Goal: Information Seeking & Learning: Learn about a topic

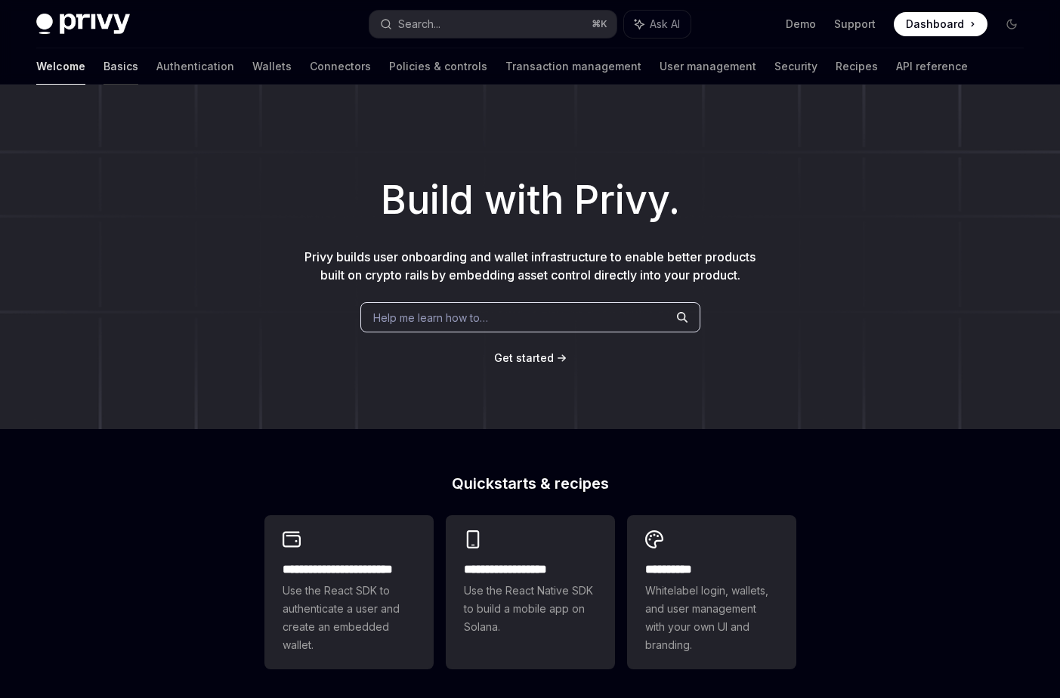
click at [104, 62] on link "Basics" at bounding box center [121, 66] width 35 height 36
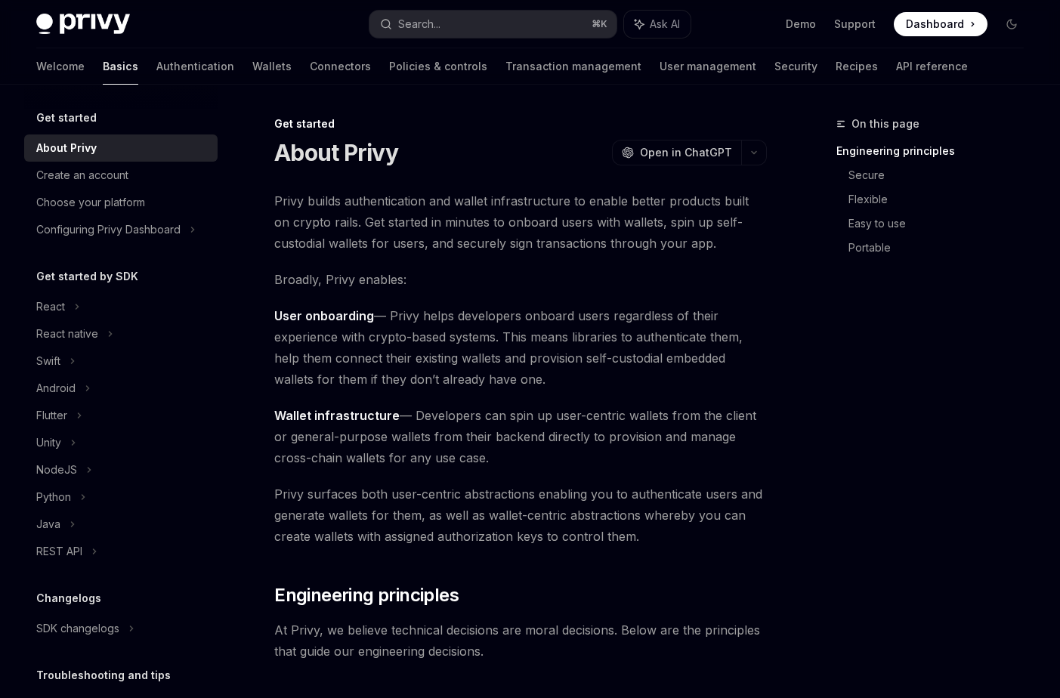
click at [63, 19] on img at bounding box center [83, 24] width 94 height 21
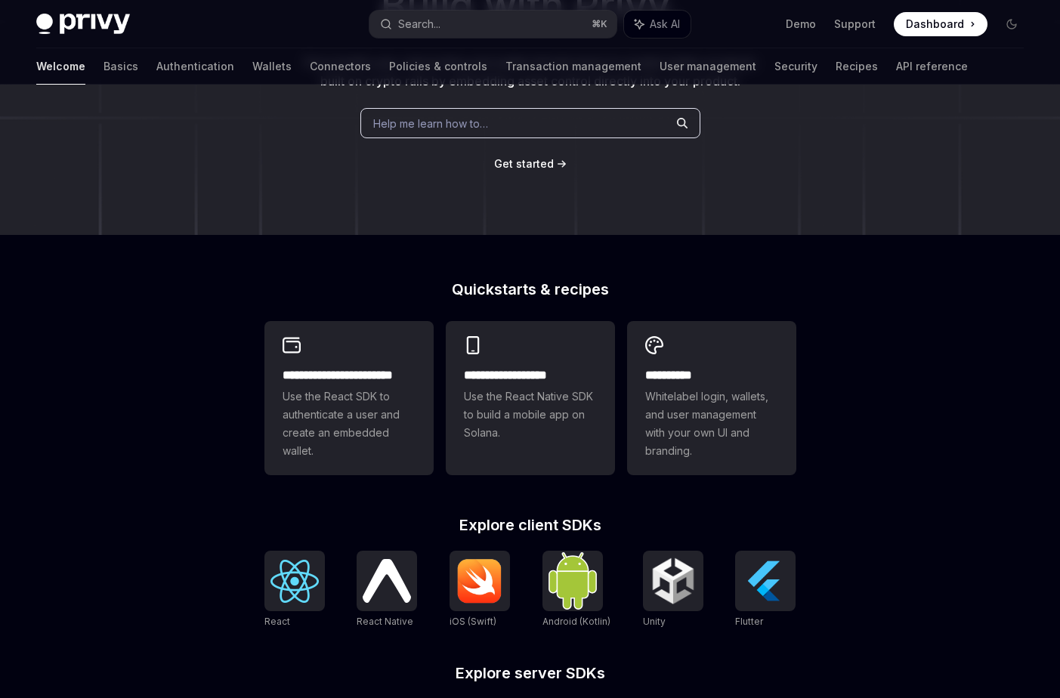
scroll to position [196, 0]
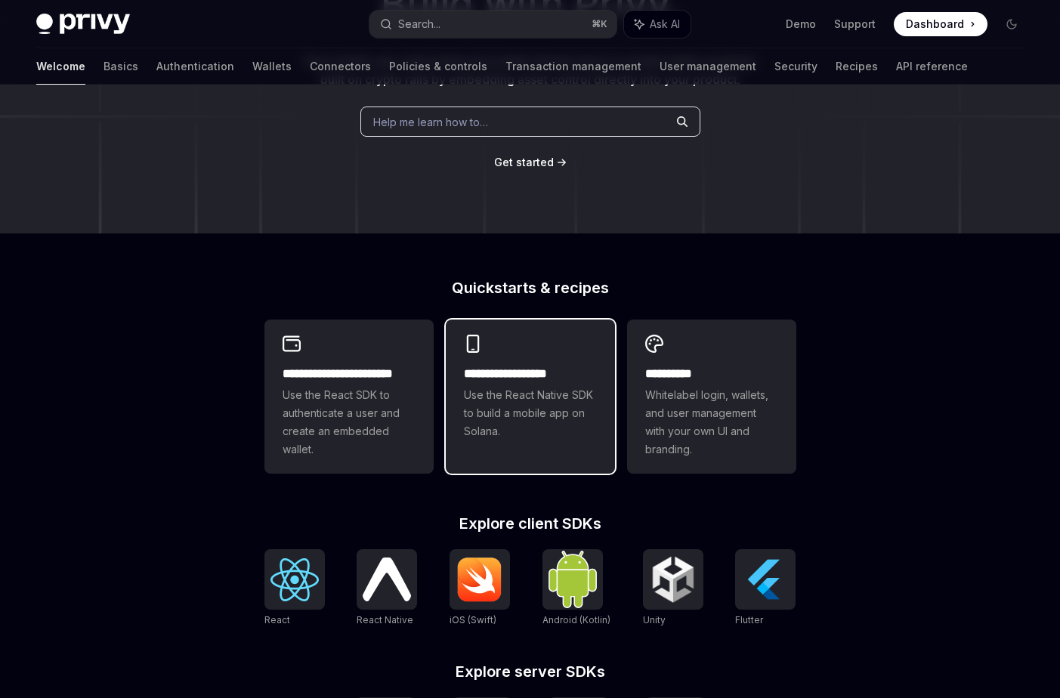
click at [520, 423] on span "Use the React Native SDK to build a mobile app on Solana." at bounding box center [530, 413] width 133 height 54
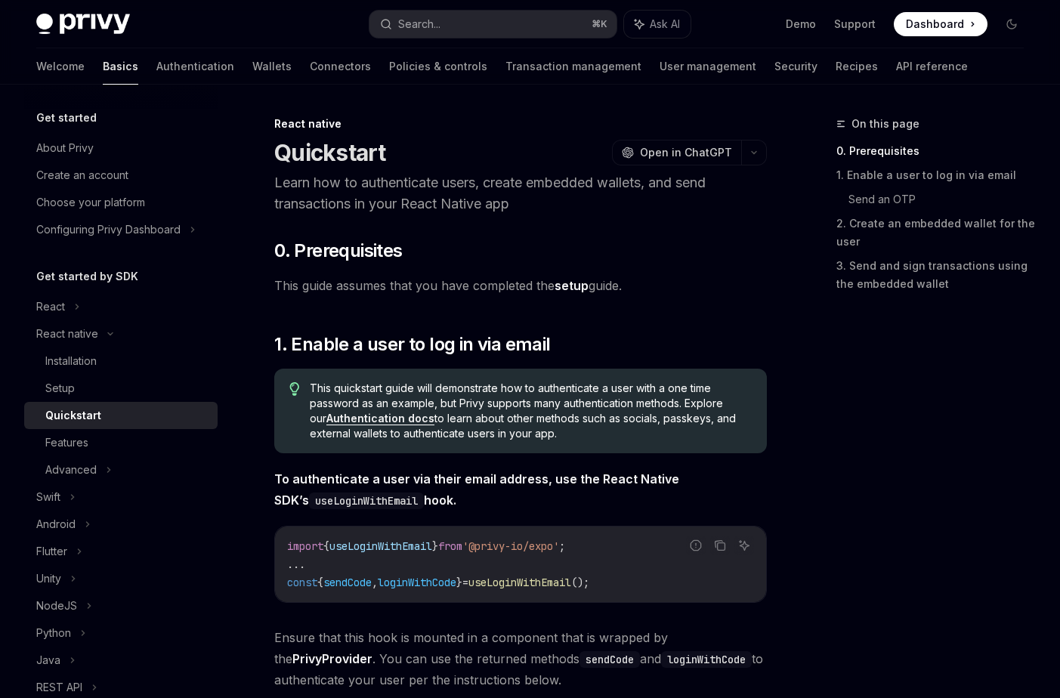
click at [736, 65] on div "Welcome Basics Authentication Wallets Connectors Policies & controls Transactio…" at bounding box center [502, 66] width 932 height 36
click at [836, 65] on link "Recipes" at bounding box center [857, 66] width 42 height 36
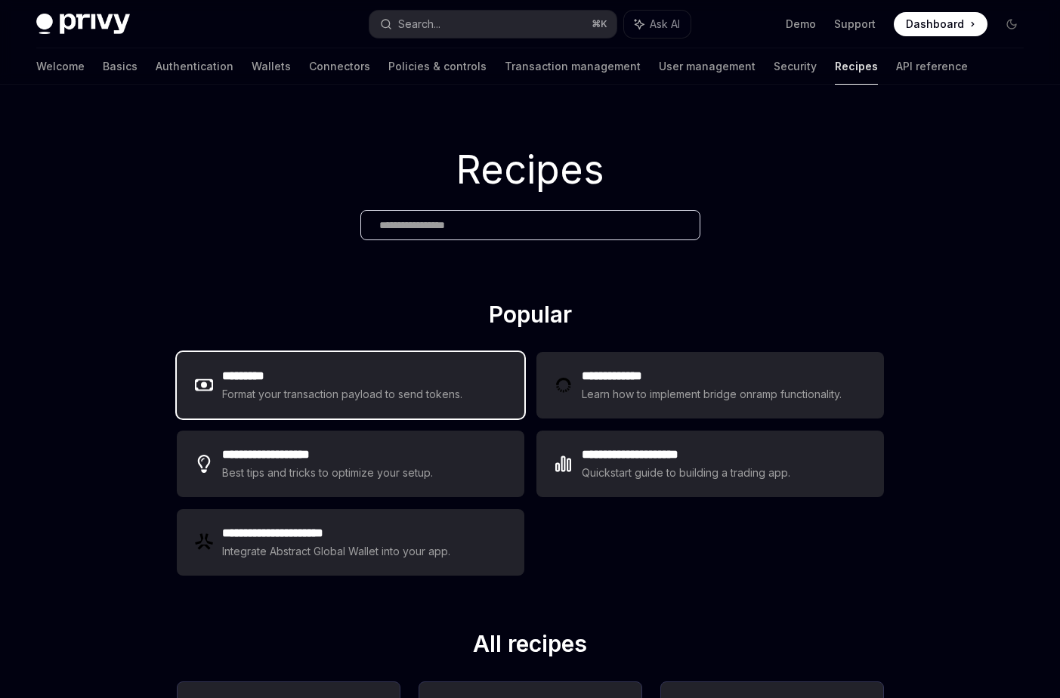
click at [389, 379] on h2 "*********" at bounding box center [342, 376] width 241 height 18
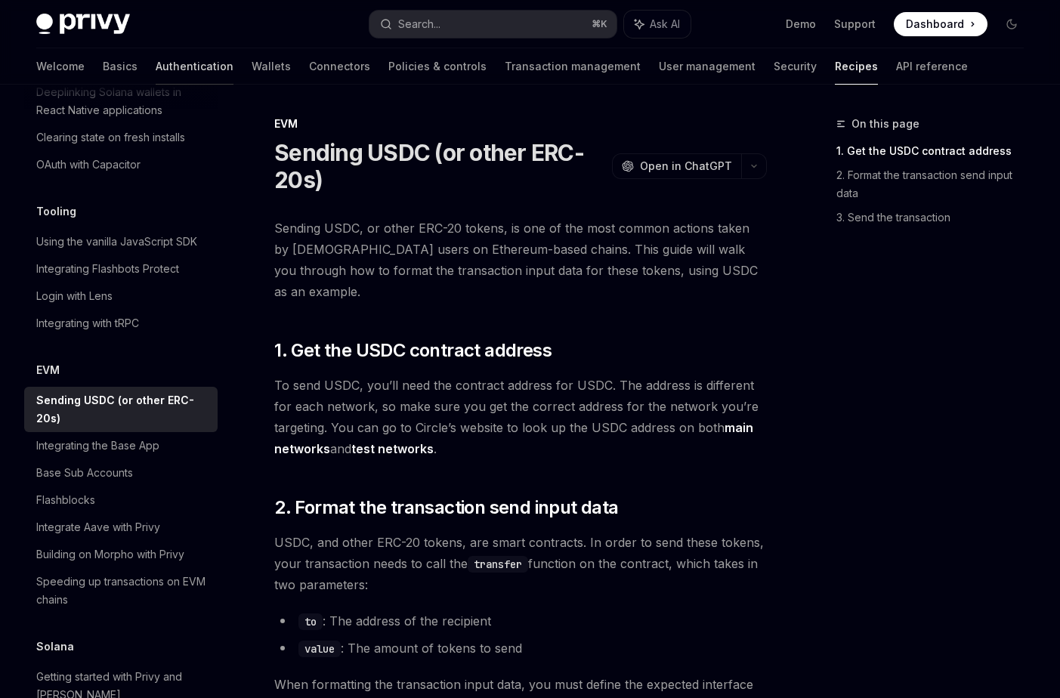
click at [156, 68] on link "Authentication" at bounding box center [195, 66] width 78 height 36
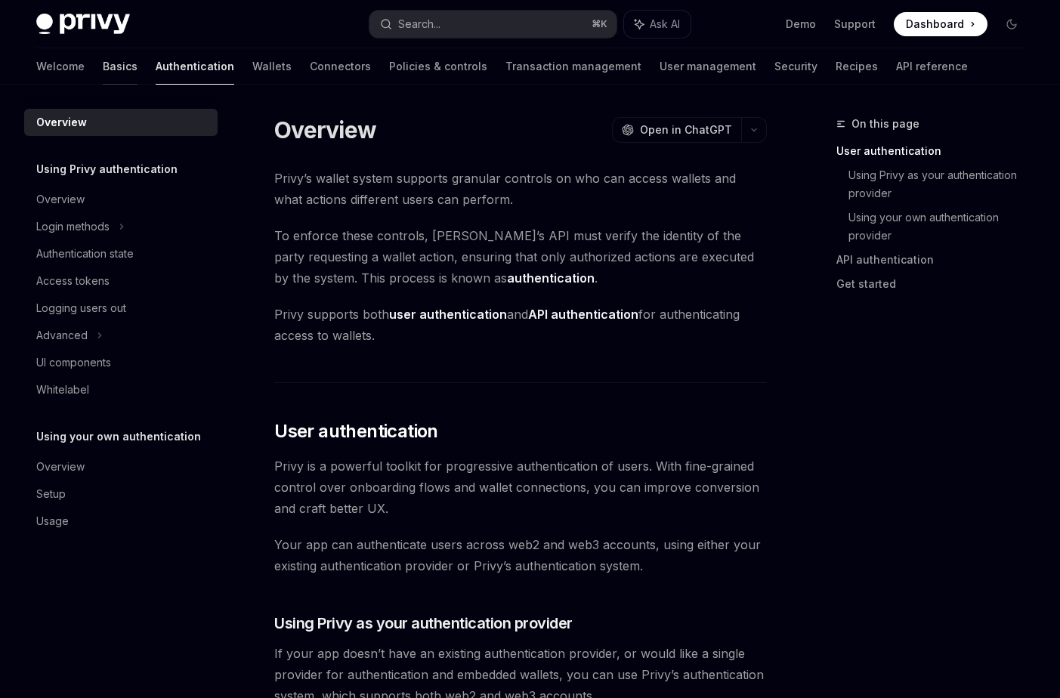
click at [103, 74] on link "Basics" at bounding box center [120, 66] width 35 height 36
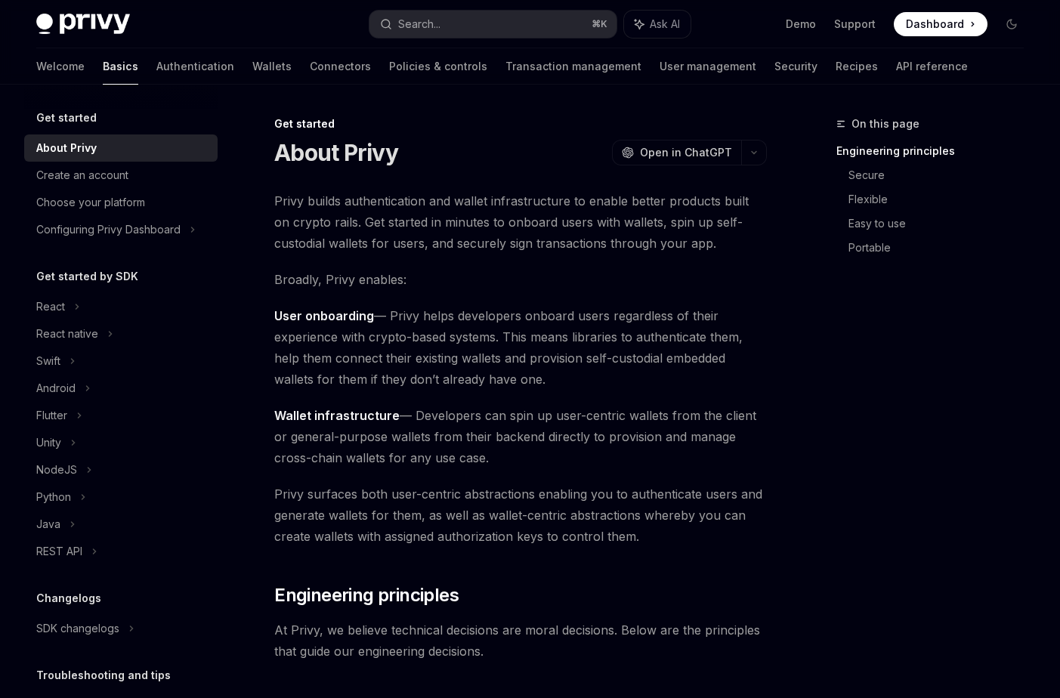
click at [127, 33] on img at bounding box center [83, 24] width 94 height 21
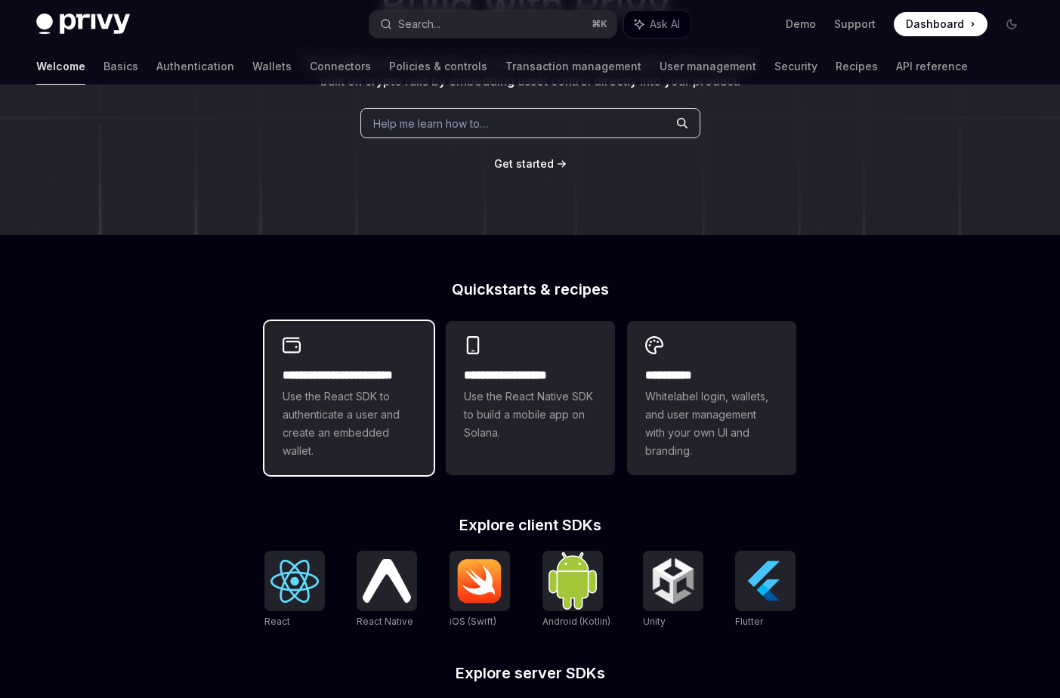
scroll to position [393, 0]
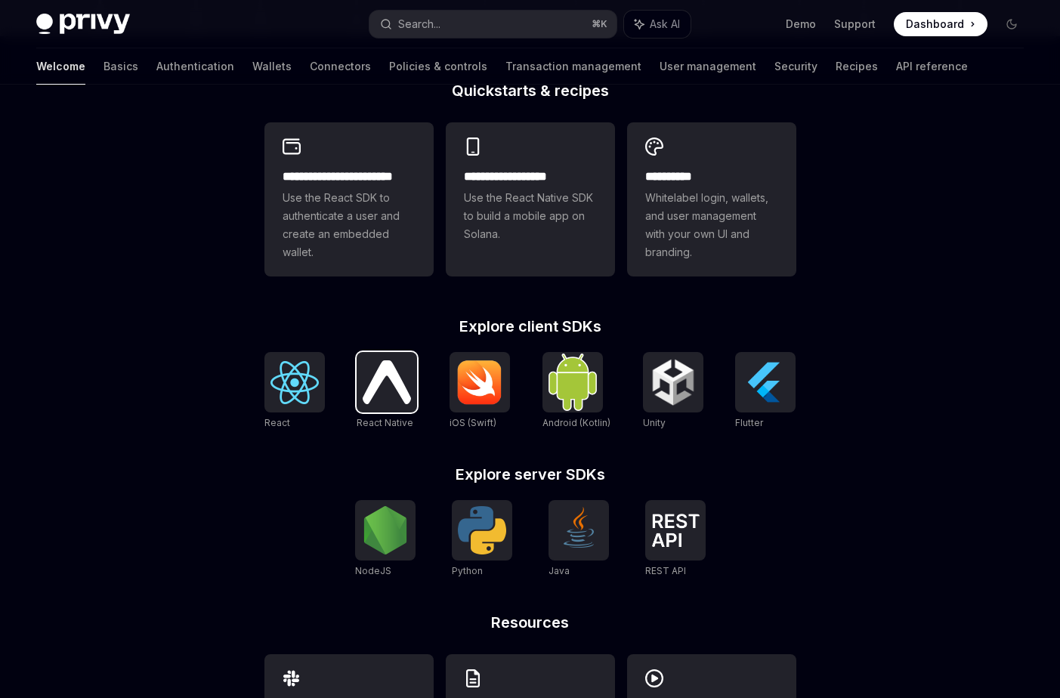
click at [389, 408] on div at bounding box center [387, 382] width 60 height 60
type textarea "*"
click at [279, 366] on img at bounding box center [294, 382] width 48 height 43
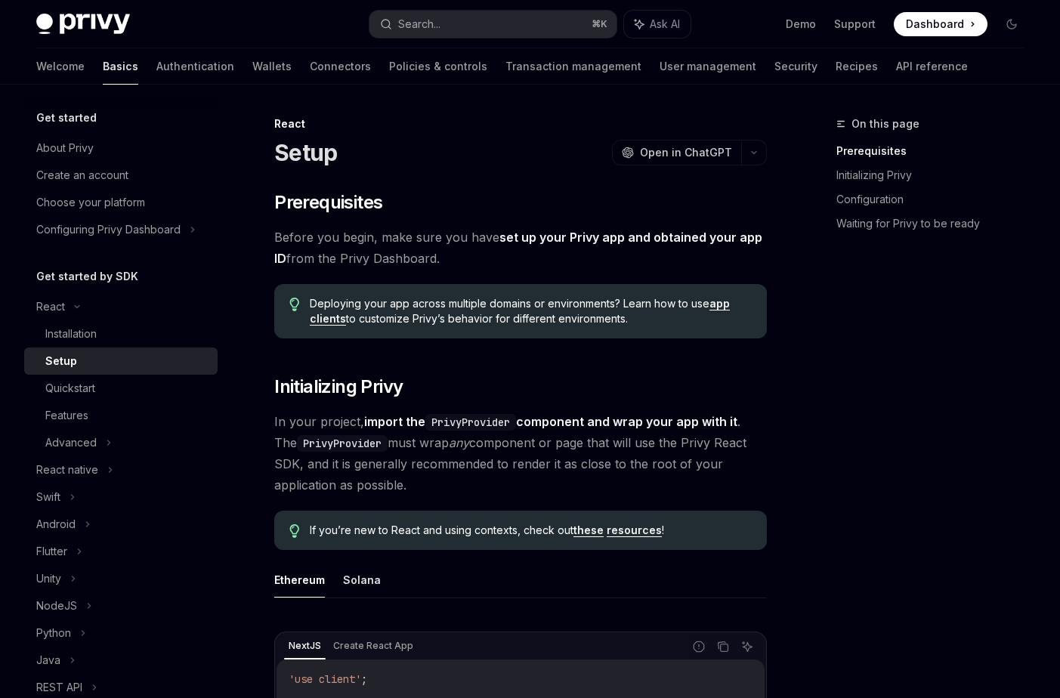
click at [292, 121] on div "React" at bounding box center [520, 123] width 493 height 15
click at [103, 76] on link "Basics" at bounding box center [121, 66] width 36 height 36
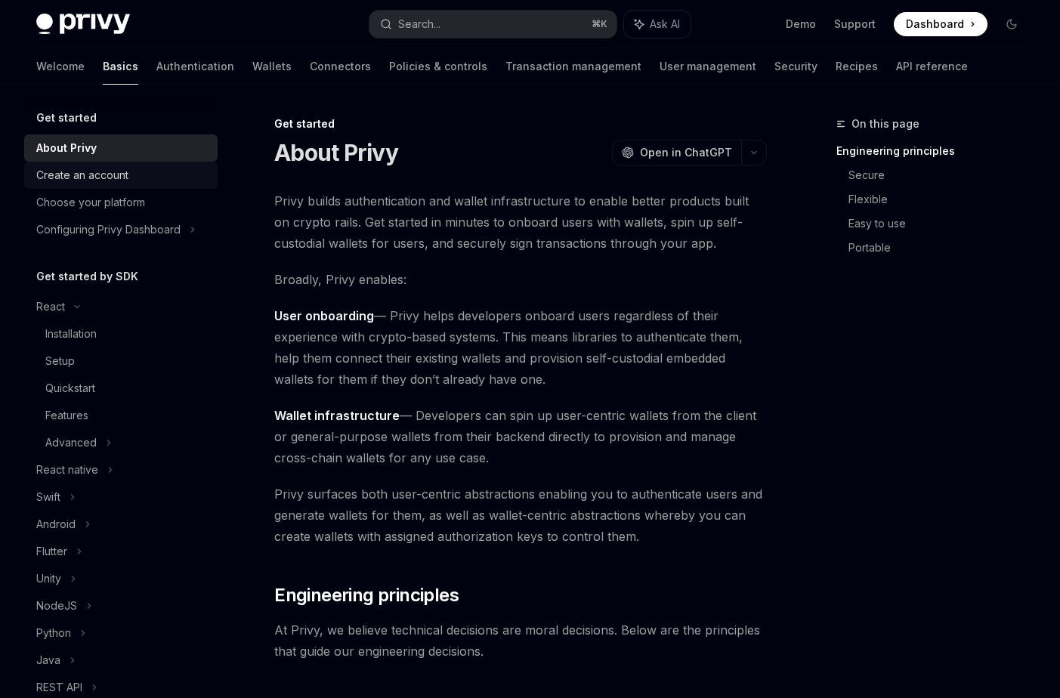
click at [91, 172] on div "Create an account" at bounding box center [82, 175] width 92 height 18
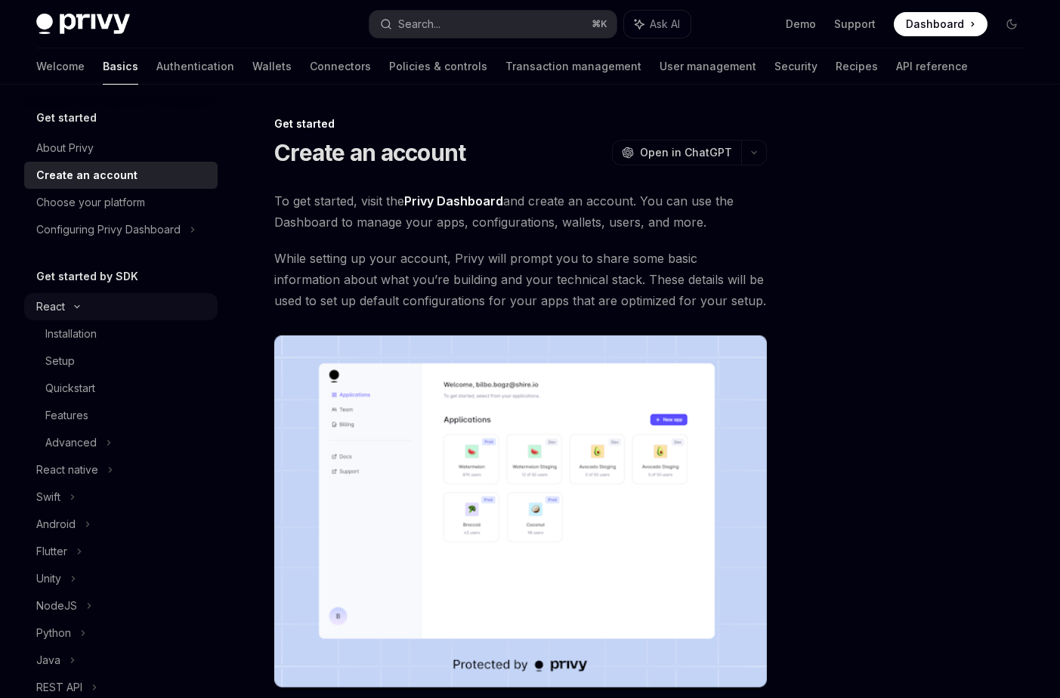
click at [68, 305] on icon at bounding box center [77, 307] width 18 height 6
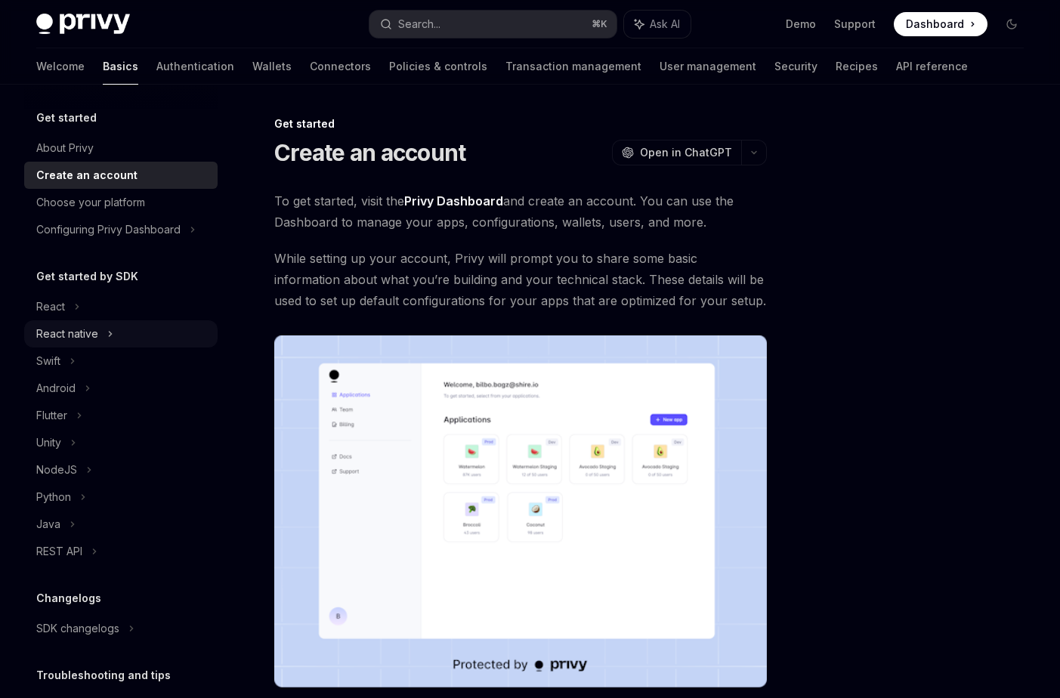
click at [86, 338] on div "React native" at bounding box center [67, 334] width 62 height 18
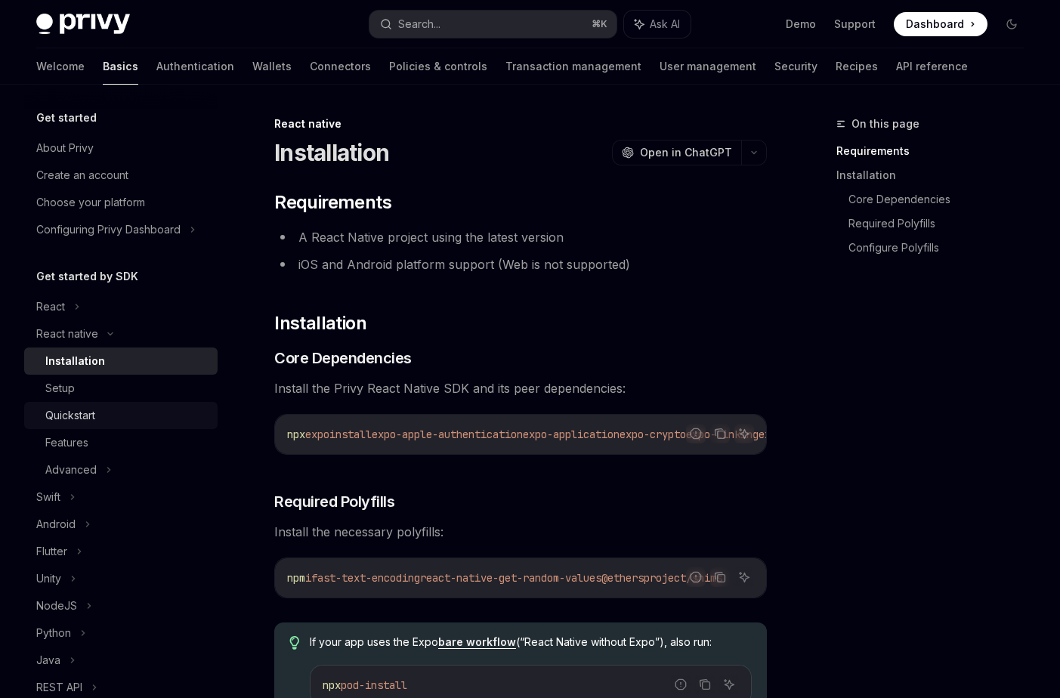
click at [76, 417] on div "Quickstart" at bounding box center [70, 415] width 50 height 18
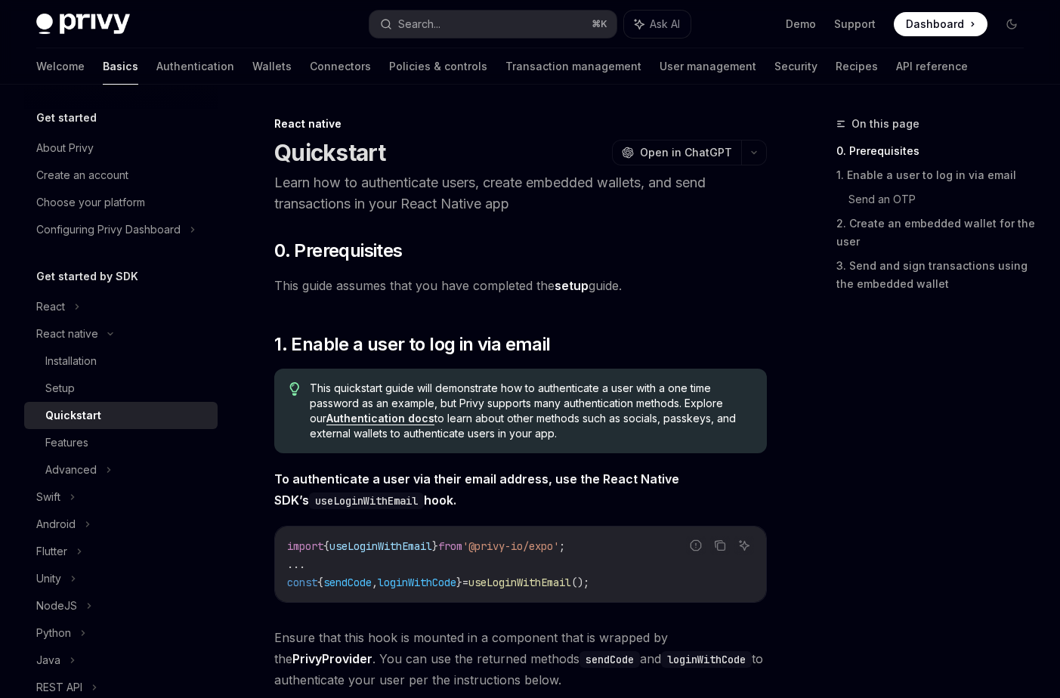
click at [77, 29] on img at bounding box center [83, 24] width 94 height 21
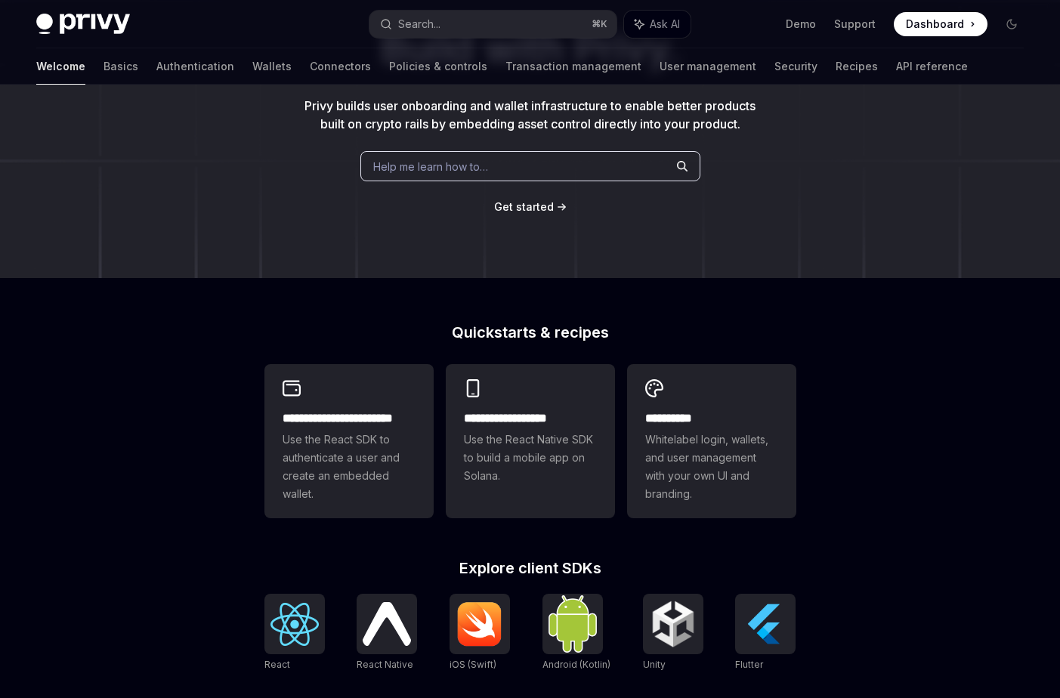
scroll to position [286, 0]
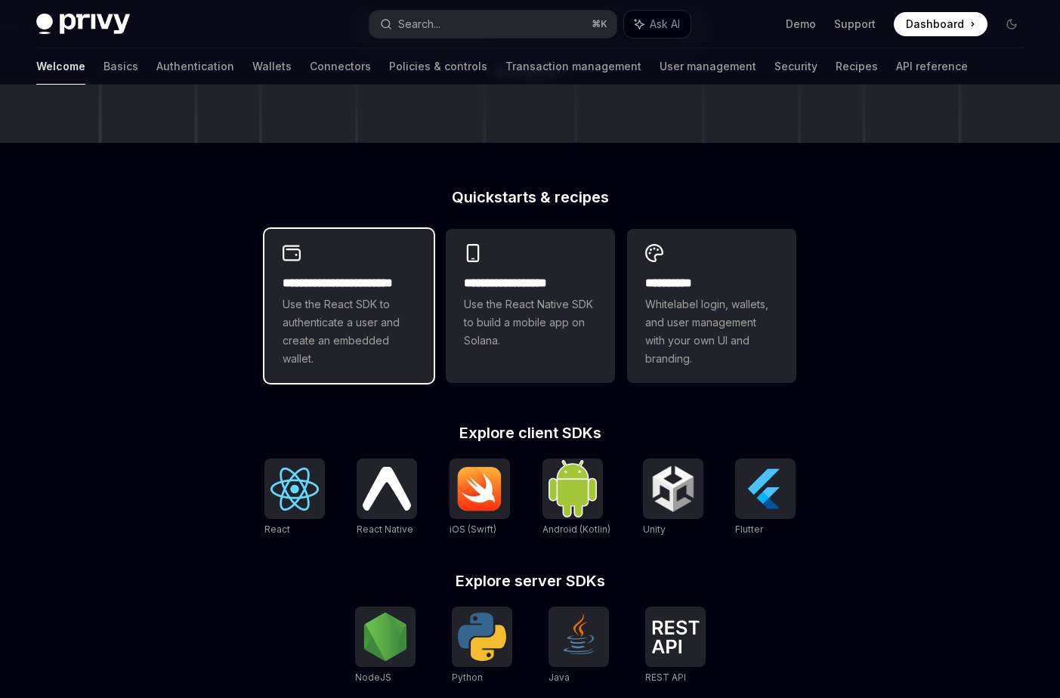
click at [301, 329] on span "Use the React SDK to authenticate a user and create an embedded wallet." at bounding box center [349, 331] width 133 height 73
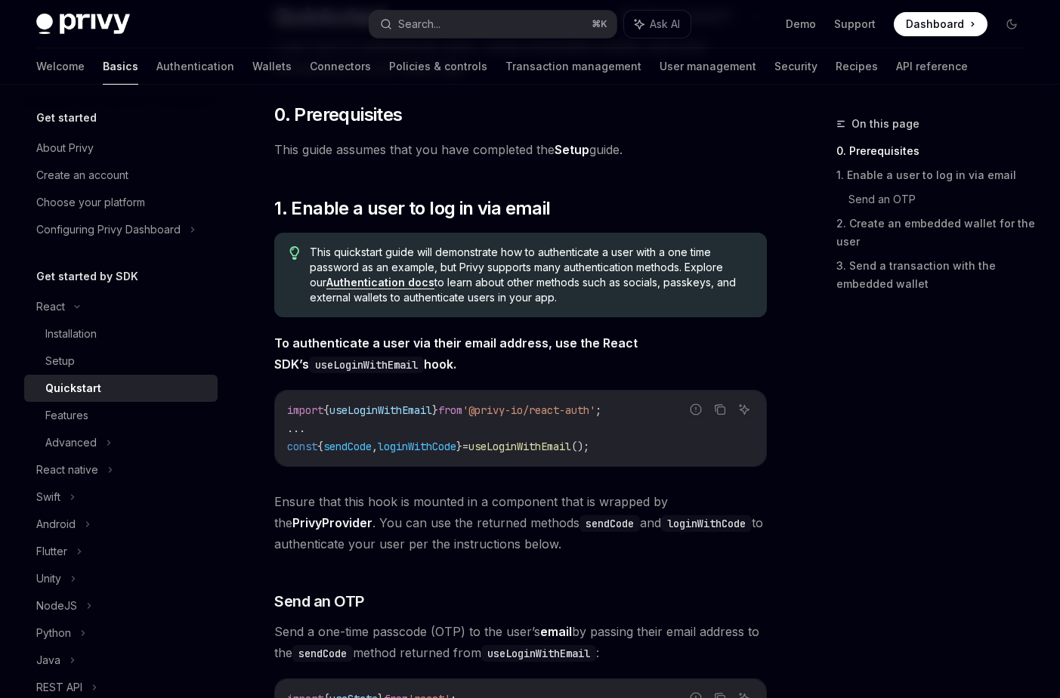
scroll to position [138, 0]
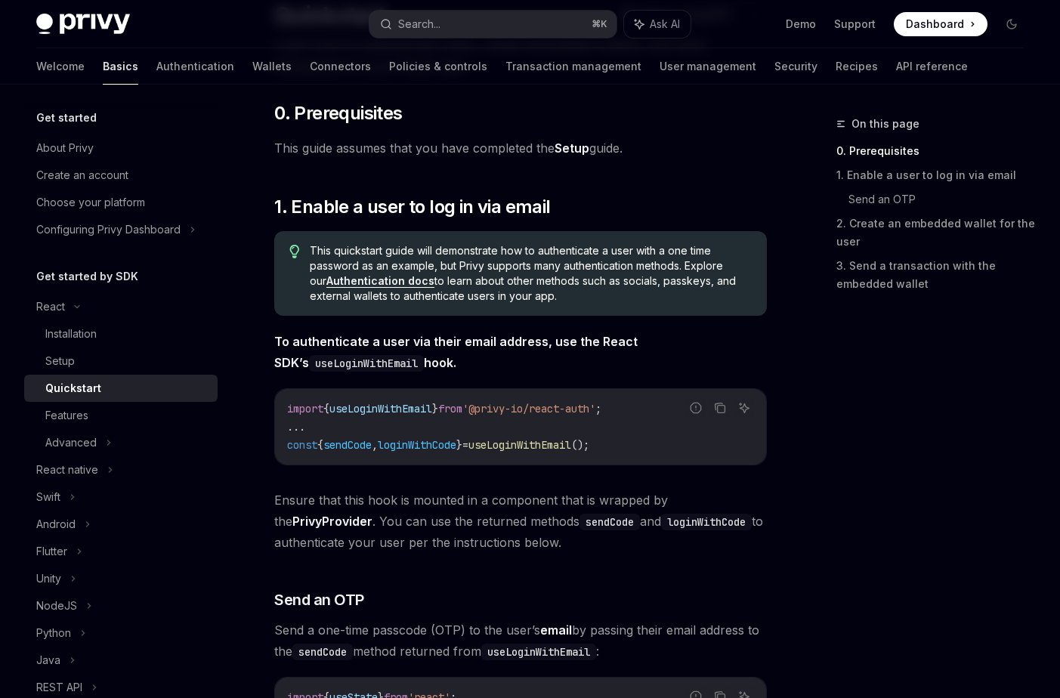
click at [573, 153] on link "Setup" at bounding box center [572, 149] width 35 height 16
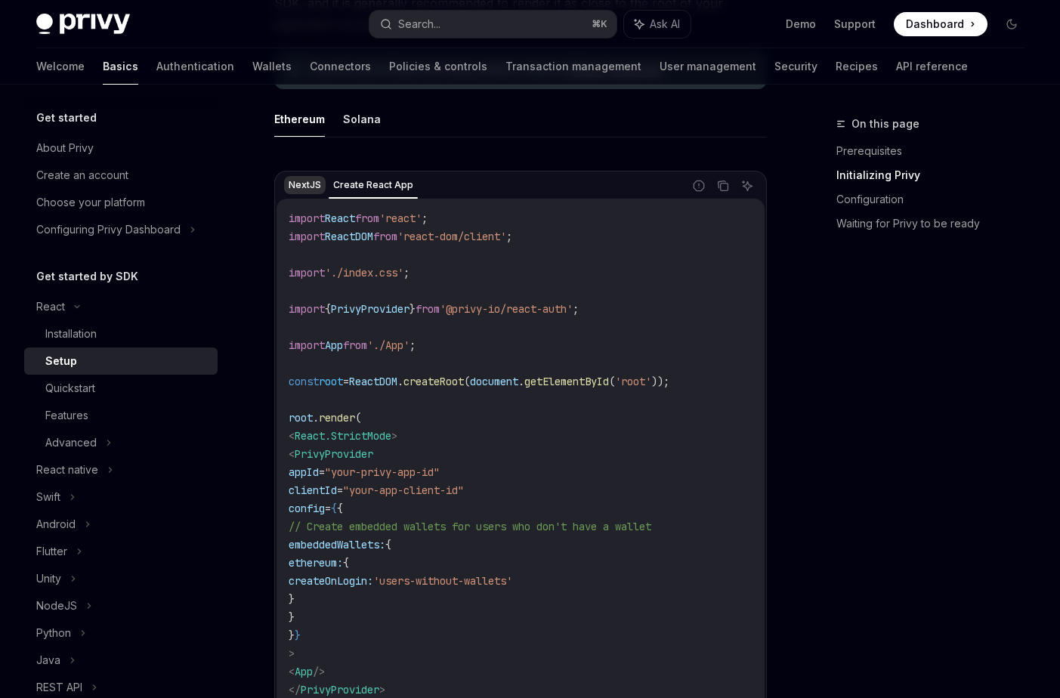
scroll to position [473, 0]
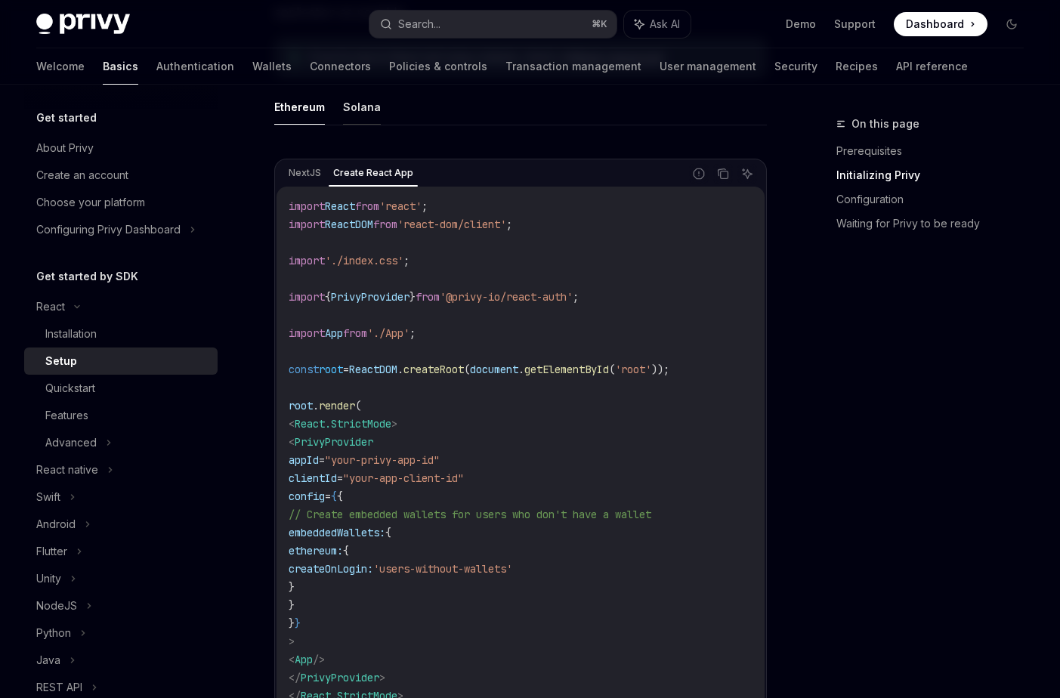
click at [354, 109] on button "Solana" at bounding box center [362, 107] width 38 height 36
click at [295, 118] on button "Ethereum" at bounding box center [299, 107] width 51 height 36
type textarea "*"
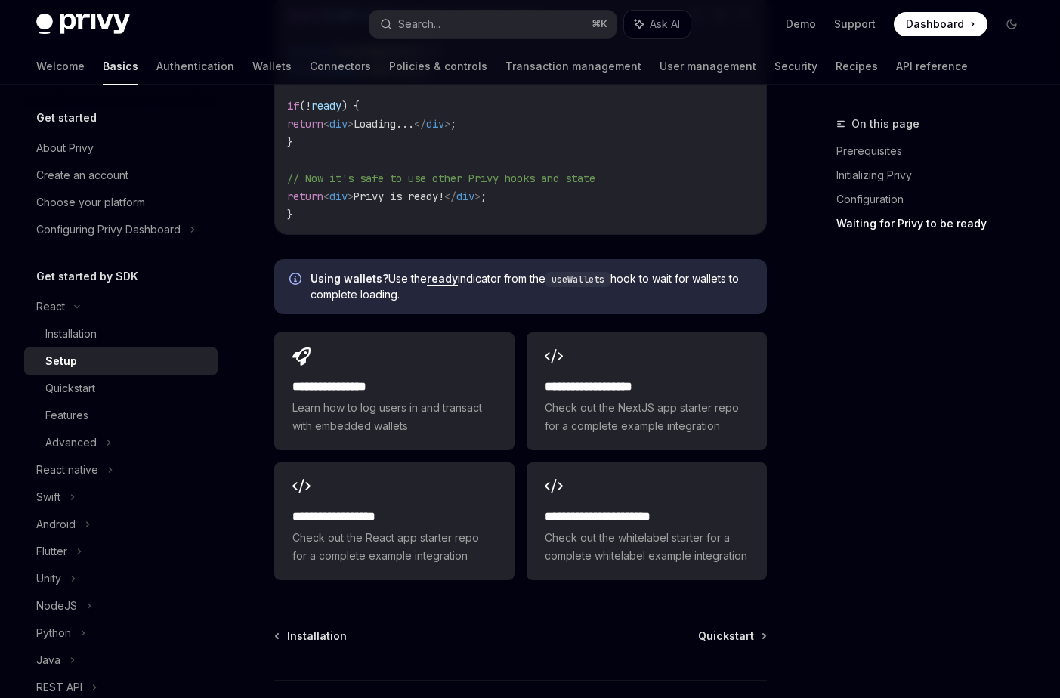
scroll to position [1880, 0]
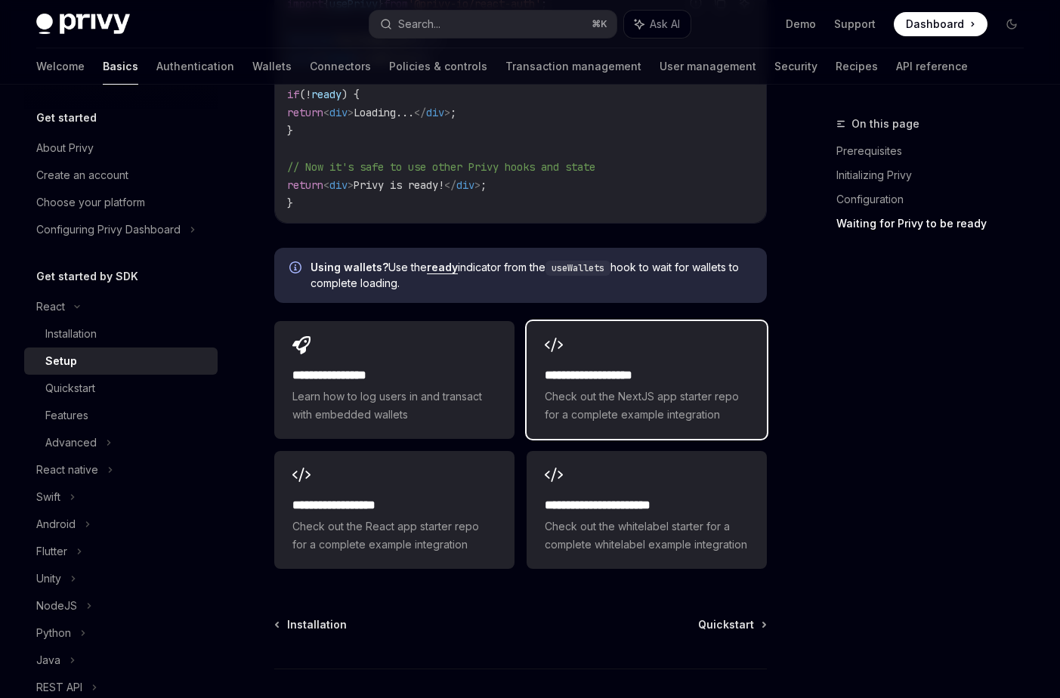
click at [613, 366] on div "**********" at bounding box center [647, 394] width 204 height 57
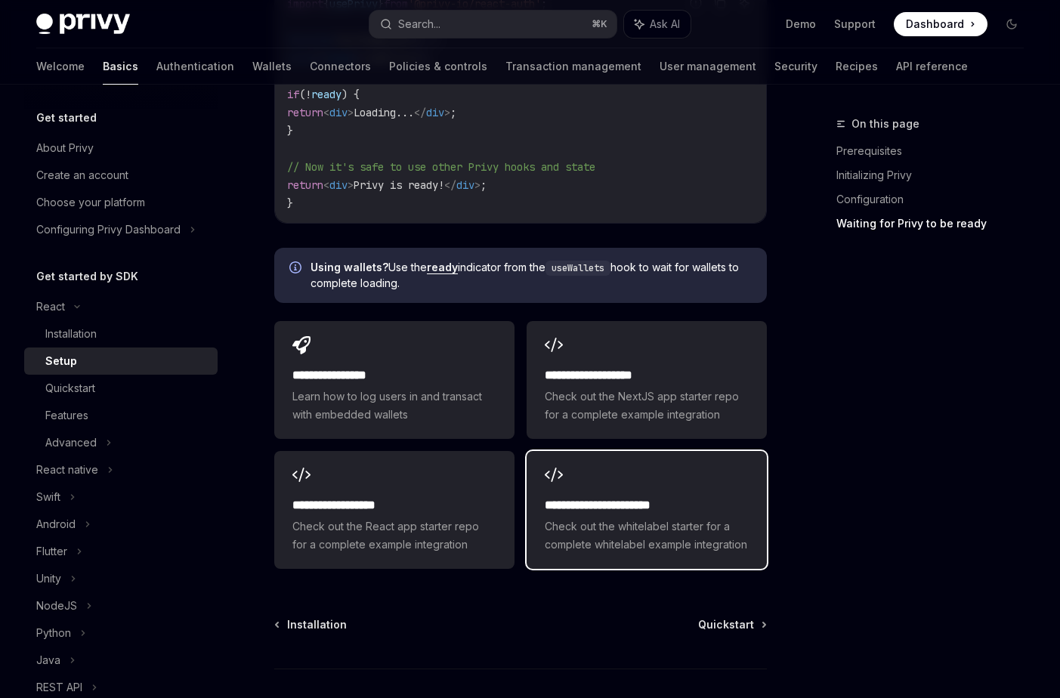
click at [564, 451] on div "**********" at bounding box center [647, 510] width 240 height 118
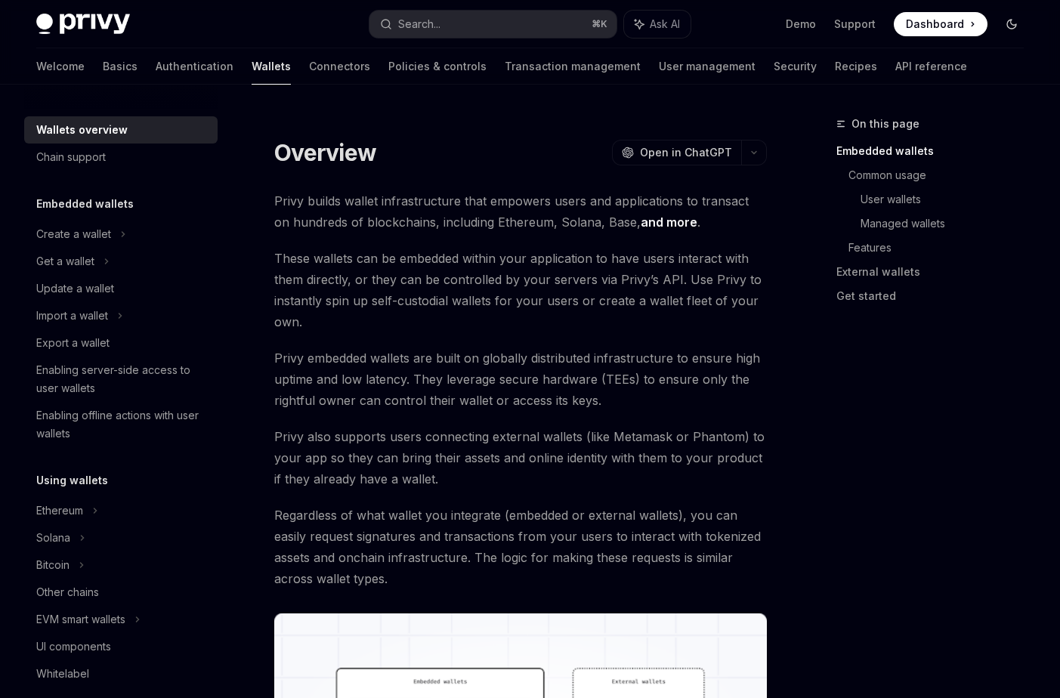
click at [1007, 15] on button "Toggle dark mode" at bounding box center [1012, 24] width 24 height 24
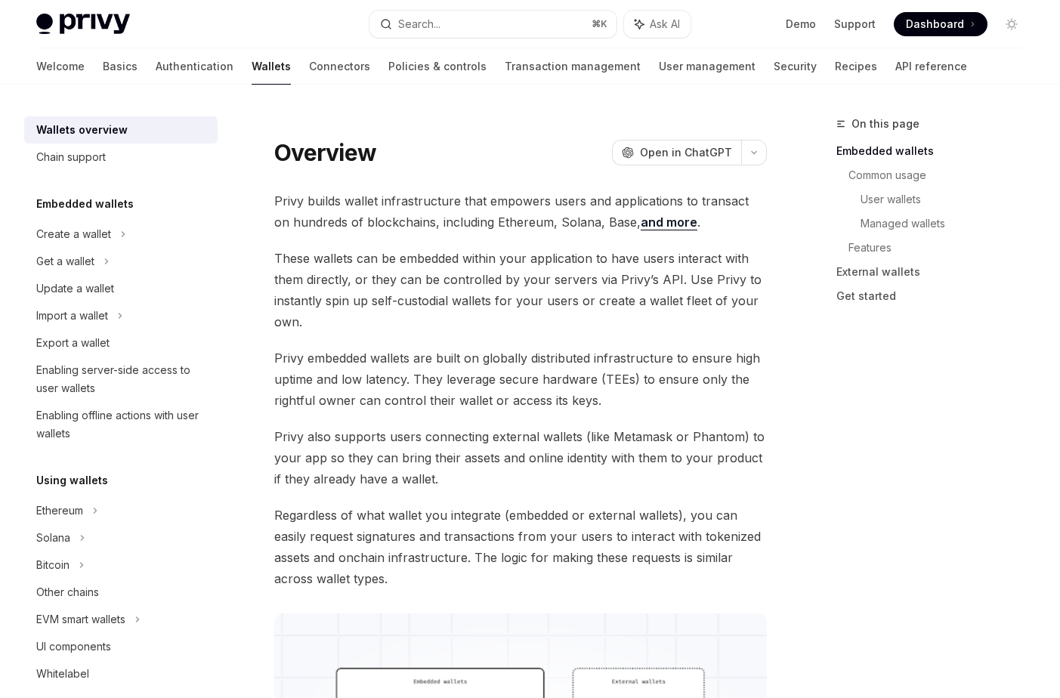
click at [65, 26] on img at bounding box center [83, 24] width 94 height 21
type textarea "*"
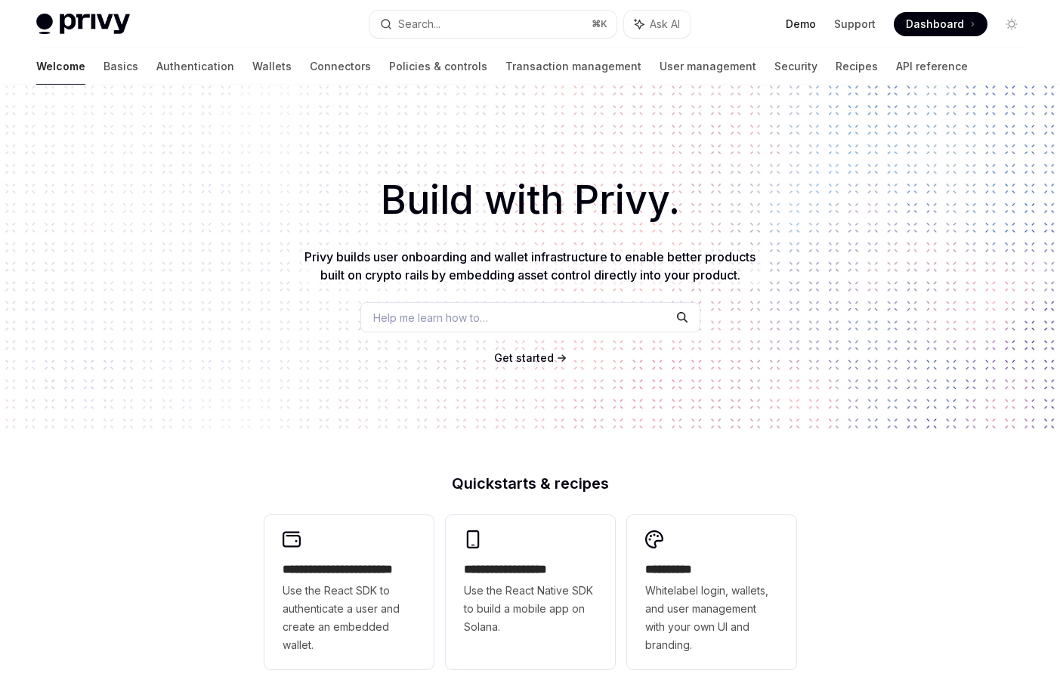
click at [808, 20] on link "Demo" at bounding box center [801, 24] width 30 height 15
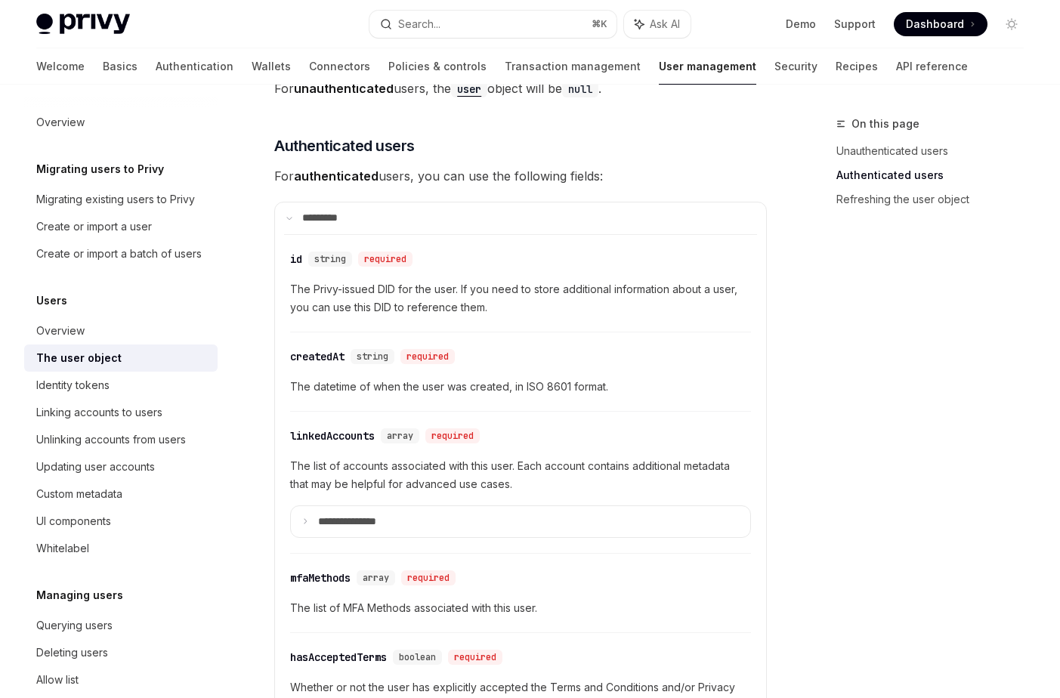
scroll to position [348, 0]
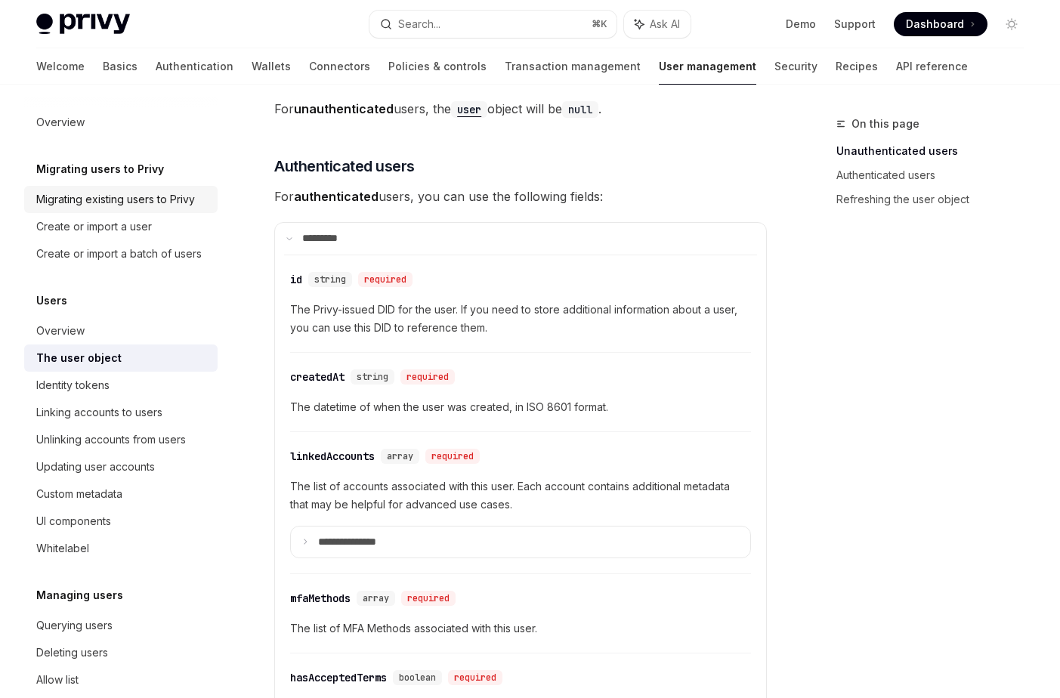
click at [107, 203] on div "Migrating existing users to Privy" at bounding box center [115, 199] width 159 height 18
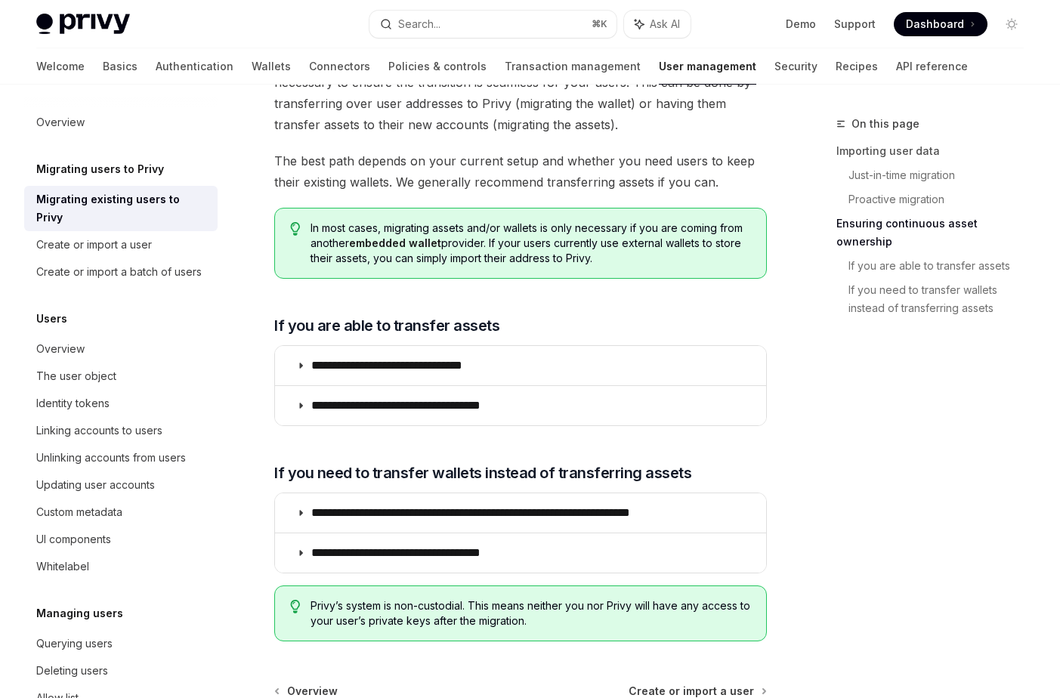
scroll to position [1773, 0]
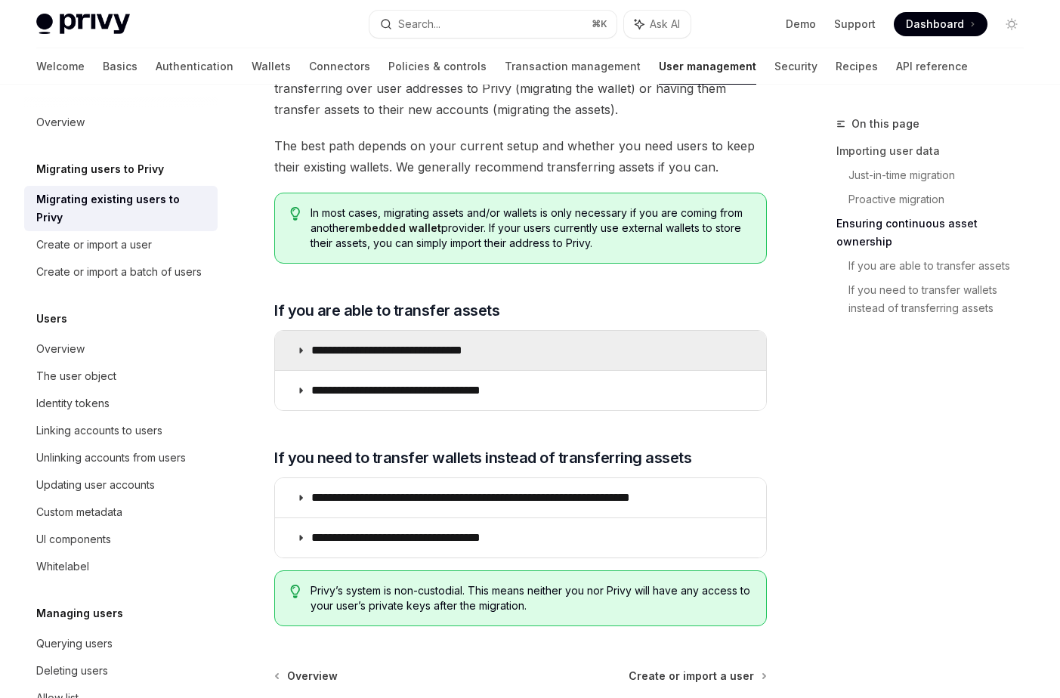
click at [379, 343] on p "**********" at bounding box center [409, 350] width 196 height 15
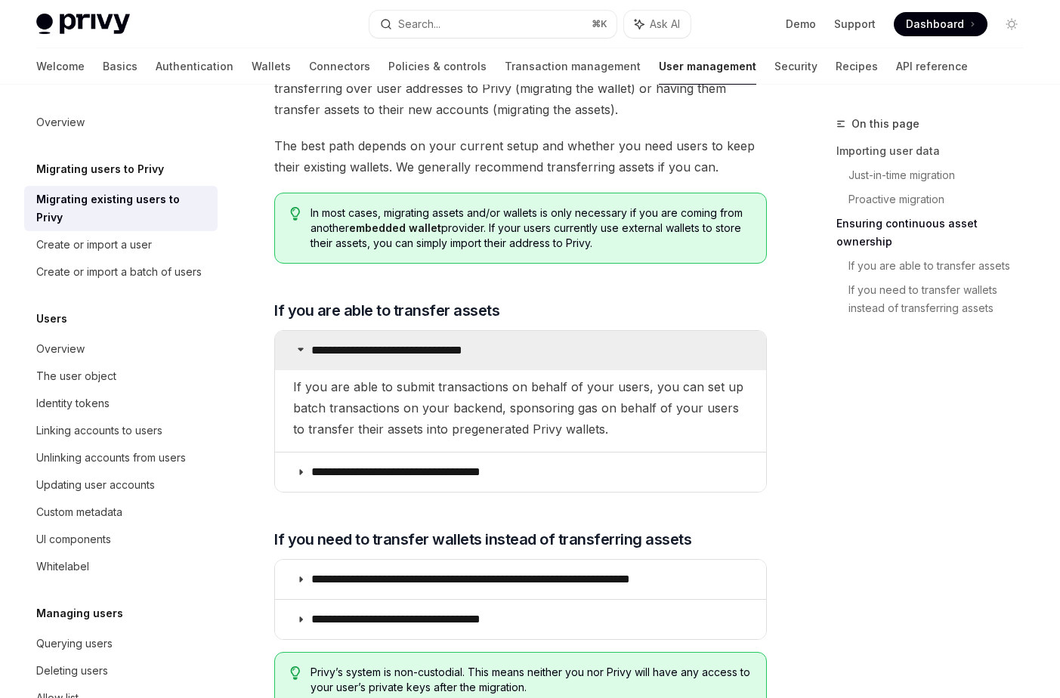
click at [379, 343] on p "**********" at bounding box center [409, 350] width 196 height 15
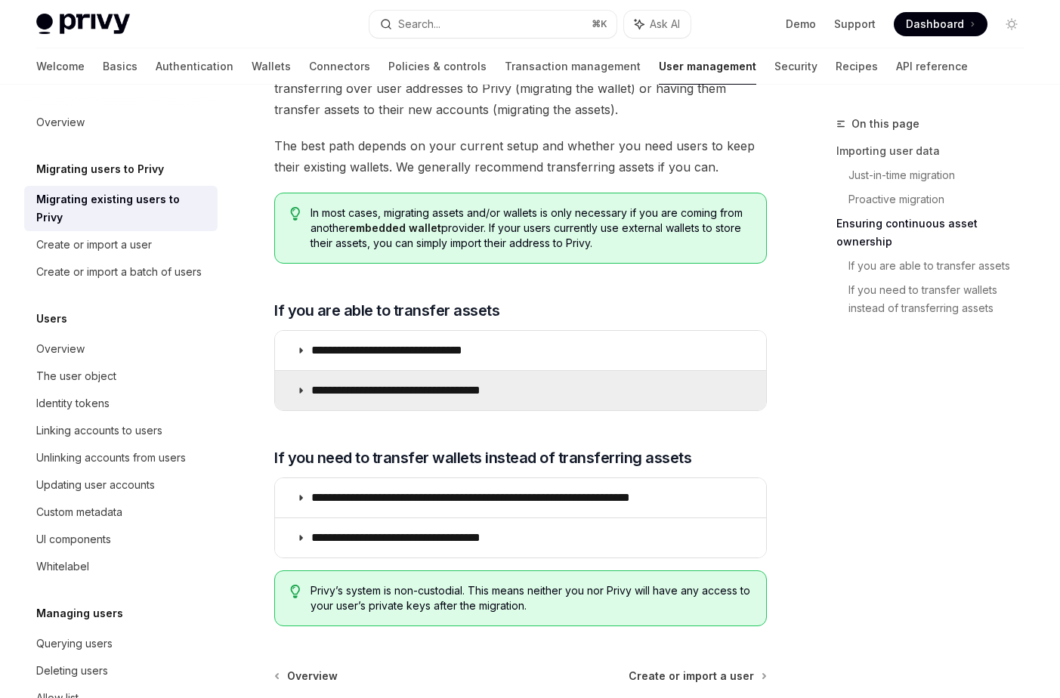
click at [393, 383] on p "**********" at bounding box center [423, 390] width 224 height 15
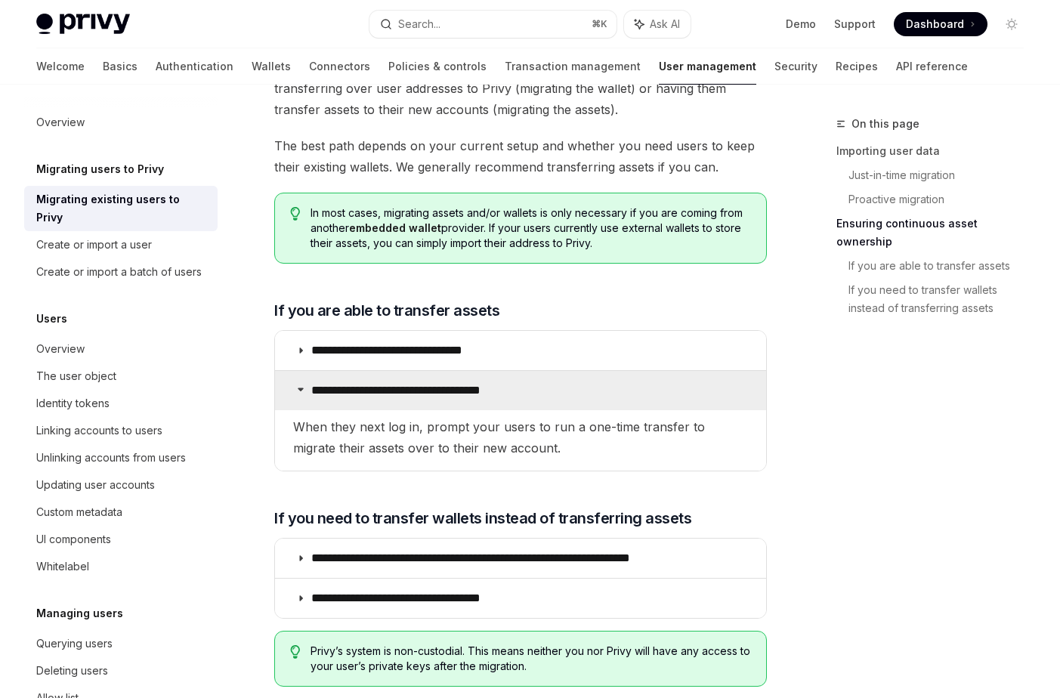
click at [393, 383] on p "**********" at bounding box center [423, 390] width 224 height 15
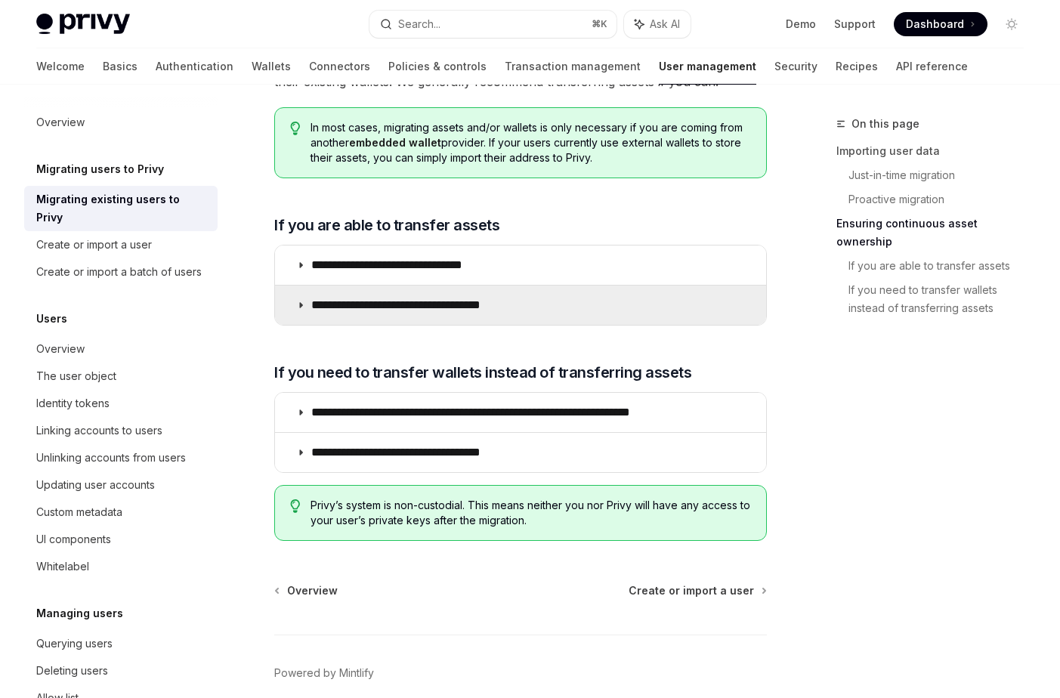
scroll to position [1862, 0]
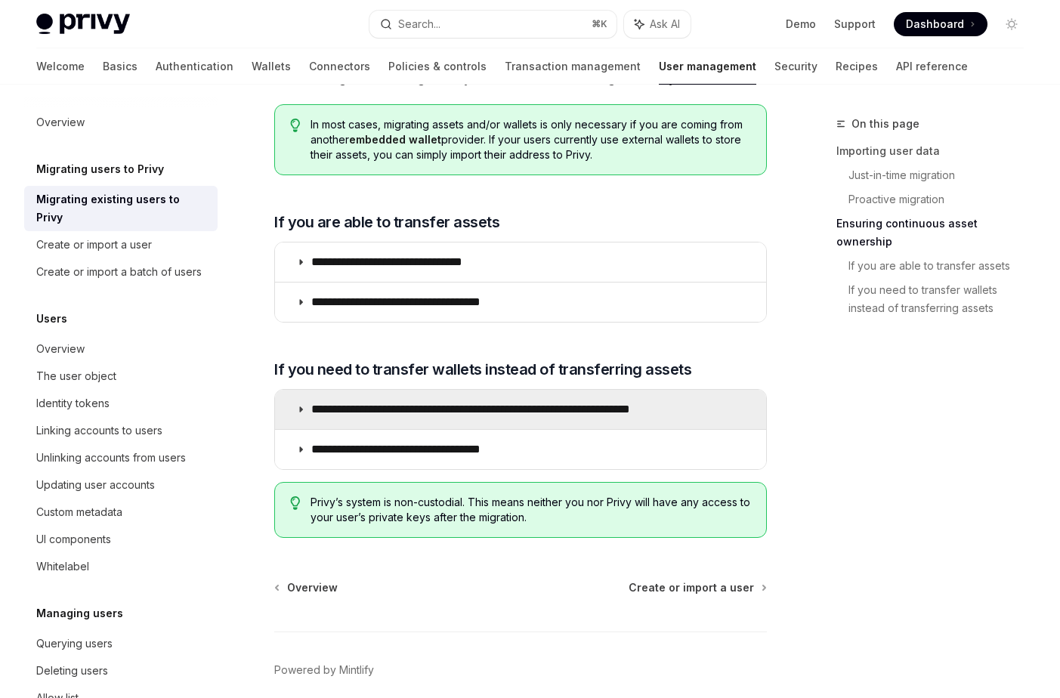
click at [376, 402] on p "**********" at bounding box center [519, 409] width 417 height 15
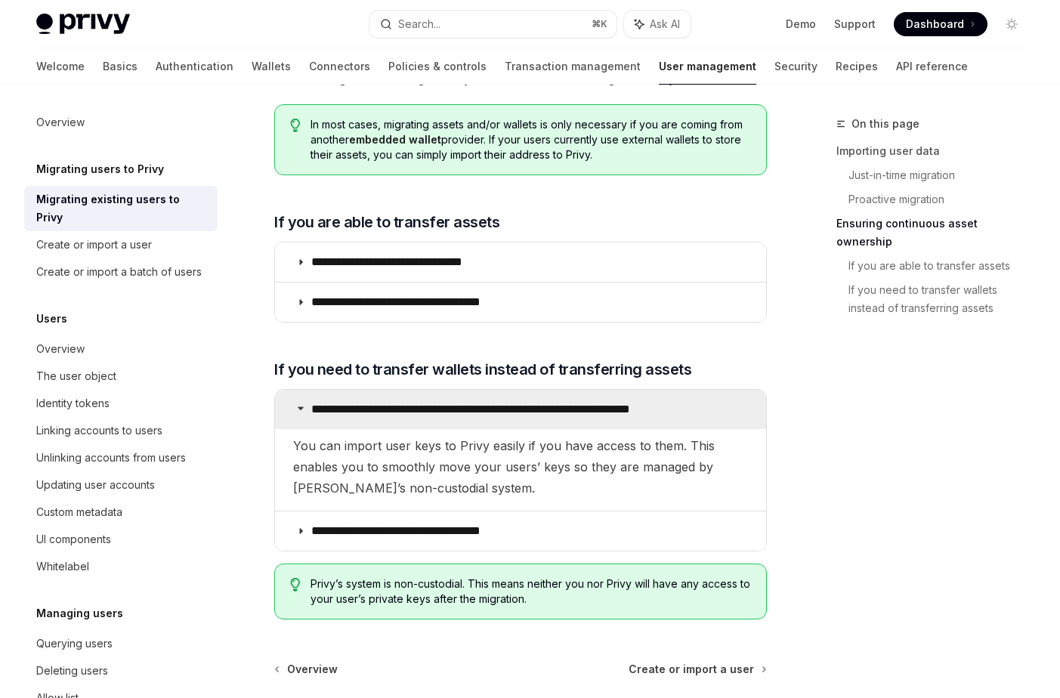
click at [372, 402] on p "**********" at bounding box center [519, 409] width 417 height 15
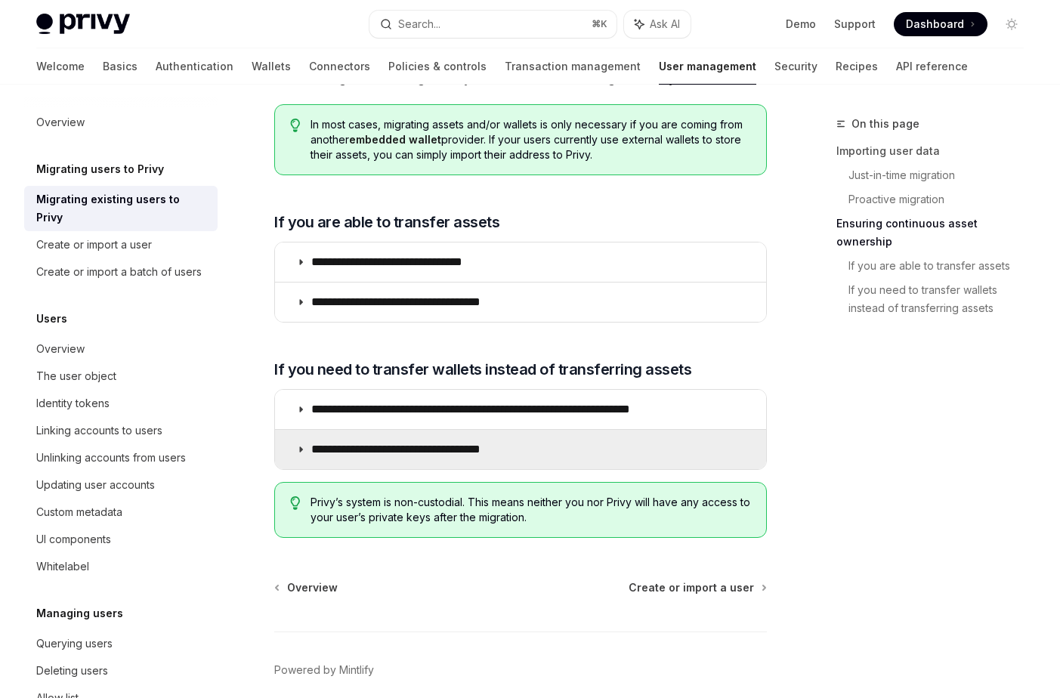
click at [387, 442] on p "**********" at bounding box center [423, 449] width 224 height 15
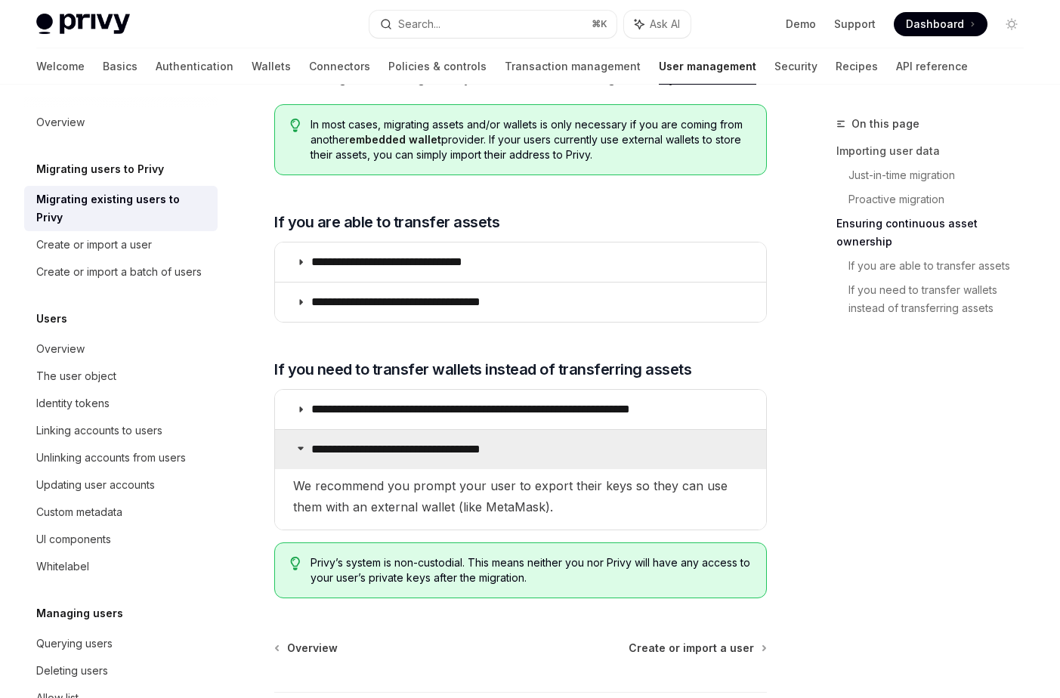
click at [376, 430] on summary "**********" at bounding box center [520, 449] width 491 height 39
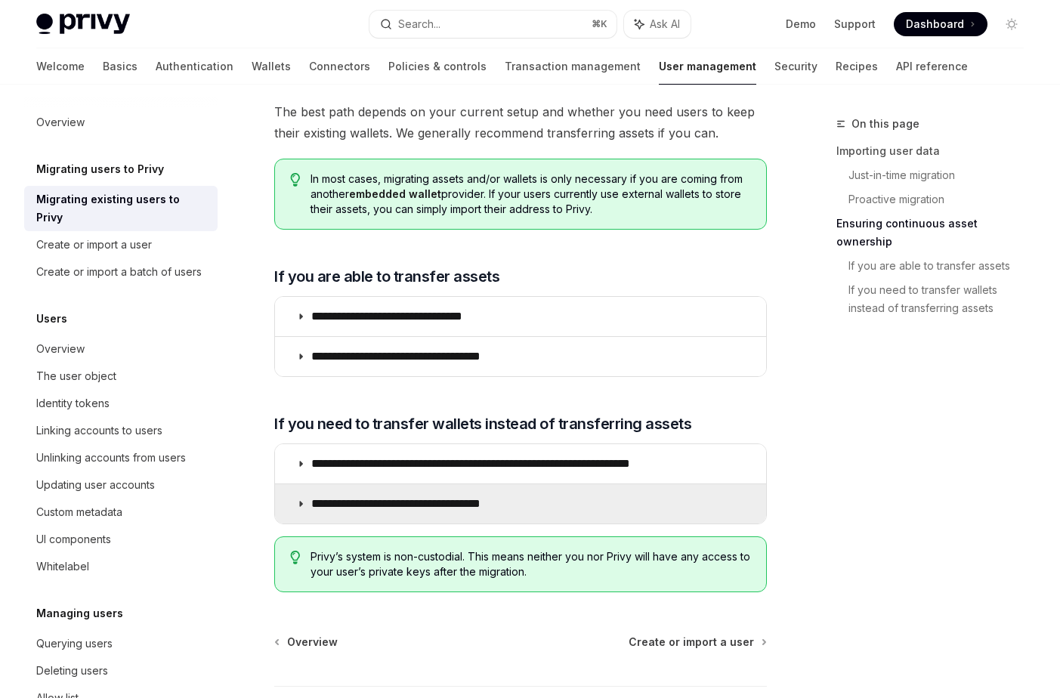
scroll to position [1799, 0]
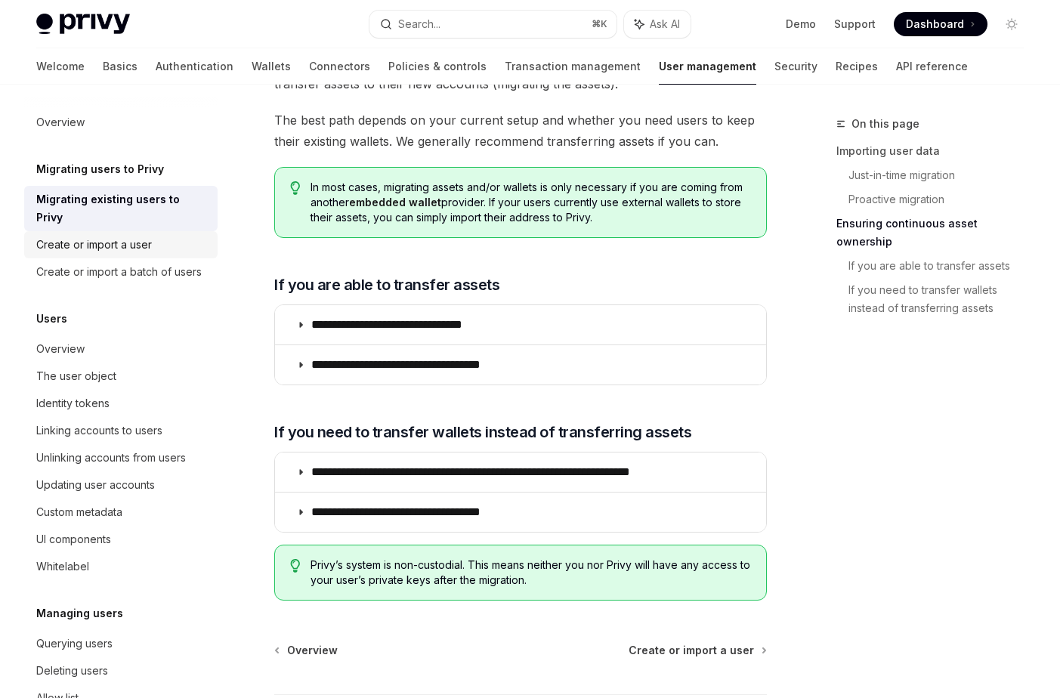
click at [137, 236] on link "Create or import a user" at bounding box center [120, 244] width 193 height 27
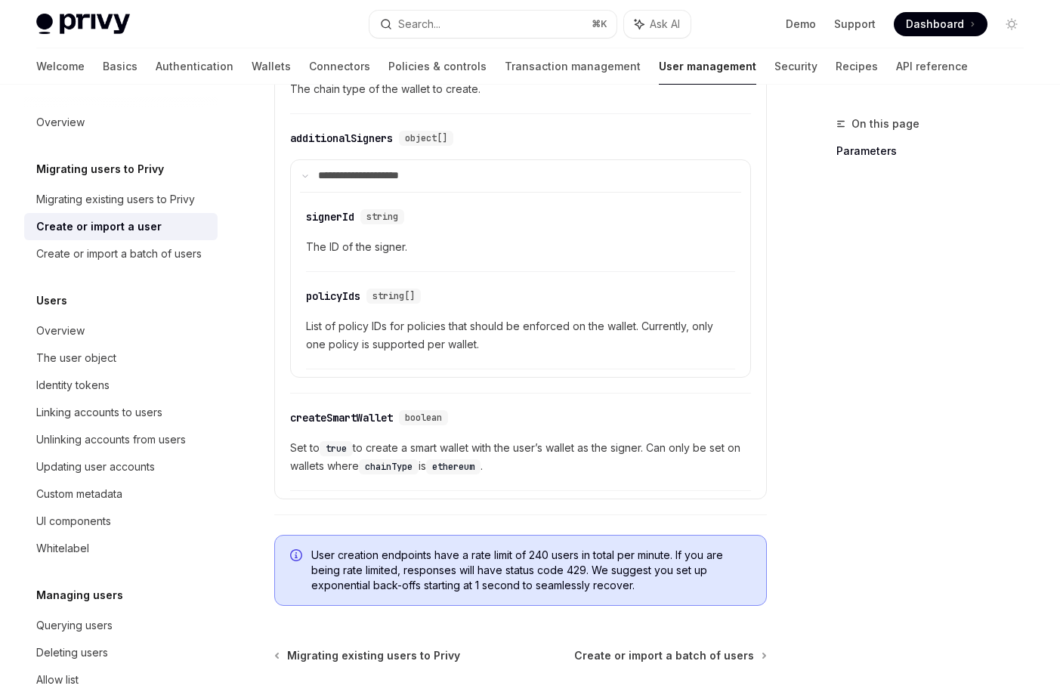
scroll to position [1279, 0]
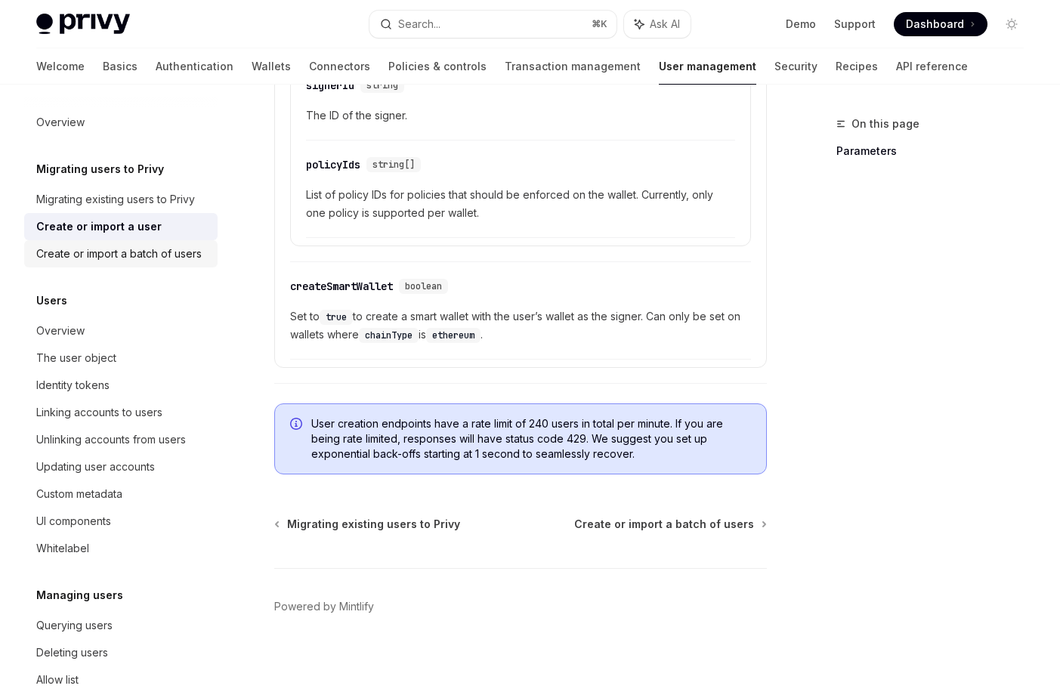
click at [172, 248] on div "Create or import a batch of users" at bounding box center [118, 254] width 165 height 18
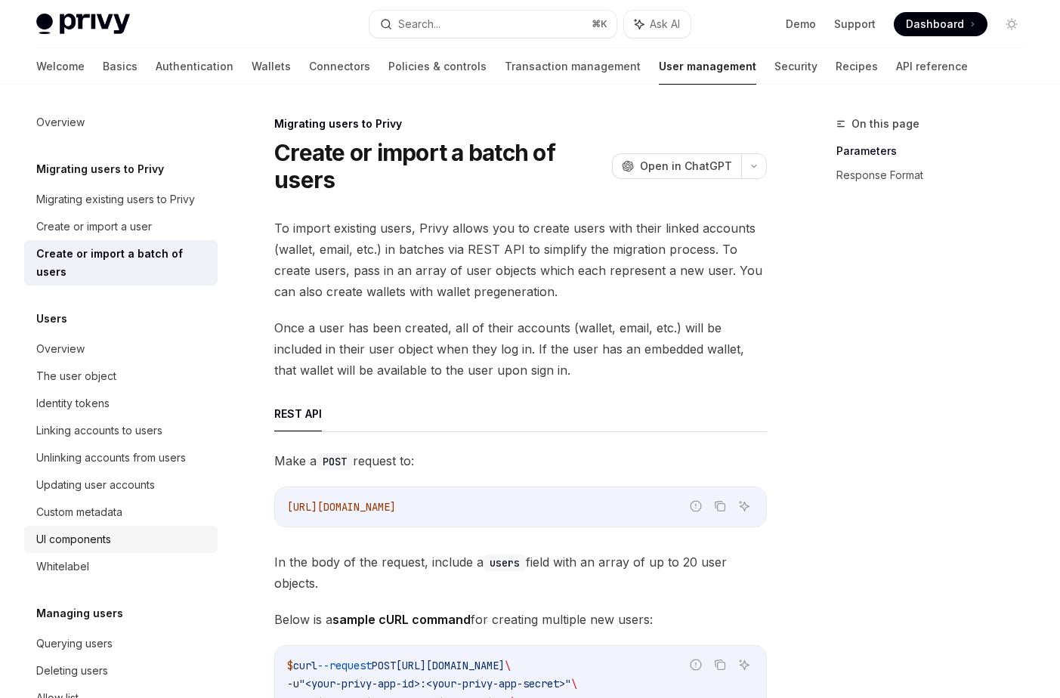
click at [110, 530] on div "UI components" at bounding box center [73, 539] width 75 height 18
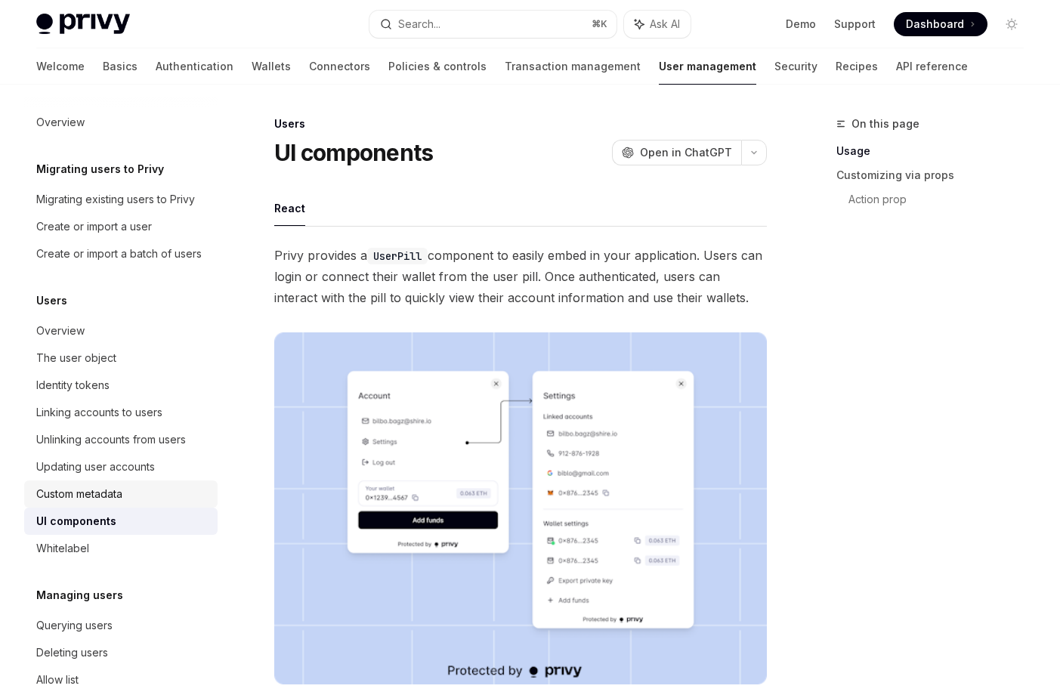
click at [108, 499] on div "Custom metadata" at bounding box center [79, 494] width 86 height 18
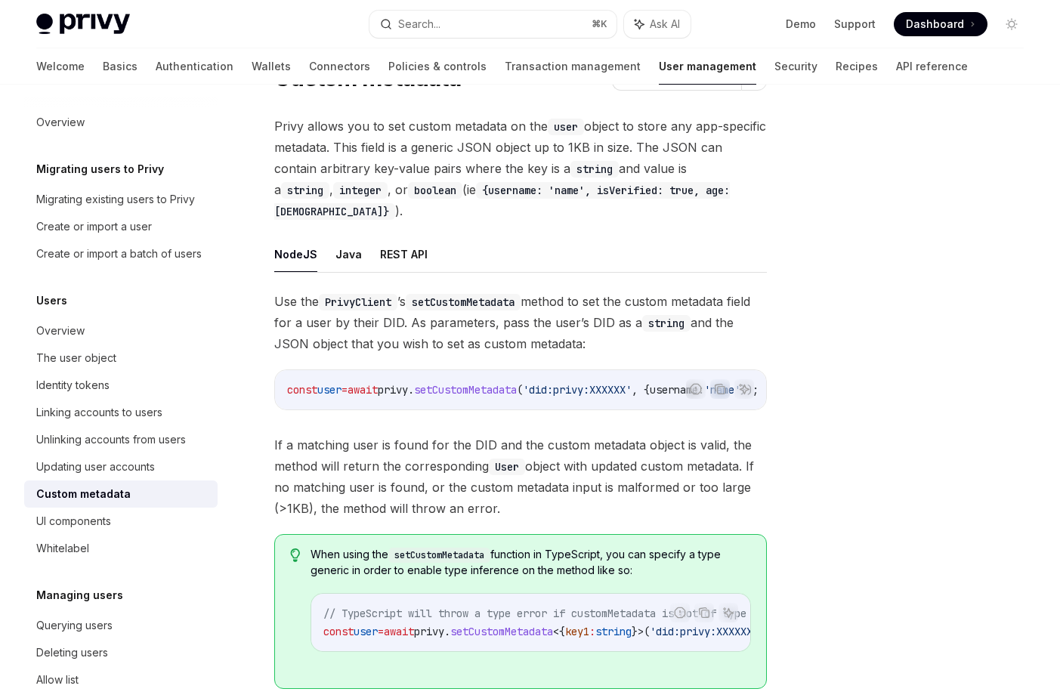
scroll to position [73, 0]
click at [348, 238] on button "Java" at bounding box center [348, 256] width 26 height 36
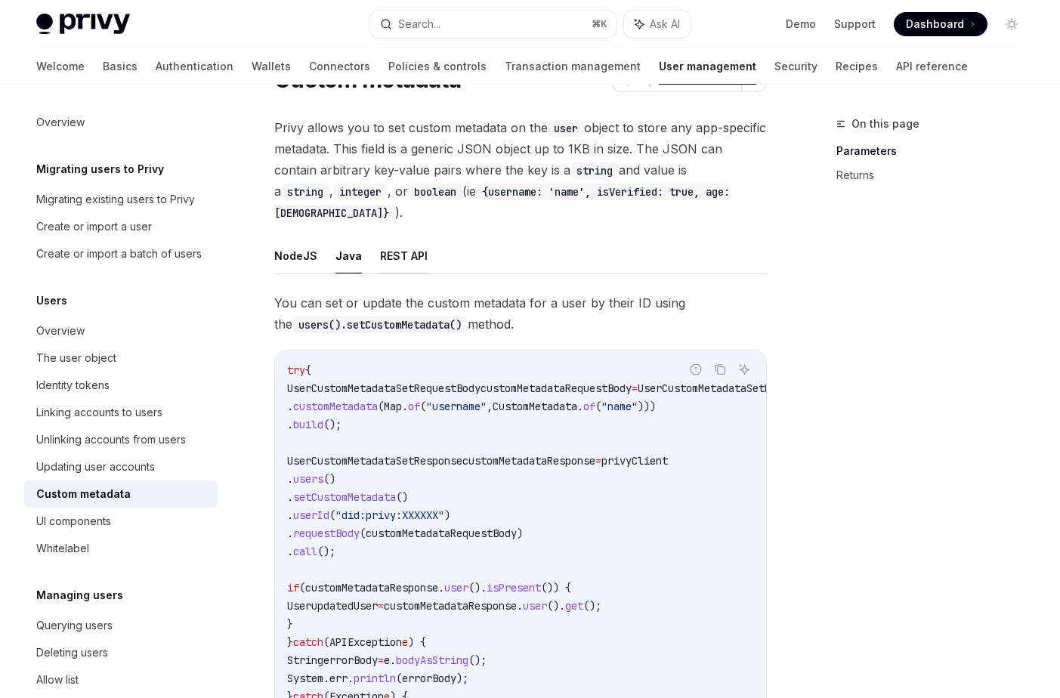
click at [394, 238] on button "REST API" at bounding box center [404, 256] width 48 height 36
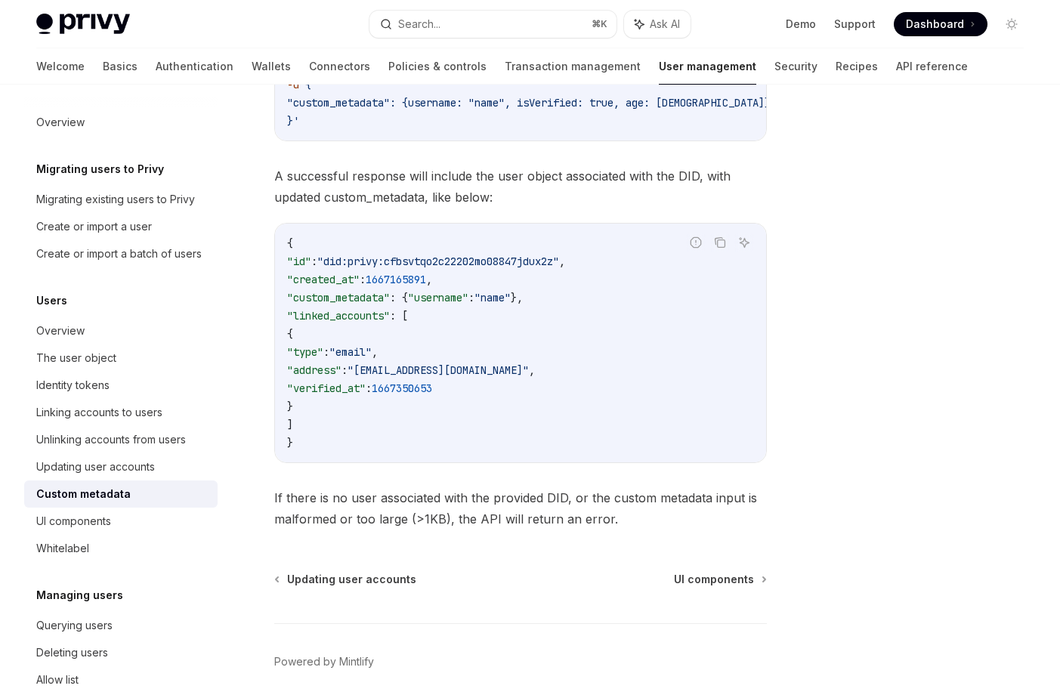
scroll to position [552, 0]
click at [94, 518] on div "UI components" at bounding box center [73, 521] width 75 height 18
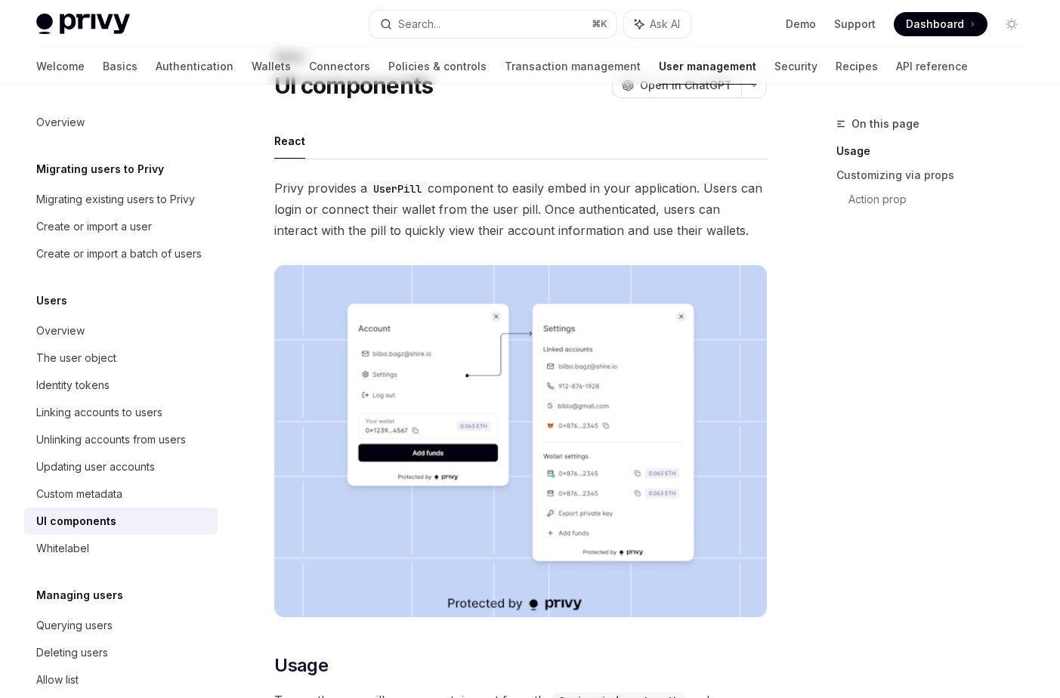
scroll to position [79, 0]
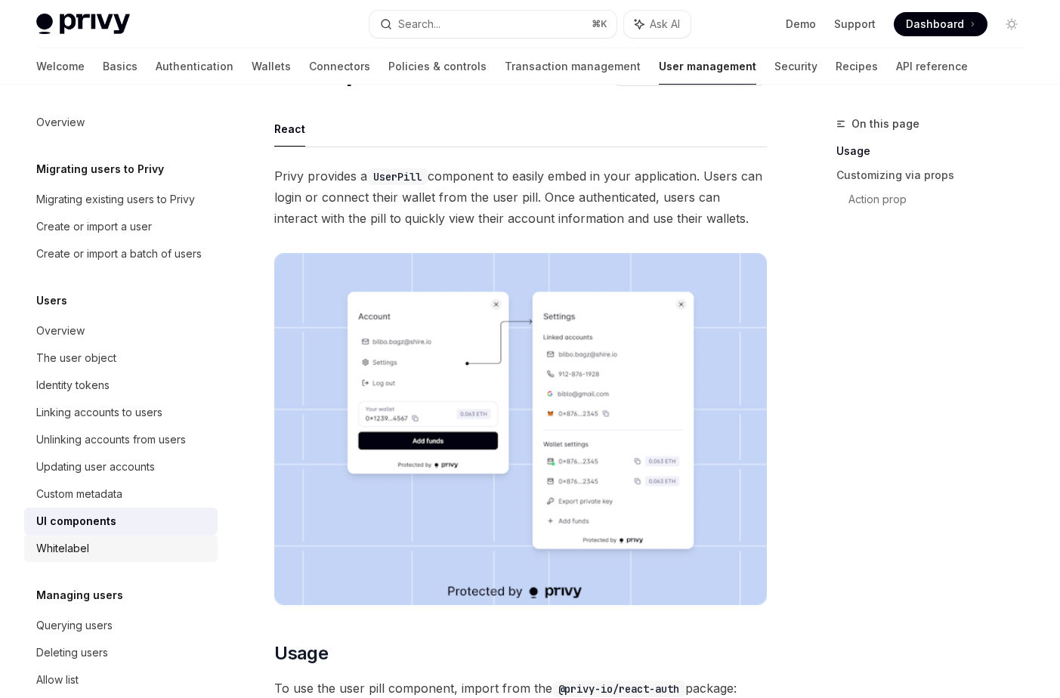
click at [115, 554] on div "Whitelabel" at bounding box center [122, 548] width 172 height 18
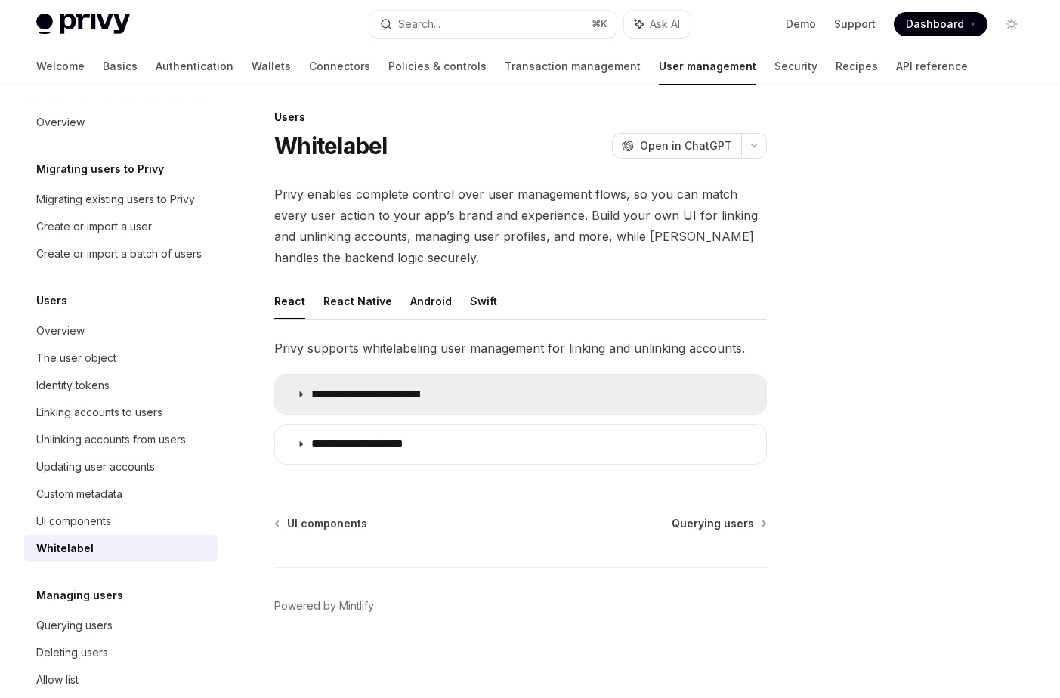
click at [331, 398] on p "**********" at bounding box center [380, 394] width 139 height 15
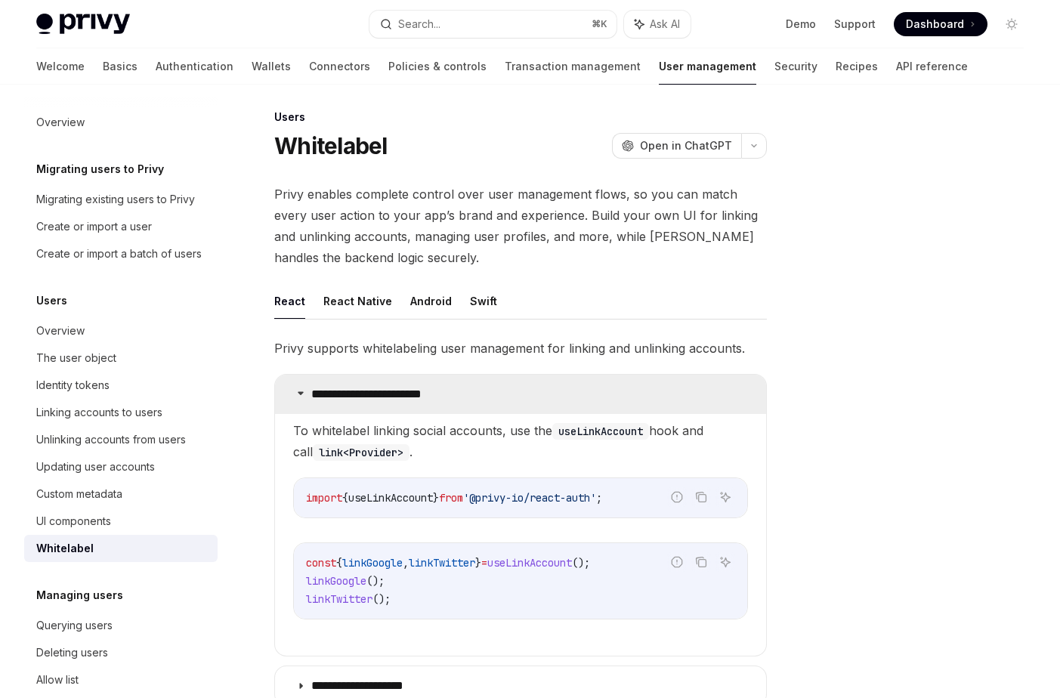
click at [331, 398] on p "**********" at bounding box center [380, 394] width 139 height 15
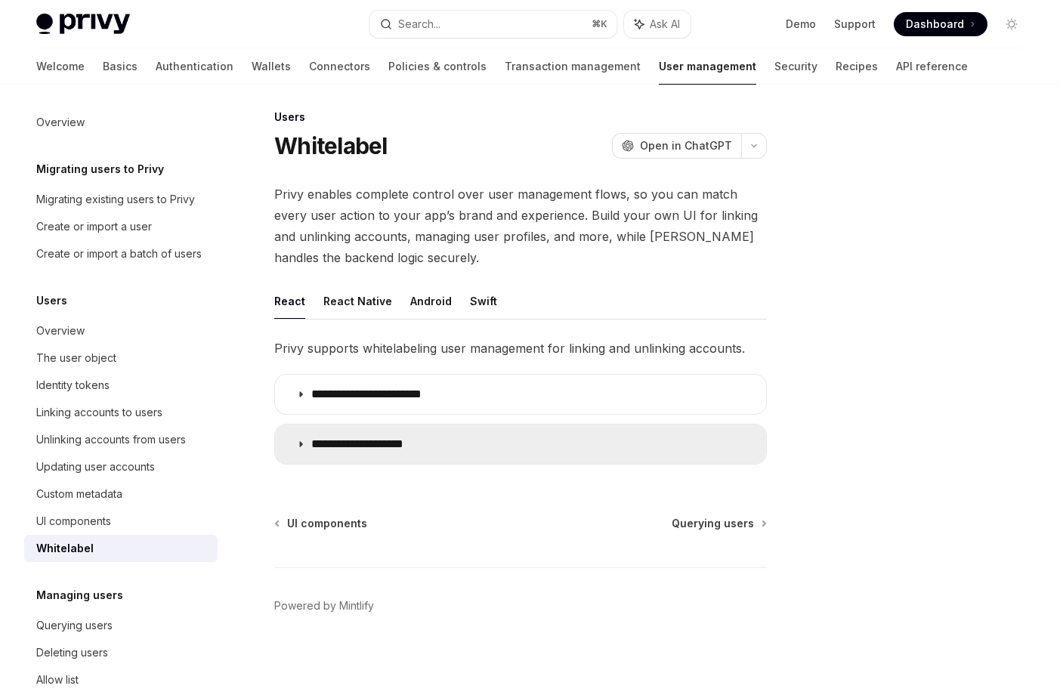
click at [342, 440] on p "**********" at bounding box center [372, 444] width 122 height 15
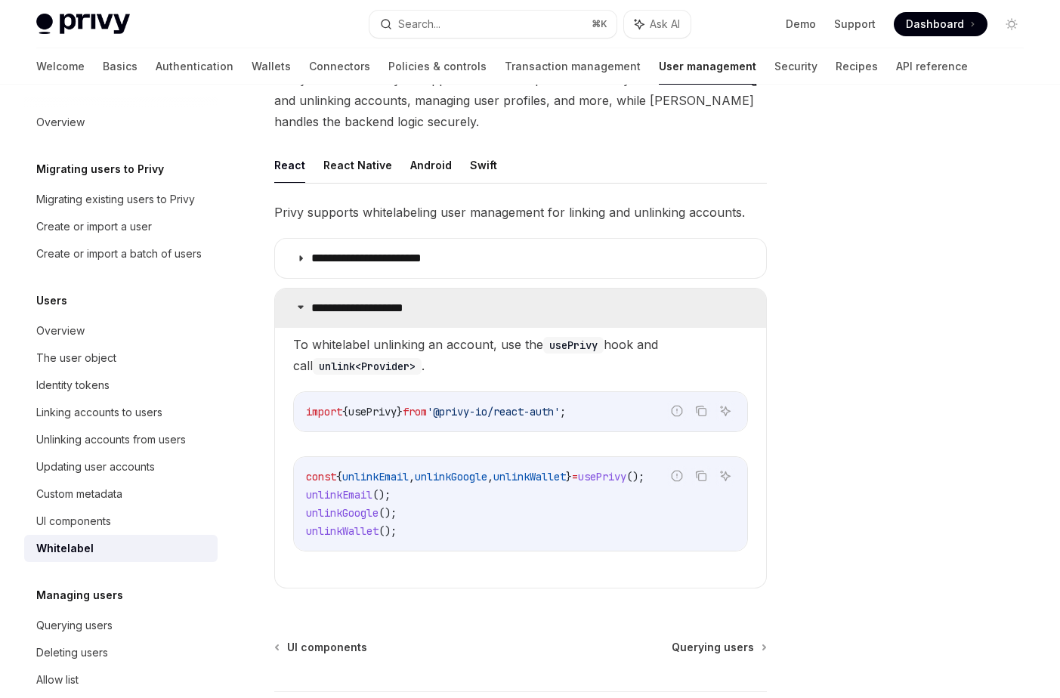
scroll to position [145, 0]
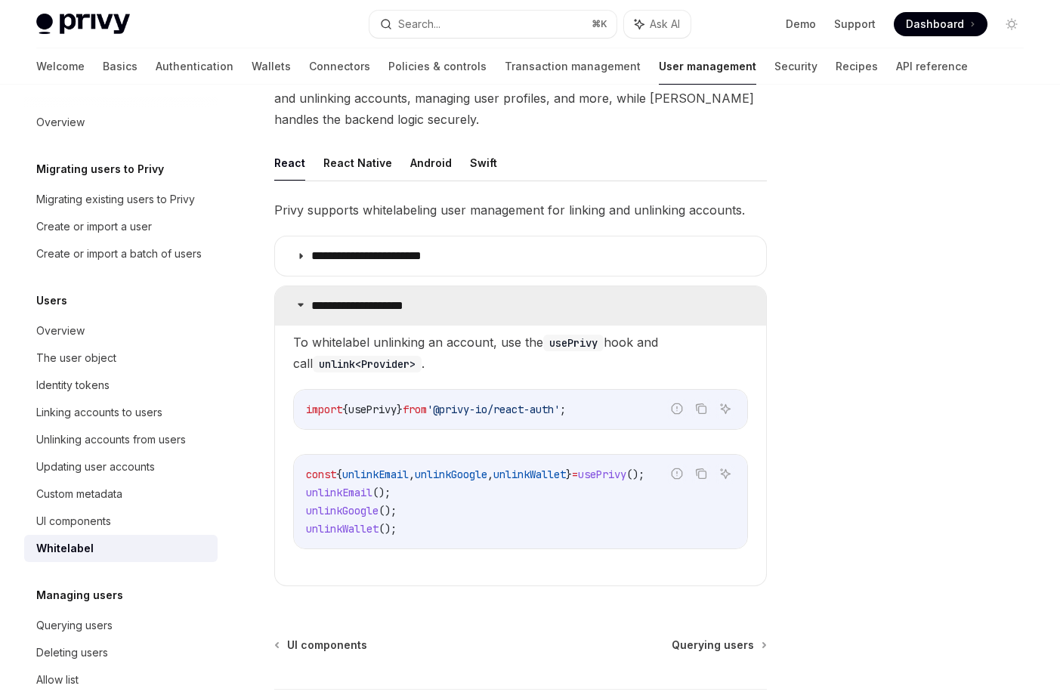
click at [333, 301] on p "**********" at bounding box center [372, 305] width 122 height 15
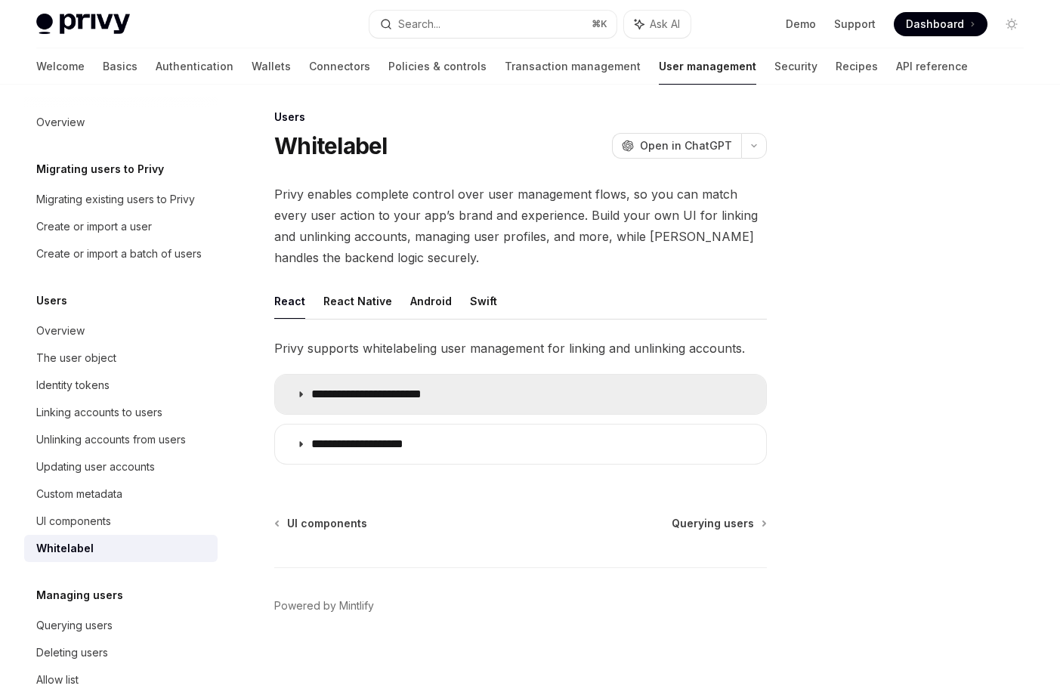
click at [379, 380] on summary "**********" at bounding box center [520, 394] width 491 height 39
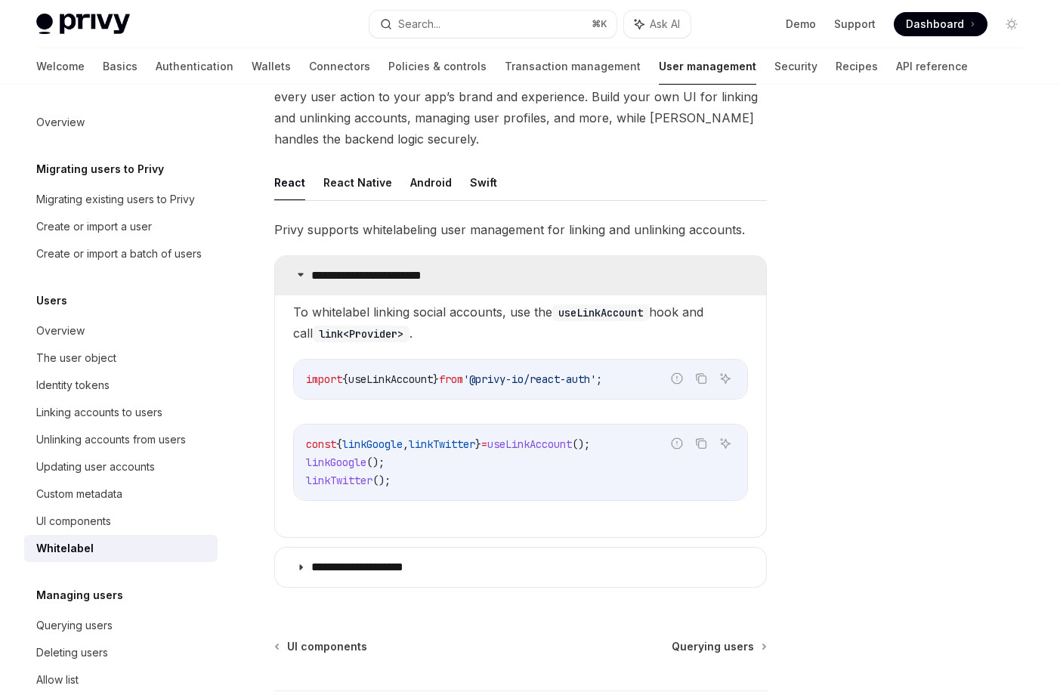
scroll to position [177, 0]
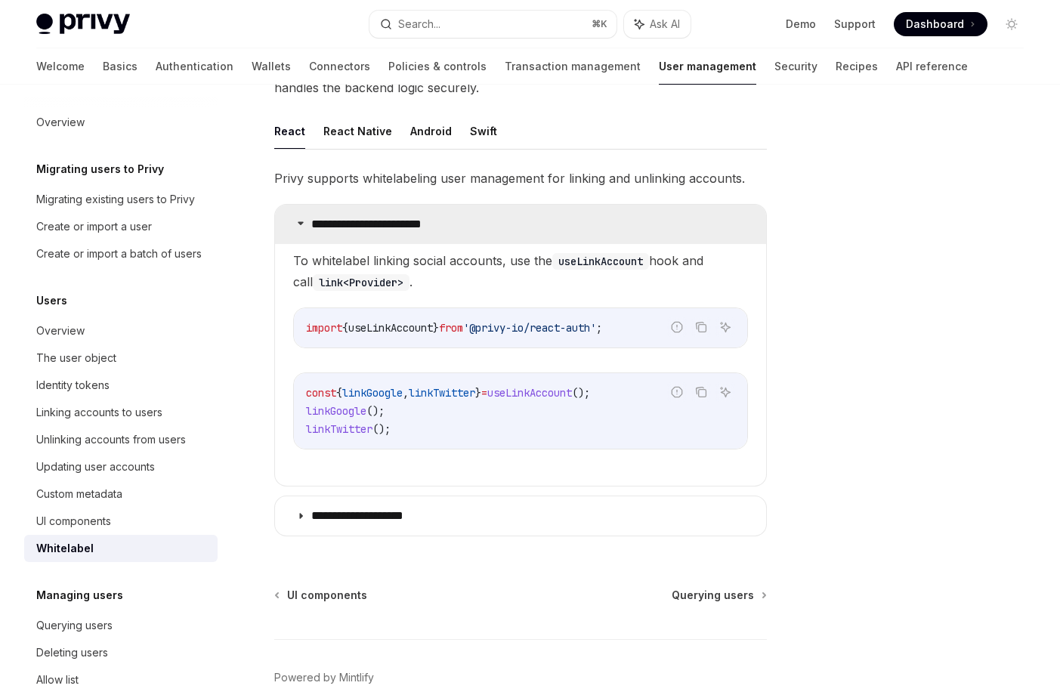
click at [375, 212] on summary "**********" at bounding box center [520, 224] width 491 height 39
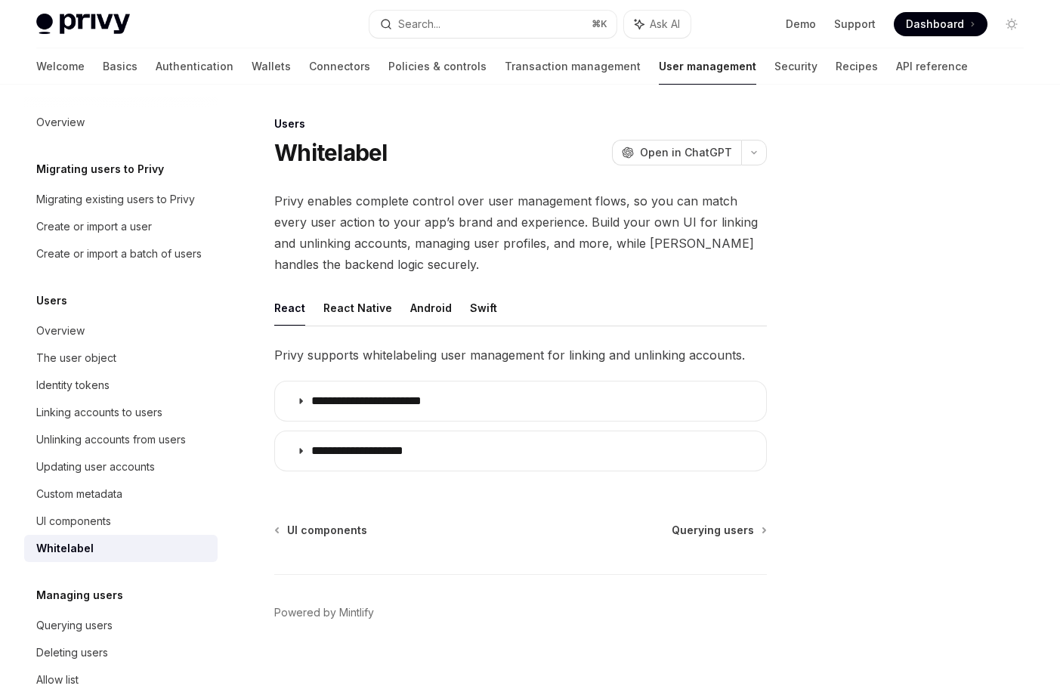
scroll to position [7, 0]
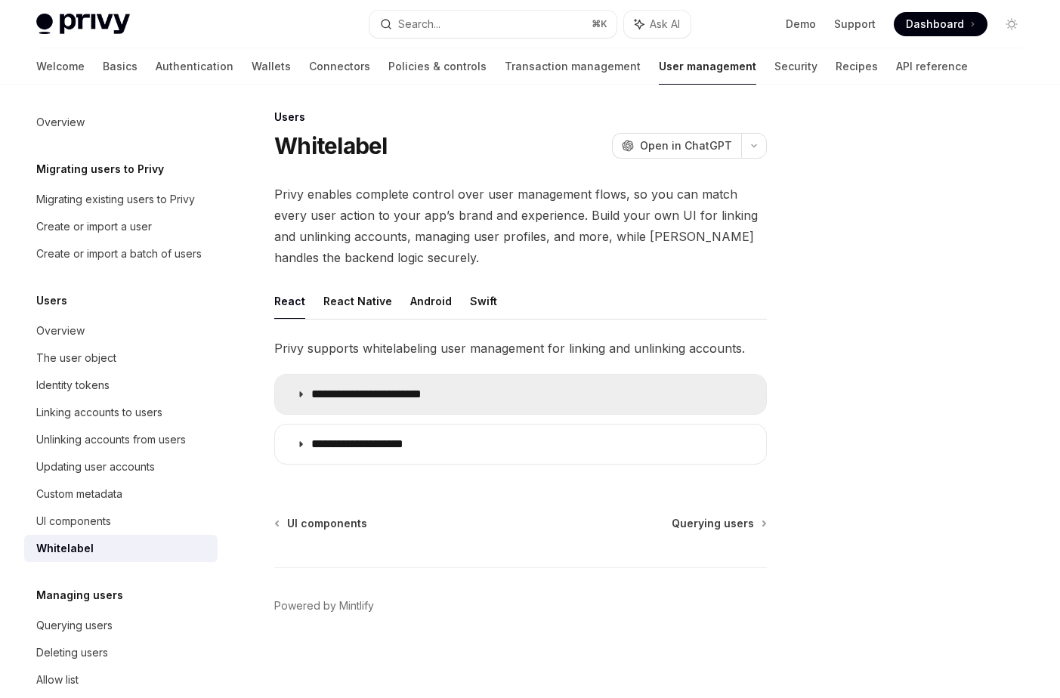
click at [415, 388] on p "**********" at bounding box center [380, 394] width 139 height 15
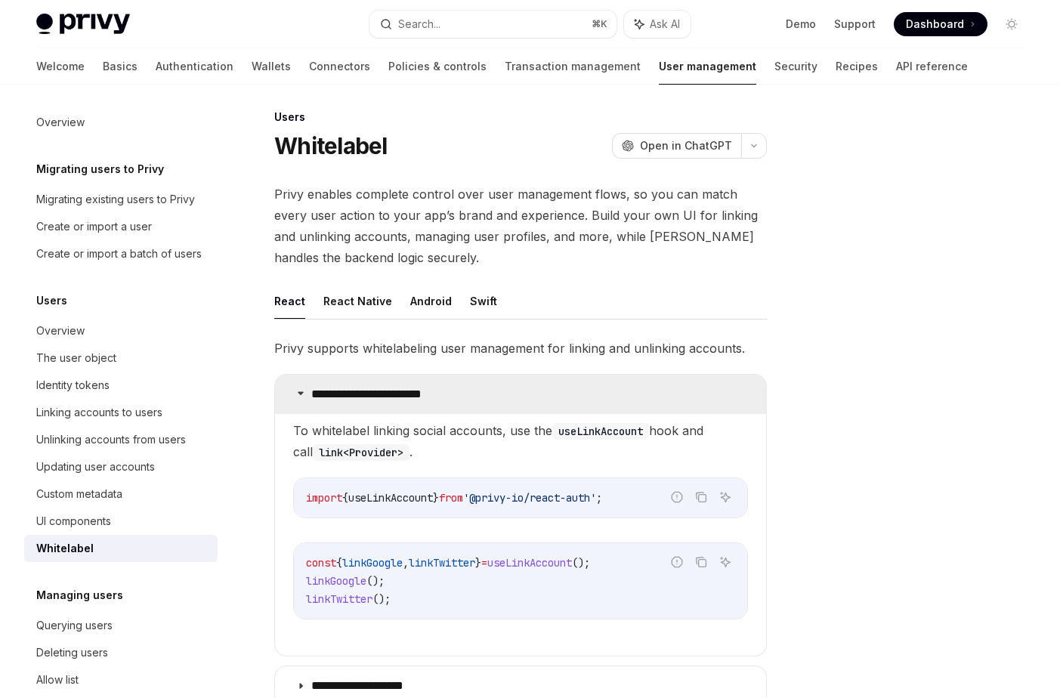
click at [415, 388] on p "**********" at bounding box center [380, 394] width 139 height 15
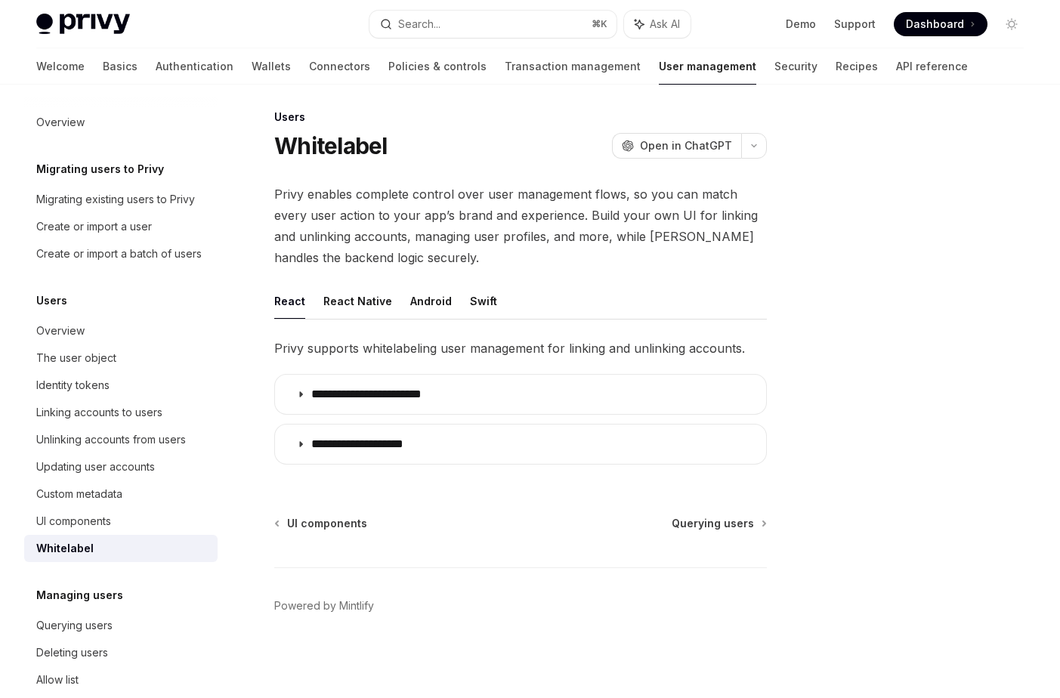
scroll to position [157, 0]
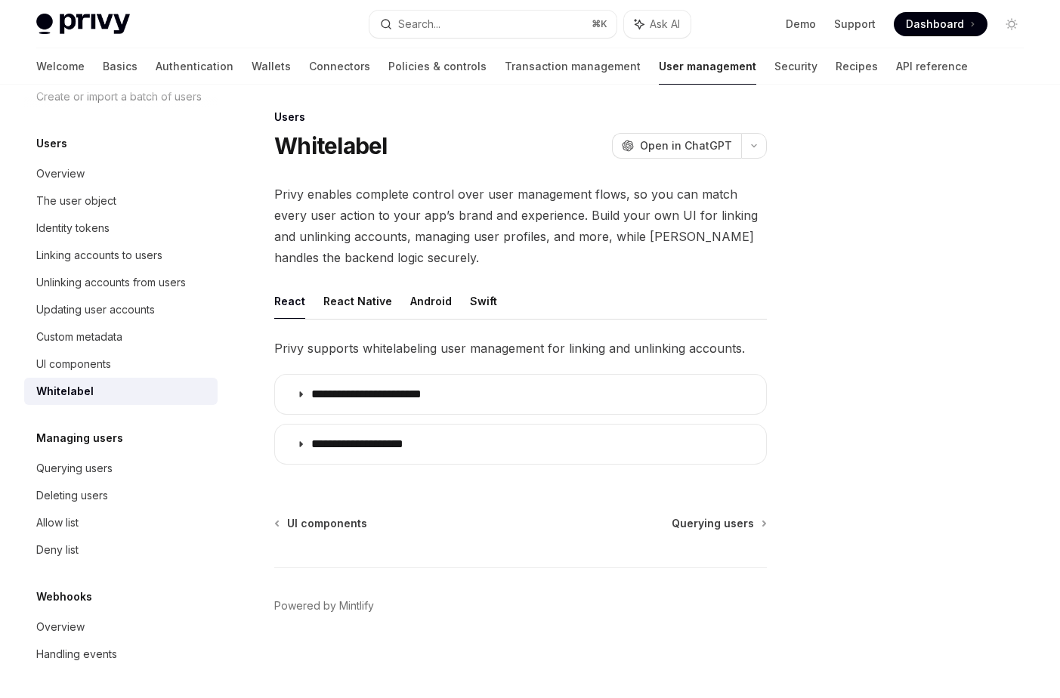
click at [659, 60] on link "User management" at bounding box center [707, 66] width 97 height 36
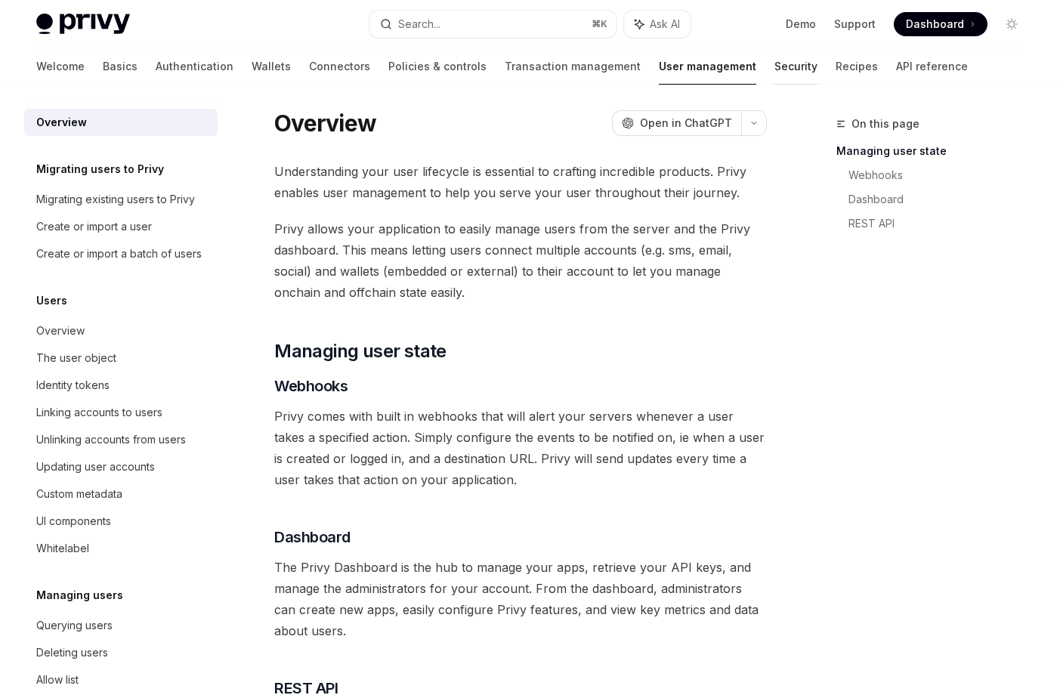
click at [774, 65] on link "Security" at bounding box center [795, 66] width 43 height 36
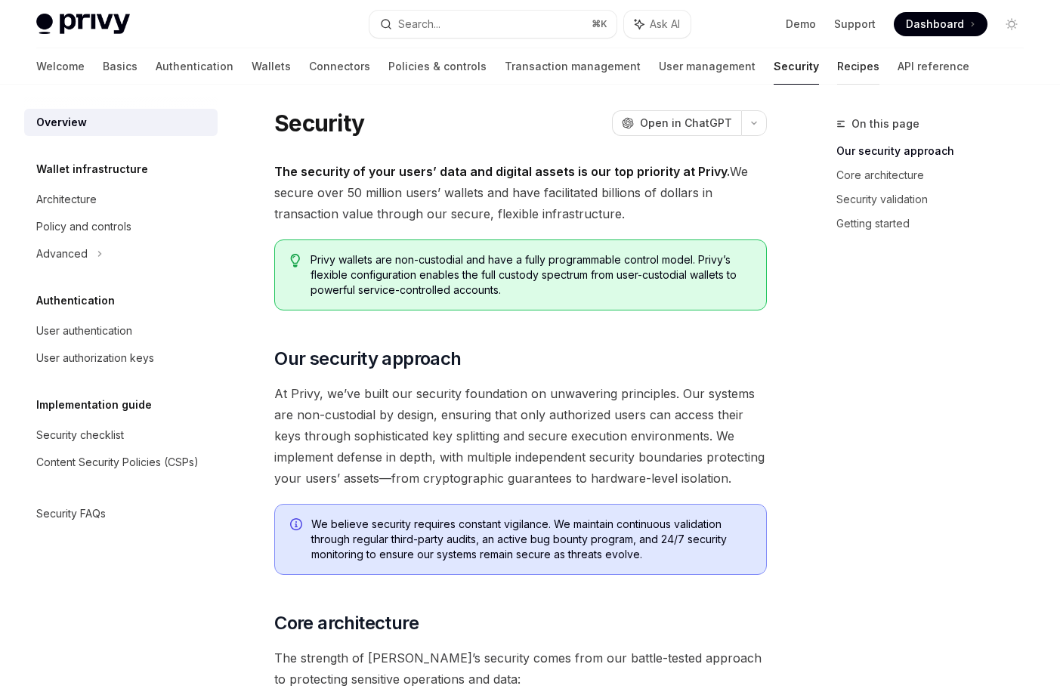
click at [837, 63] on link "Recipes" at bounding box center [858, 66] width 42 height 36
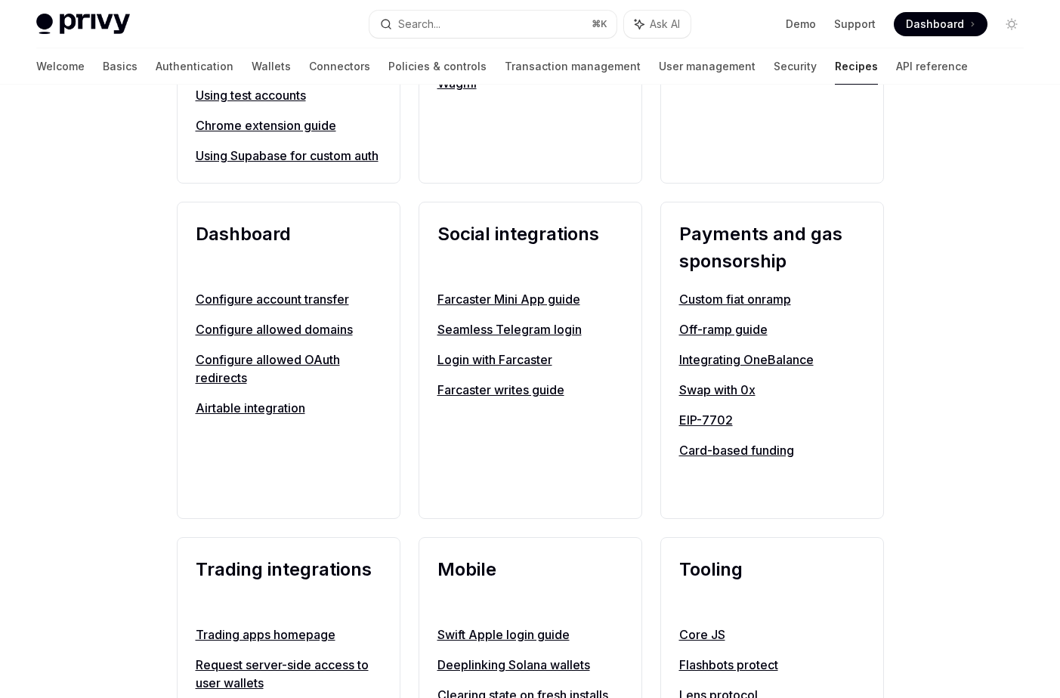
scroll to position [817, 0]
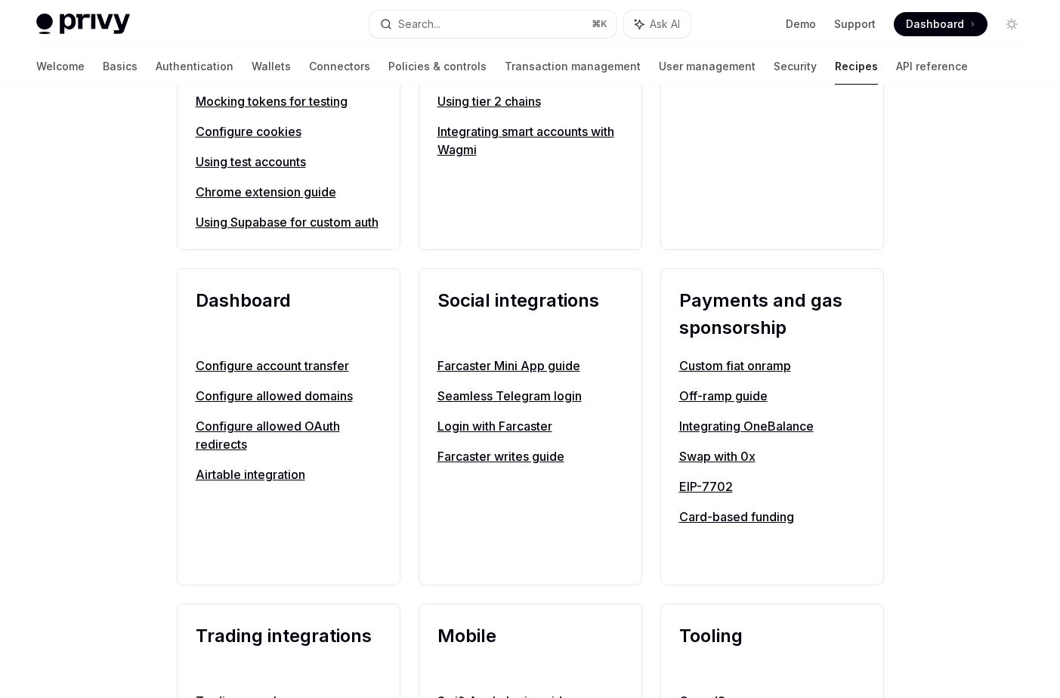
click at [541, 375] on link "Farcaster Mini App guide" at bounding box center [530, 366] width 186 height 18
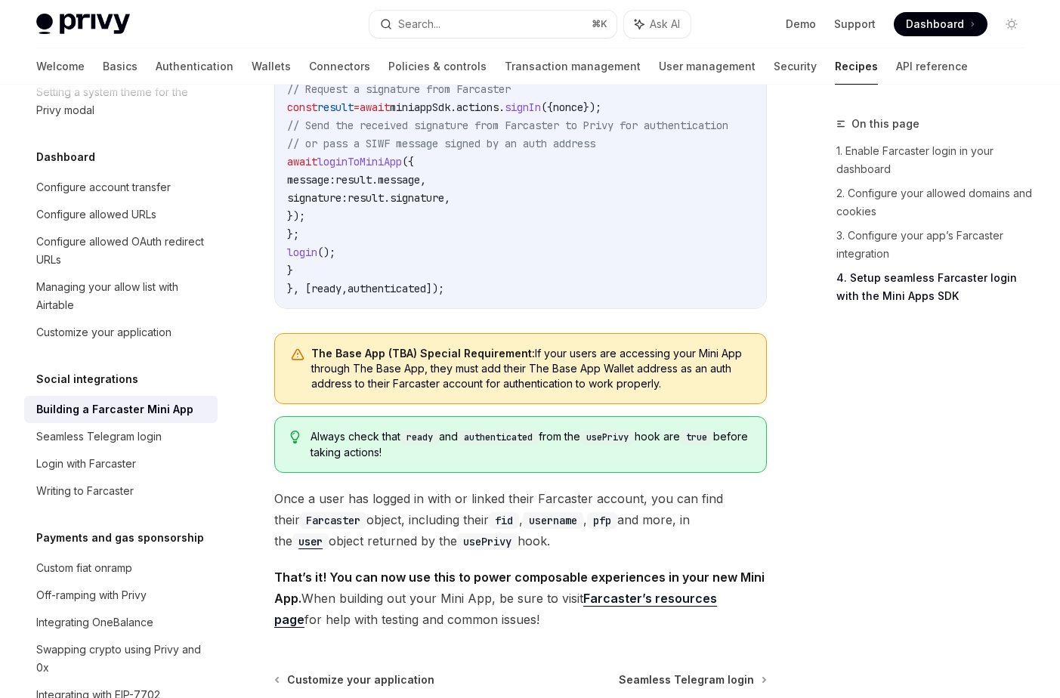
scroll to position [2512, 0]
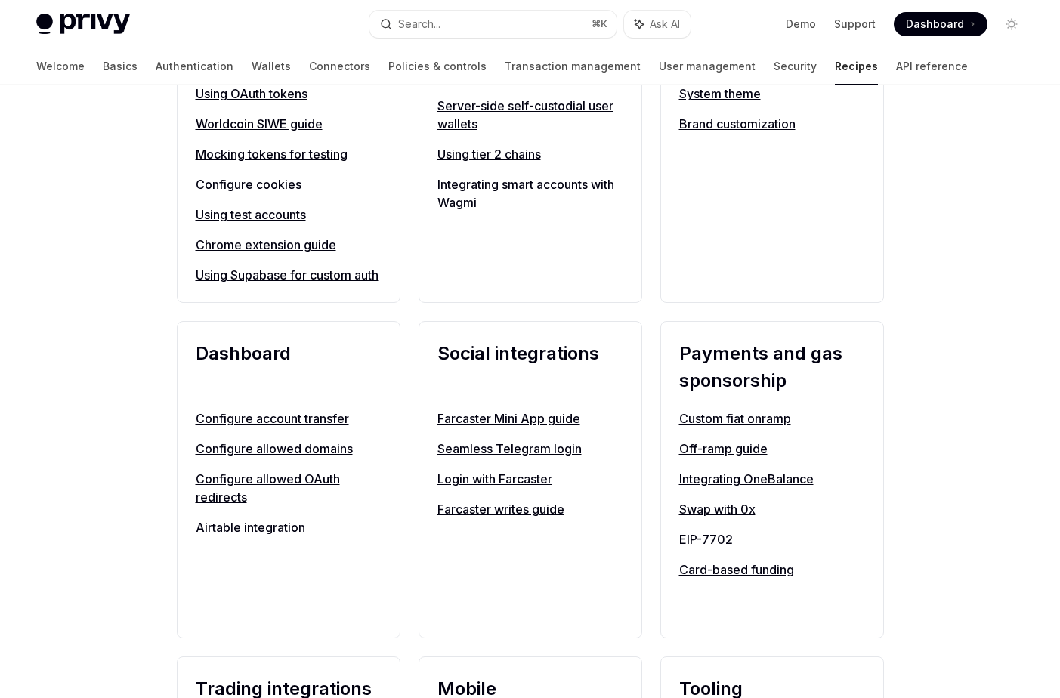
scroll to position [765, 0]
click at [306, 427] on link "Configure account transfer" at bounding box center [289, 418] width 186 height 18
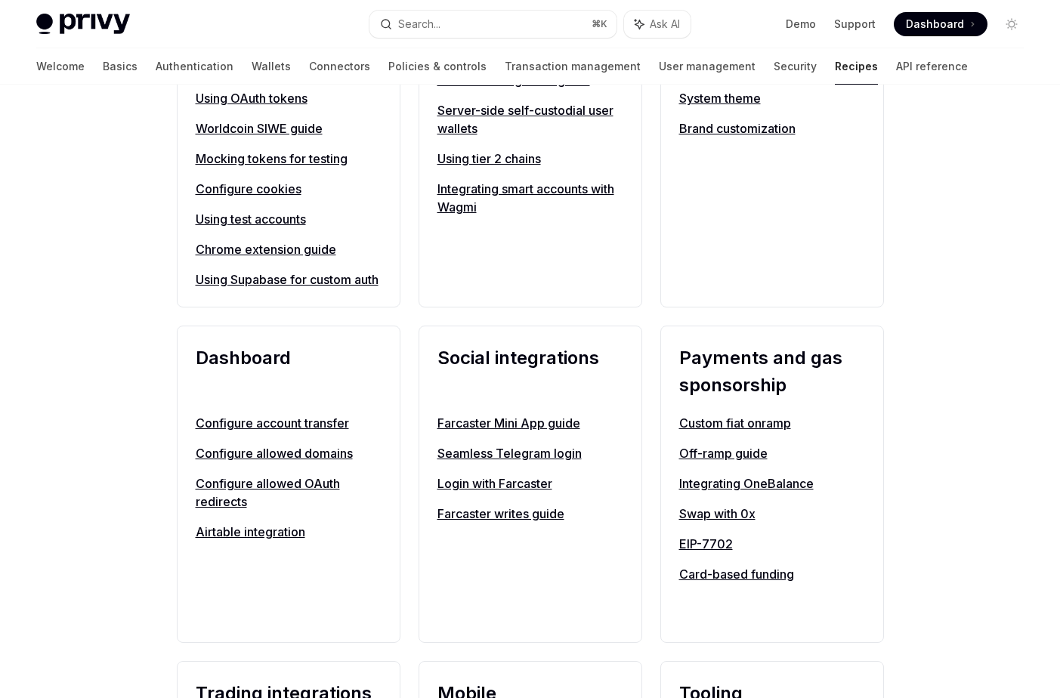
scroll to position [768, 0]
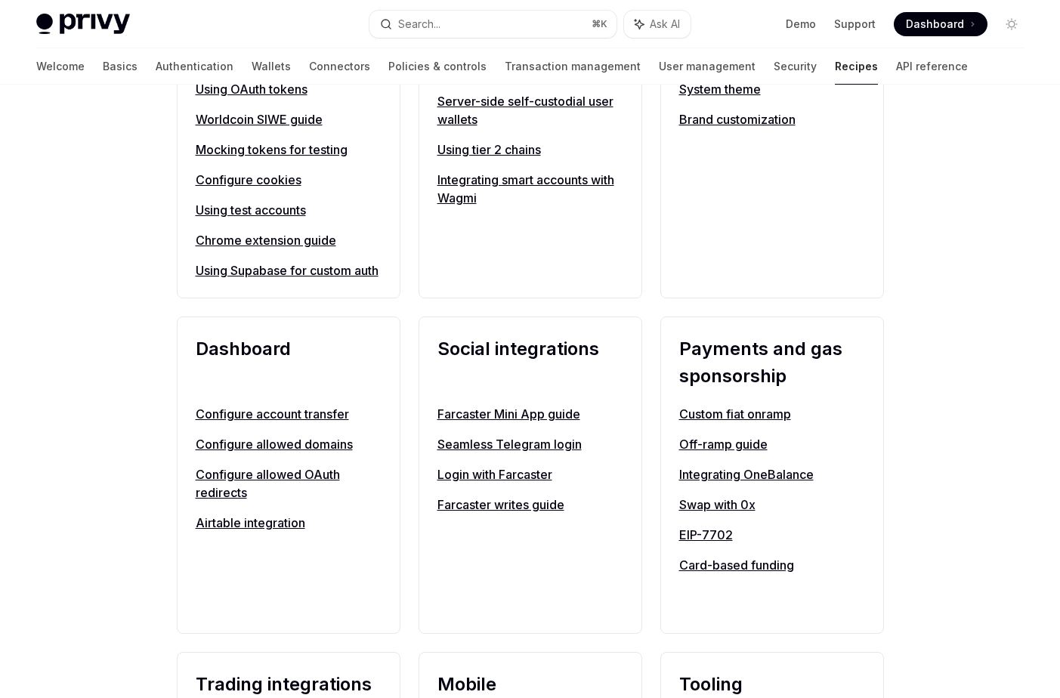
click at [249, 252] on div "Configure SMS and WhatsApp login Guest accounts Using OAuth tokens Worldcoin SI…" at bounding box center [289, 141] width 186 height 278
click at [249, 272] on link "Using Supabase for custom auth" at bounding box center [289, 270] width 186 height 18
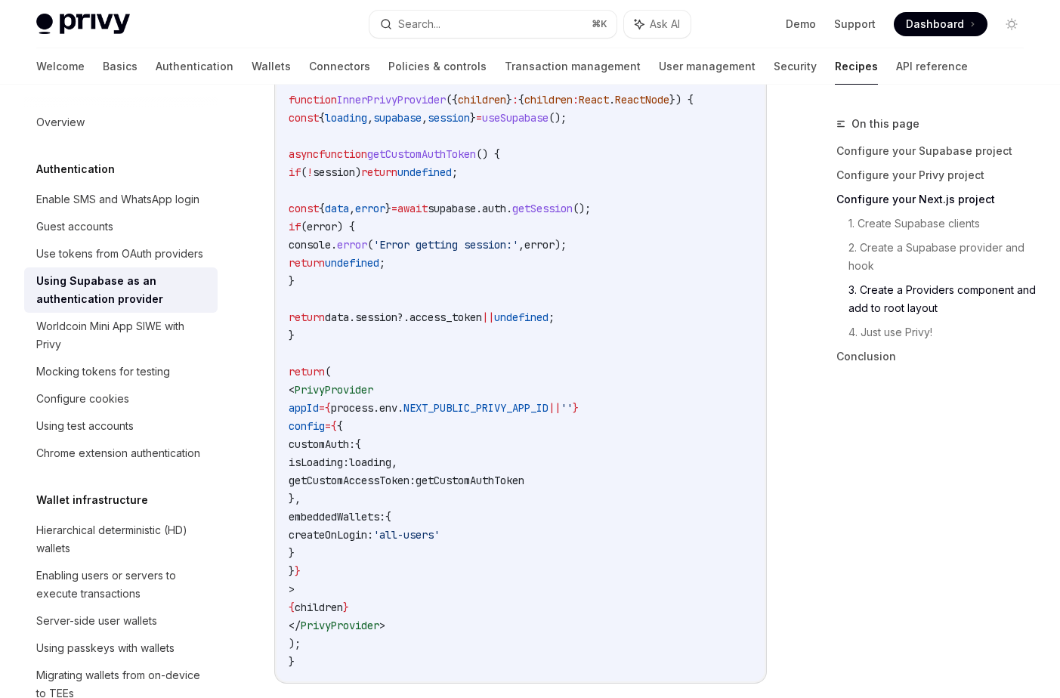
scroll to position [3296, 0]
click at [178, 464] on link "Chrome extension authentication" at bounding box center [120, 453] width 193 height 27
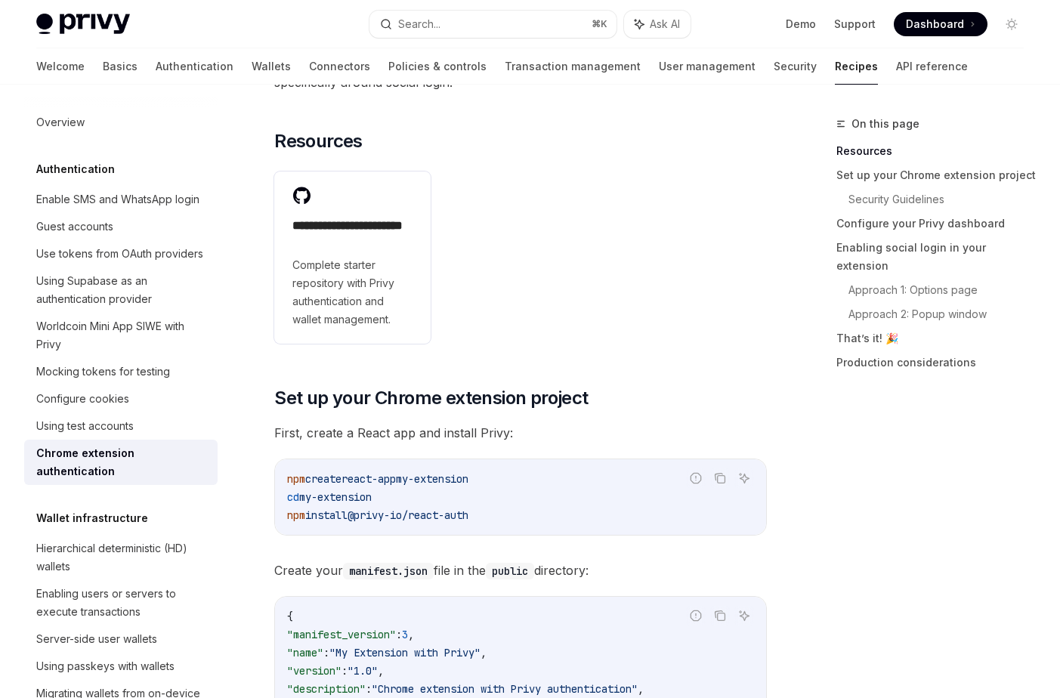
scroll to position [216, 0]
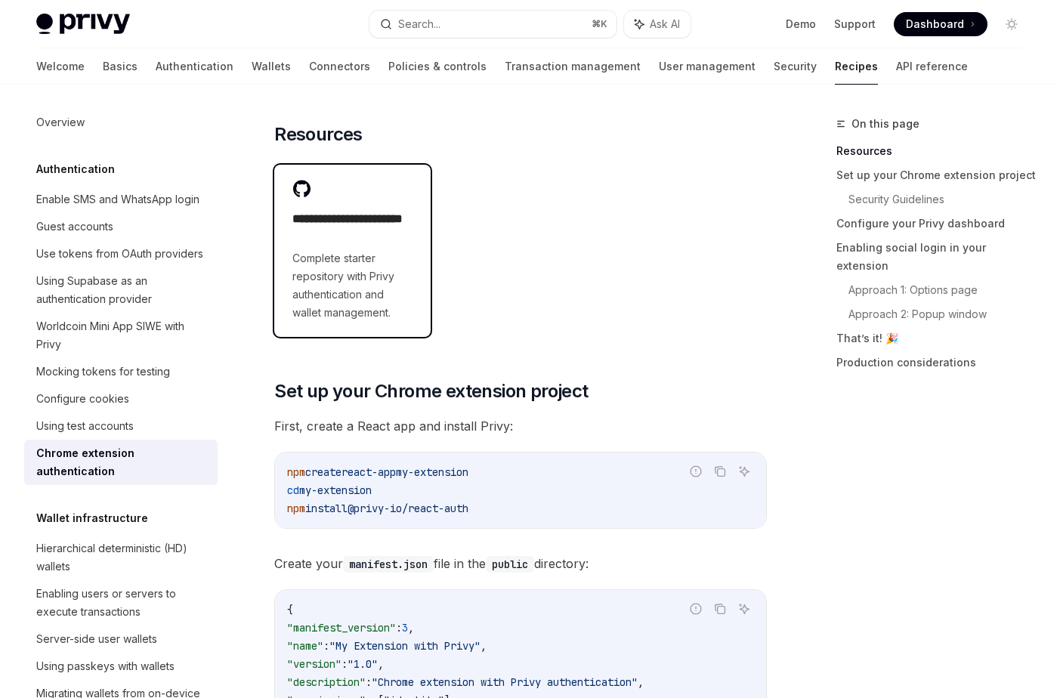
click at [334, 294] on span "Complete starter repository with Privy authentication and wallet management." at bounding box center [352, 285] width 120 height 73
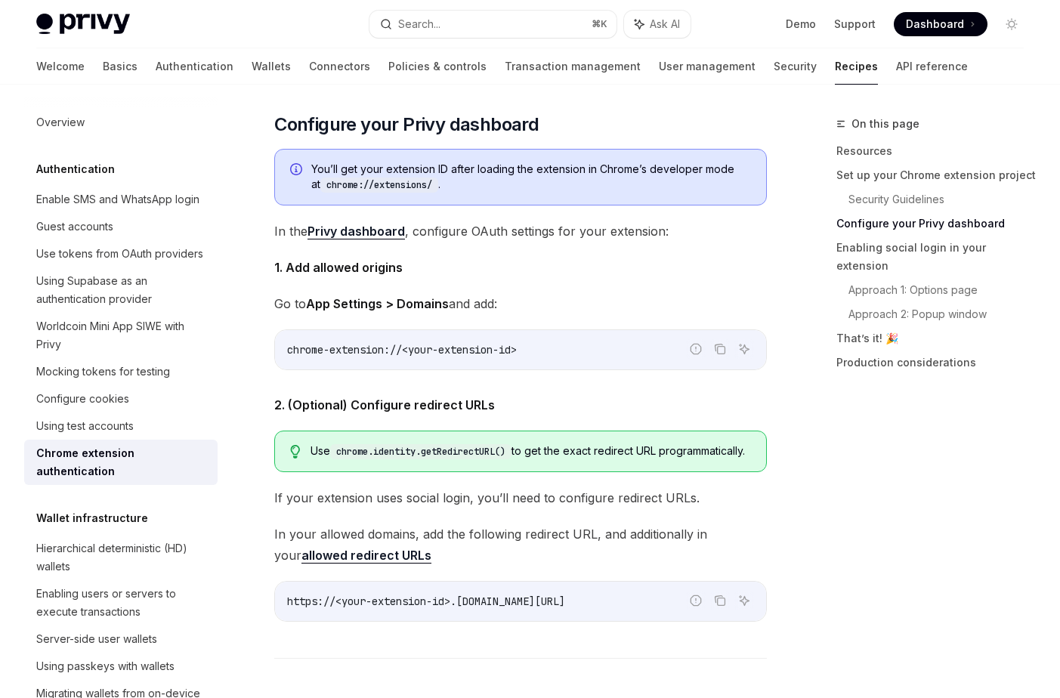
scroll to position [974, 0]
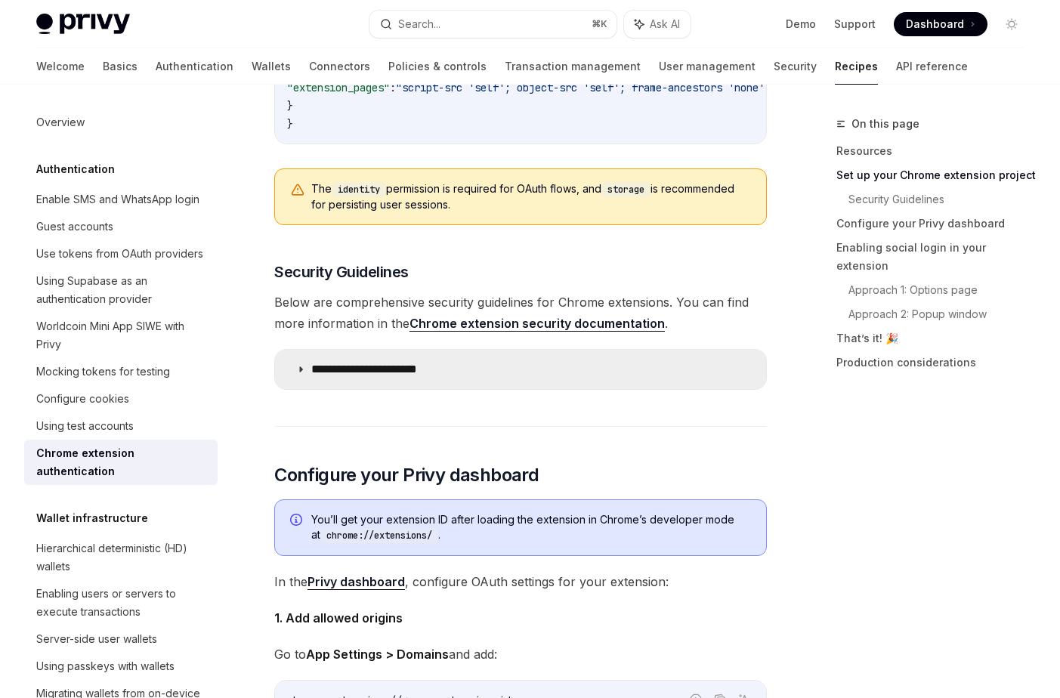
click at [360, 377] on p "**********" at bounding box center [378, 369] width 134 height 15
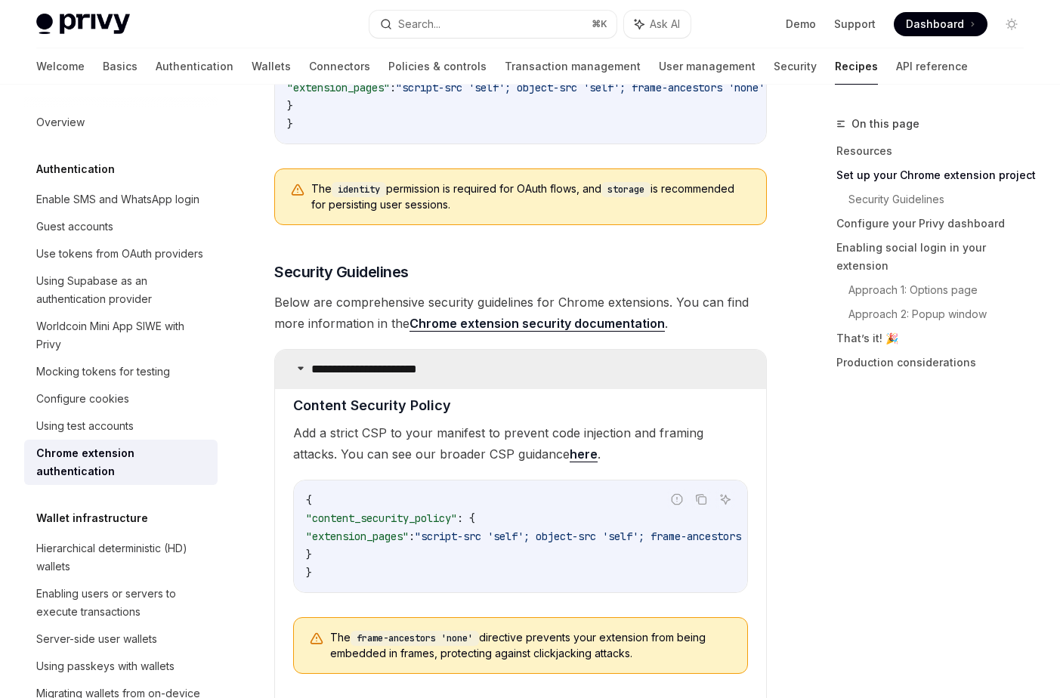
click at [360, 377] on p "**********" at bounding box center [378, 369] width 134 height 15
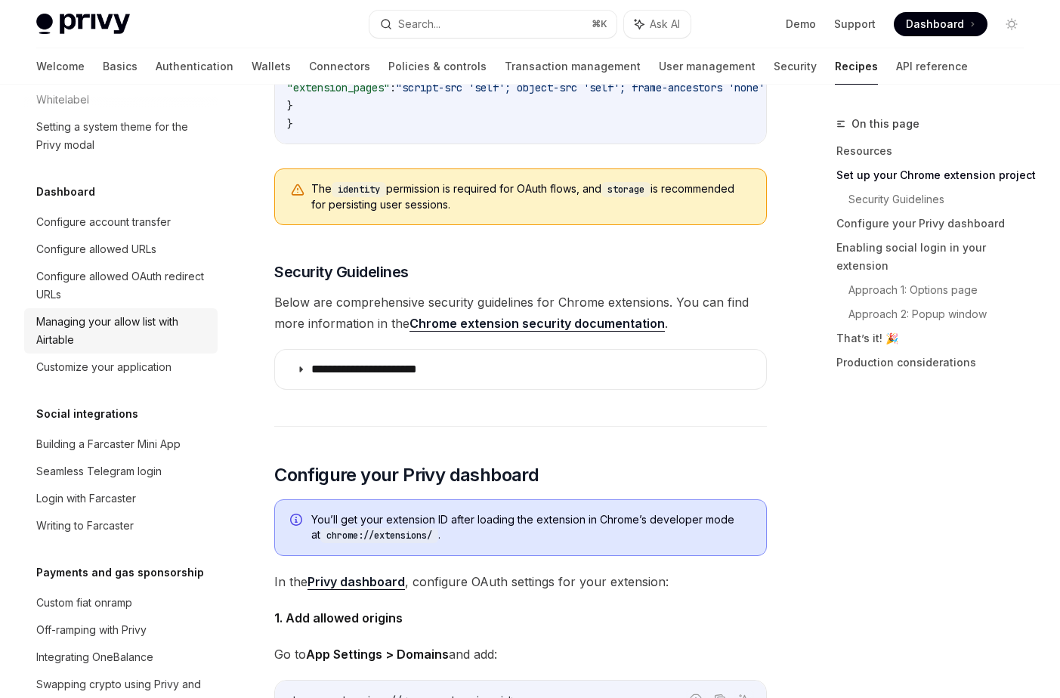
scroll to position [886, 0]
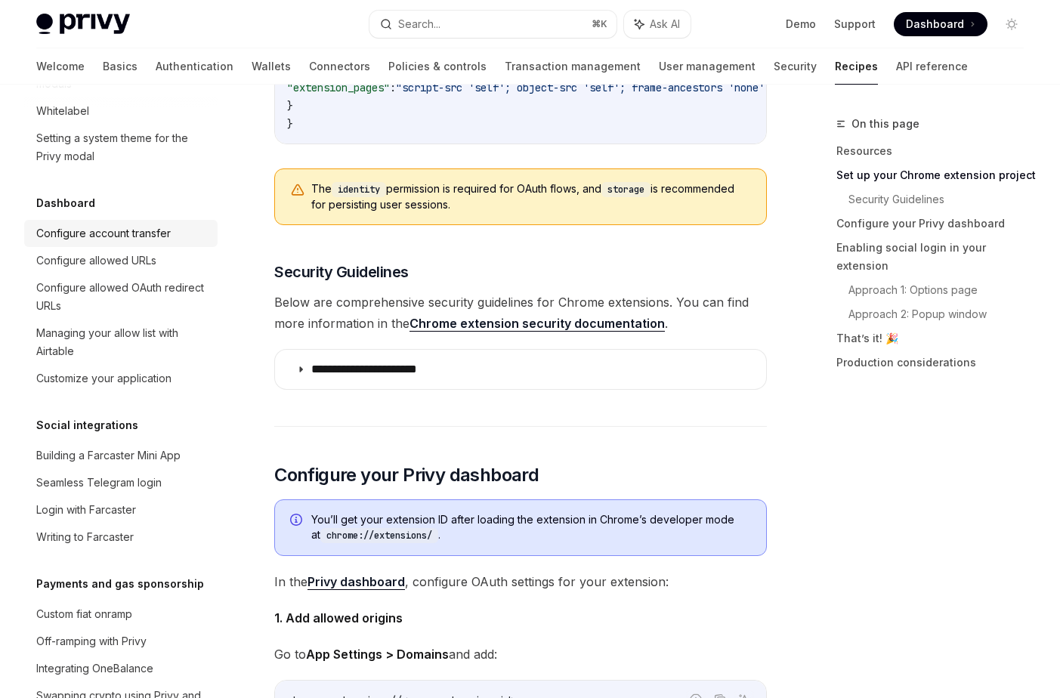
click at [91, 224] on div "Configure account transfer" at bounding box center [103, 233] width 134 height 18
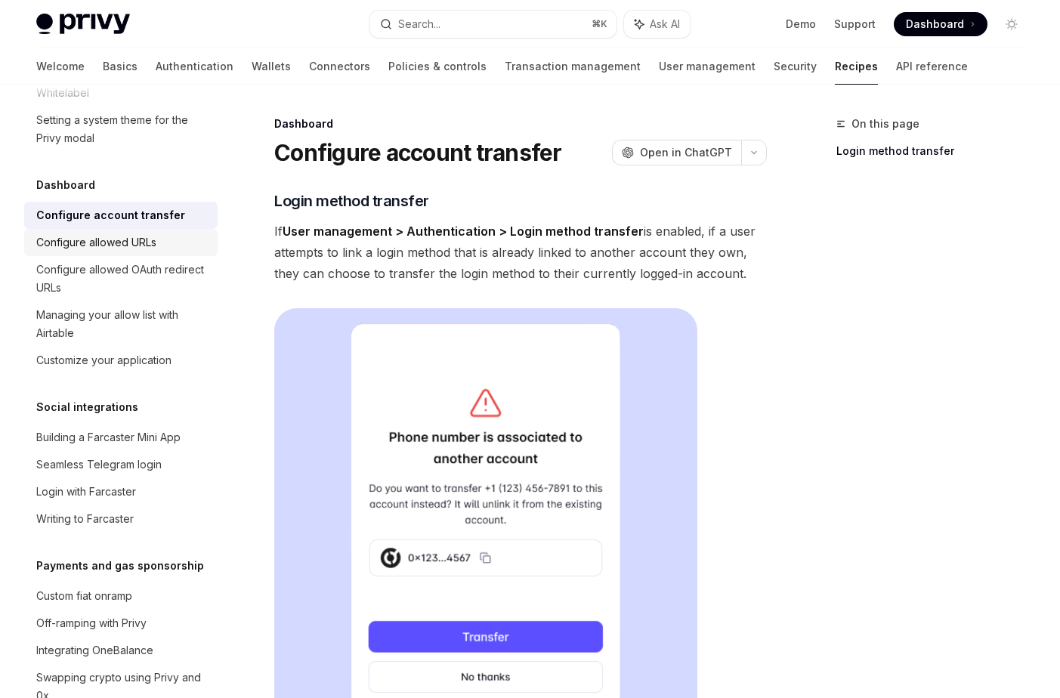
click at [103, 233] on div "Configure allowed URLs" at bounding box center [96, 242] width 120 height 18
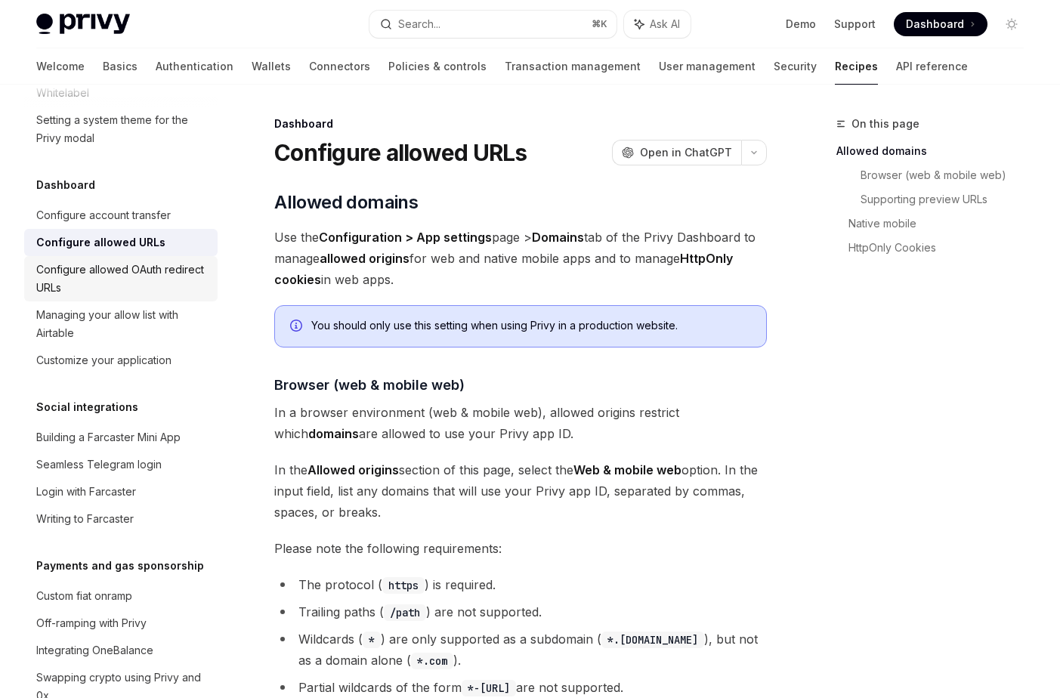
click at [116, 274] on div "Configure allowed OAuth redirect URLs" at bounding box center [122, 279] width 172 height 36
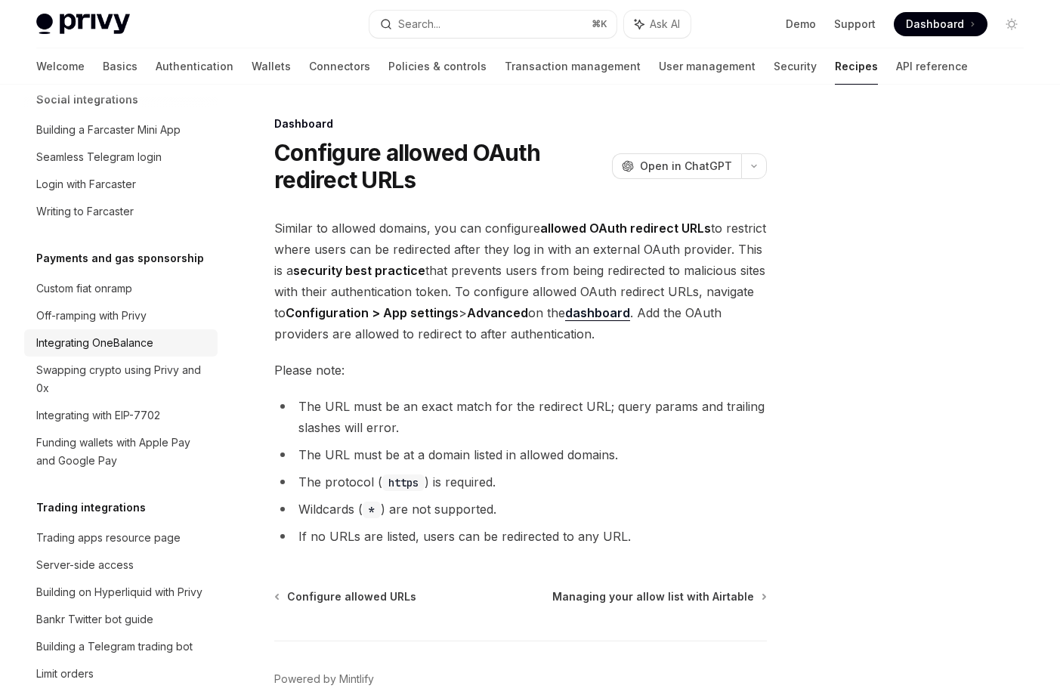
scroll to position [1199, 0]
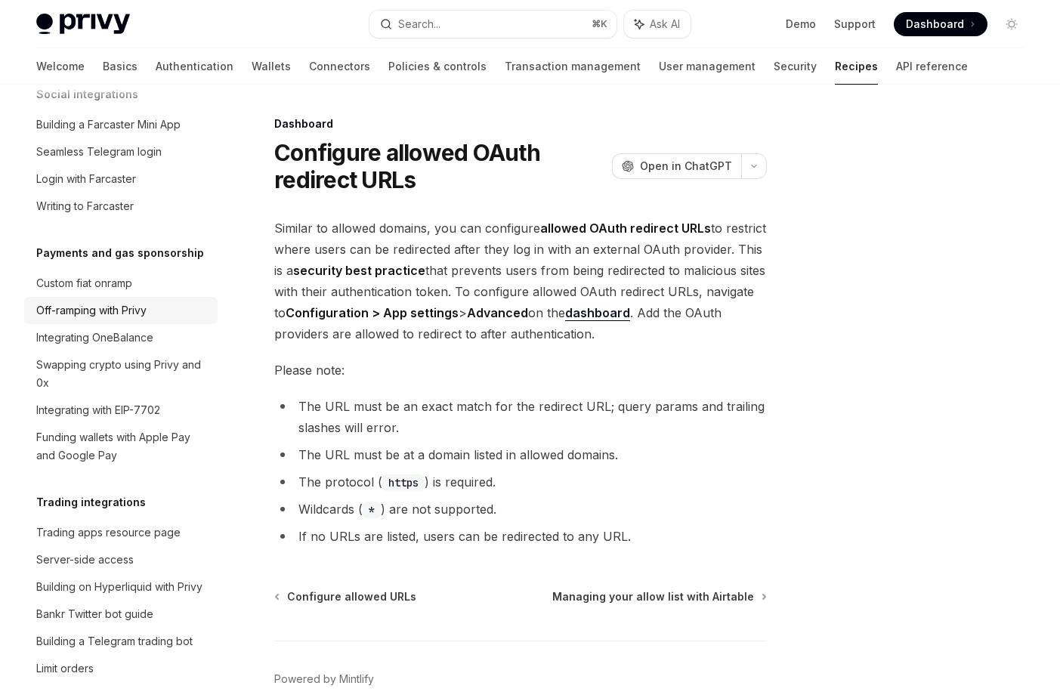
click at [87, 301] on div "Off-ramping with Privy" at bounding box center [91, 310] width 110 height 18
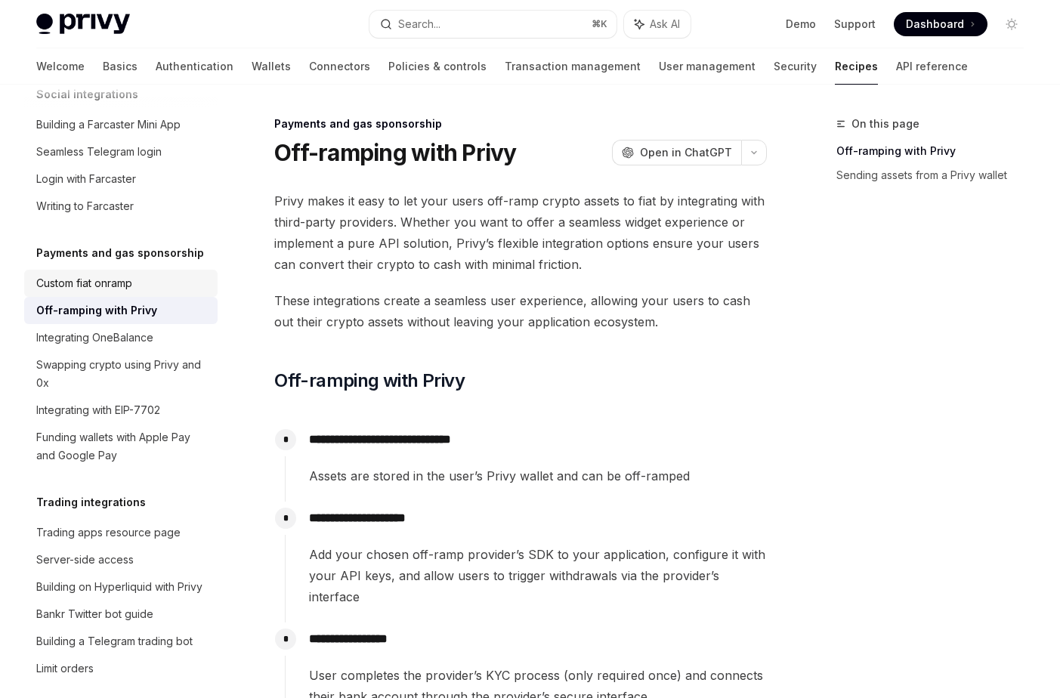
click at [85, 274] on div "Custom fiat onramp" at bounding box center [84, 283] width 96 height 18
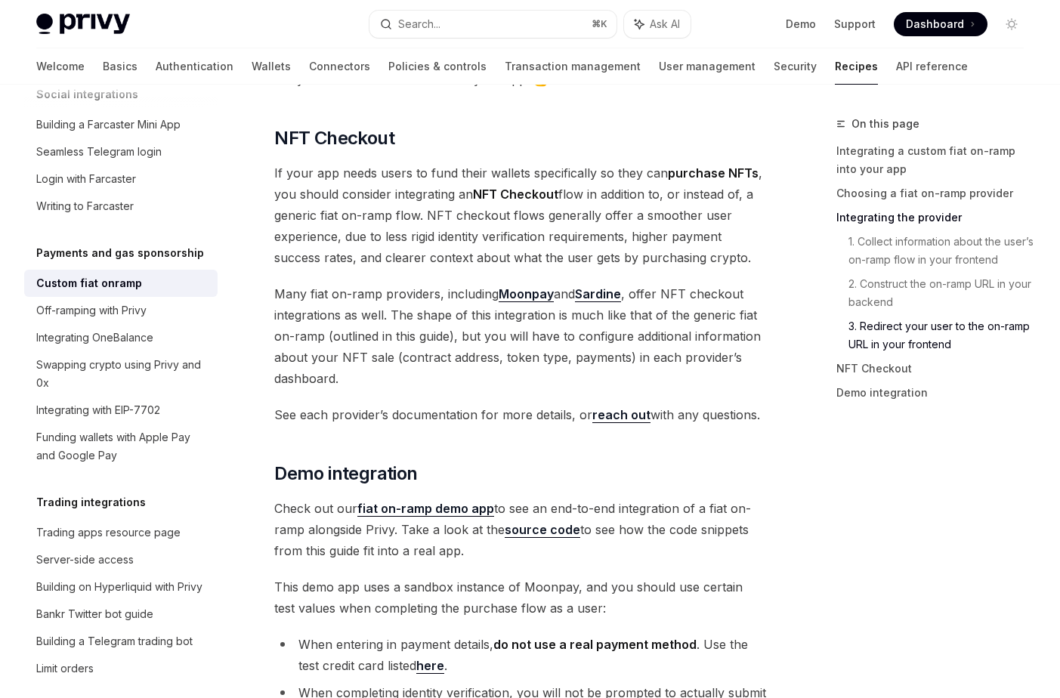
scroll to position [5781, 0]
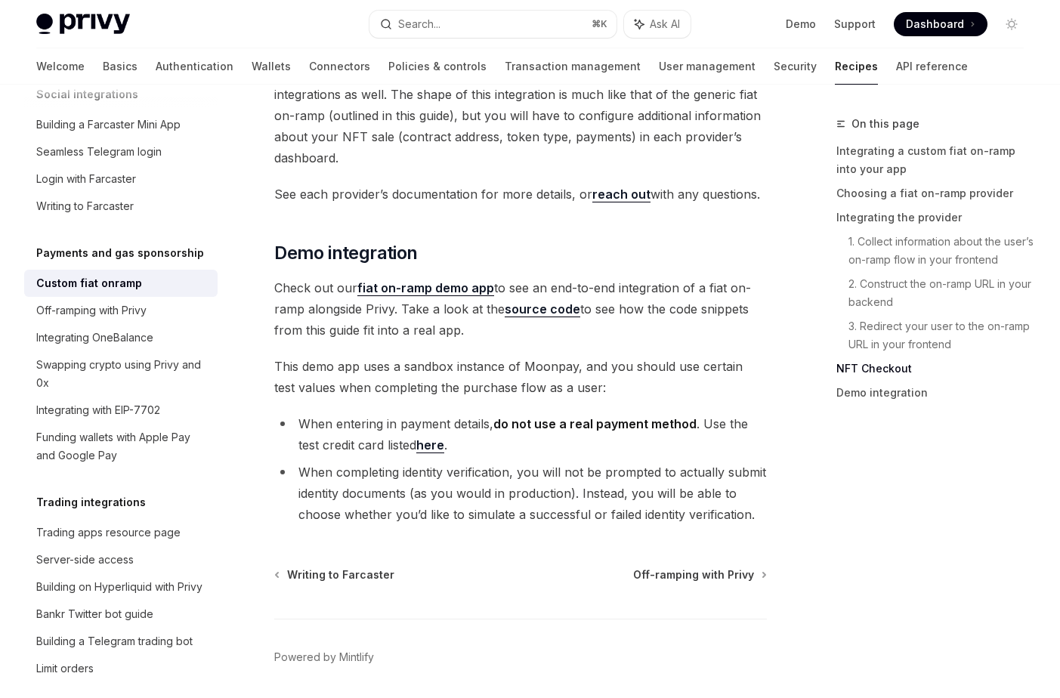
click at [416, 280] on link "fiat on-ramp demo app" at bounding box center [425, 288] width 137 height 16
type textarea "*"
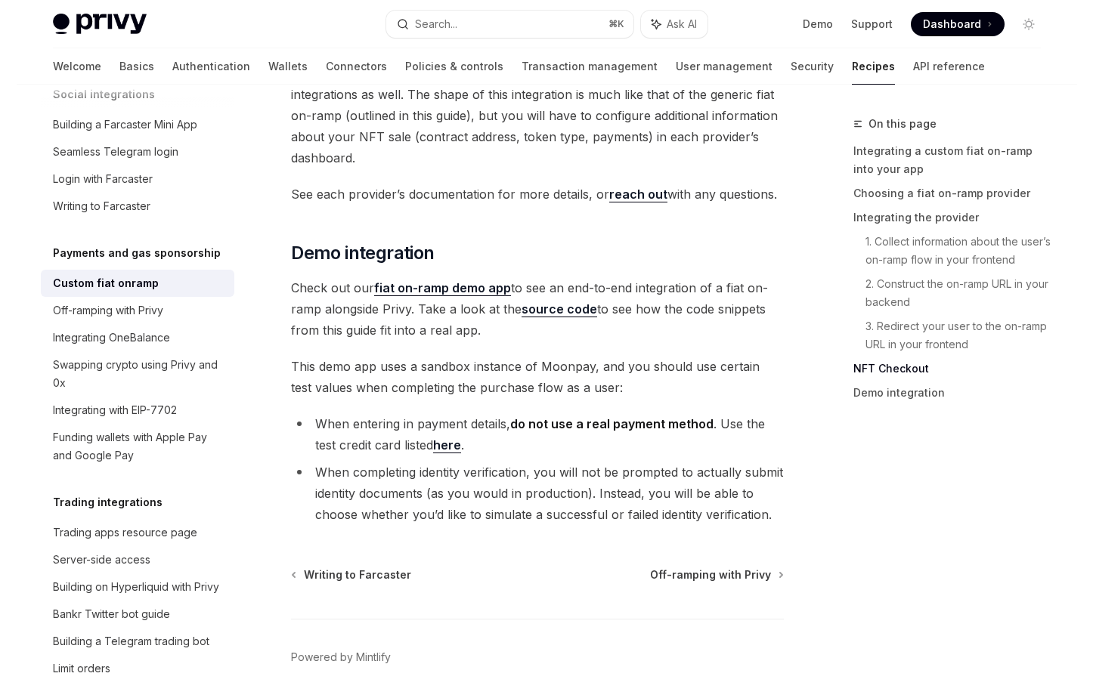
scroll to position [5596, 0]
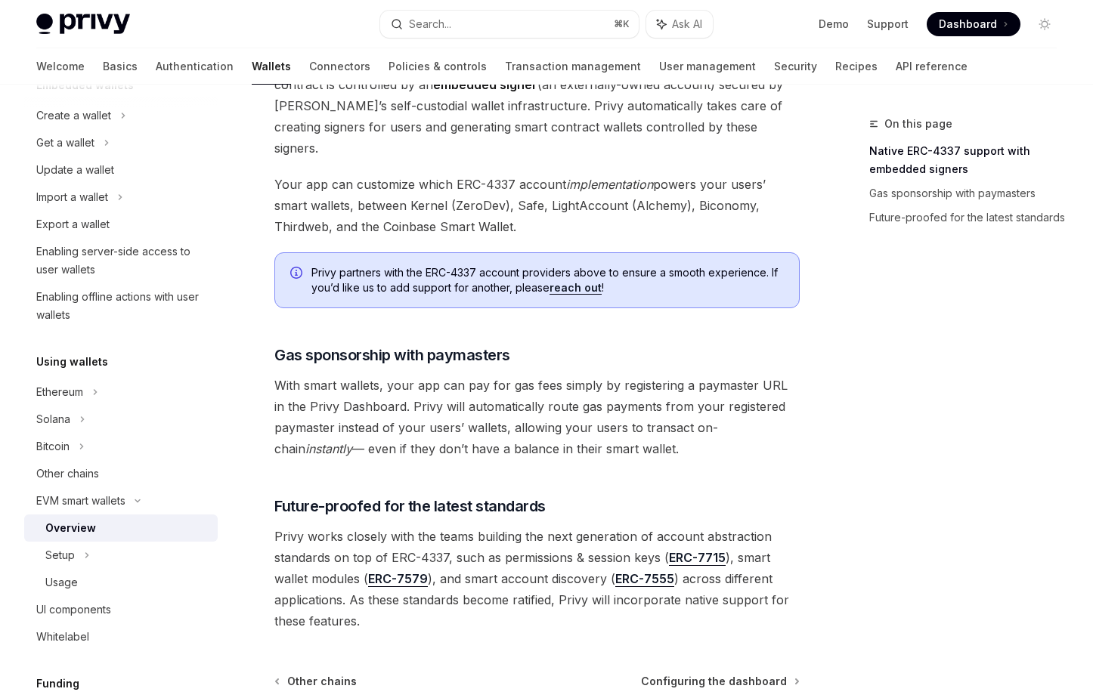
scroll to position [207, 0]
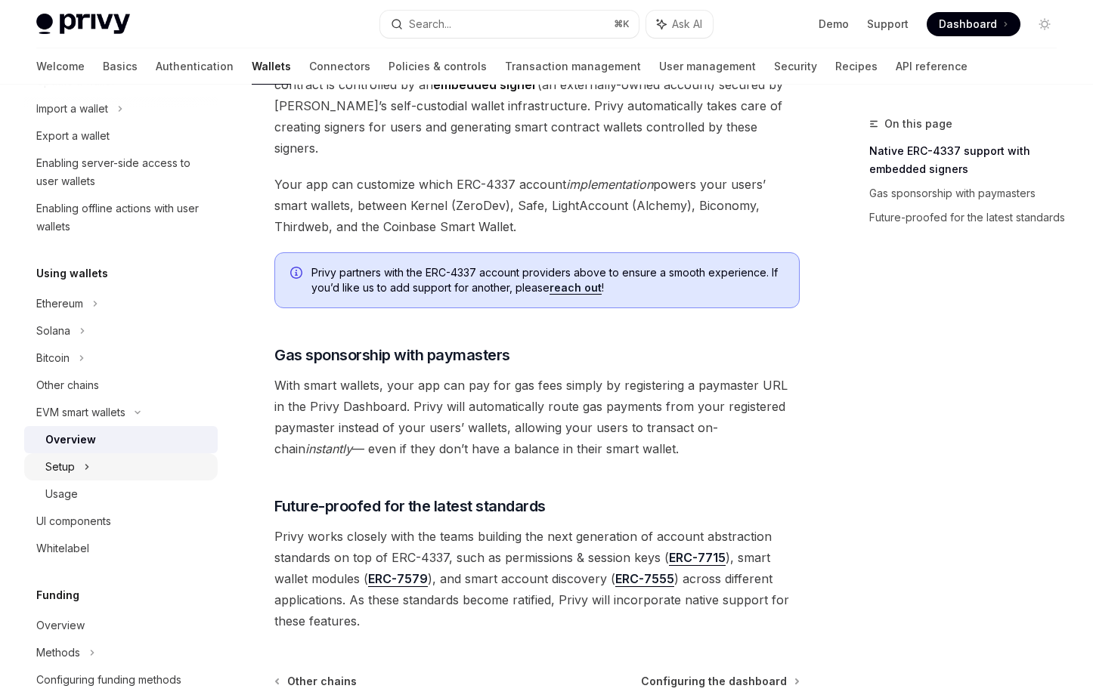
click at [88, 454] on div "Setup" at bounding box center [120, 466] width 193 height 27
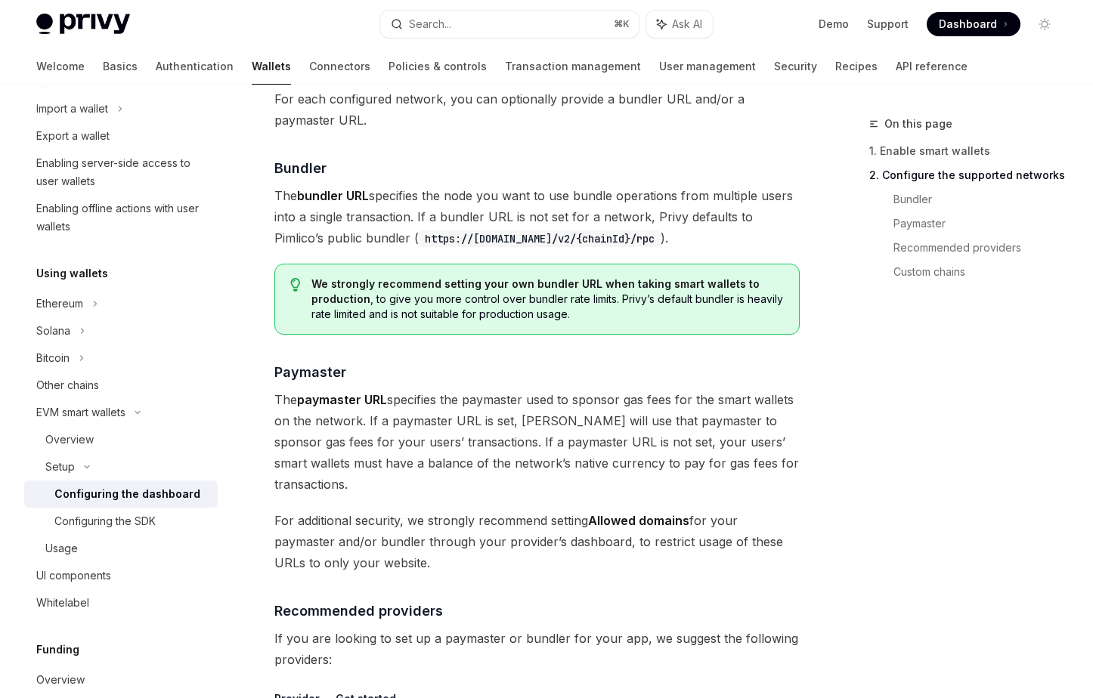
scroll to position [1278, 0]
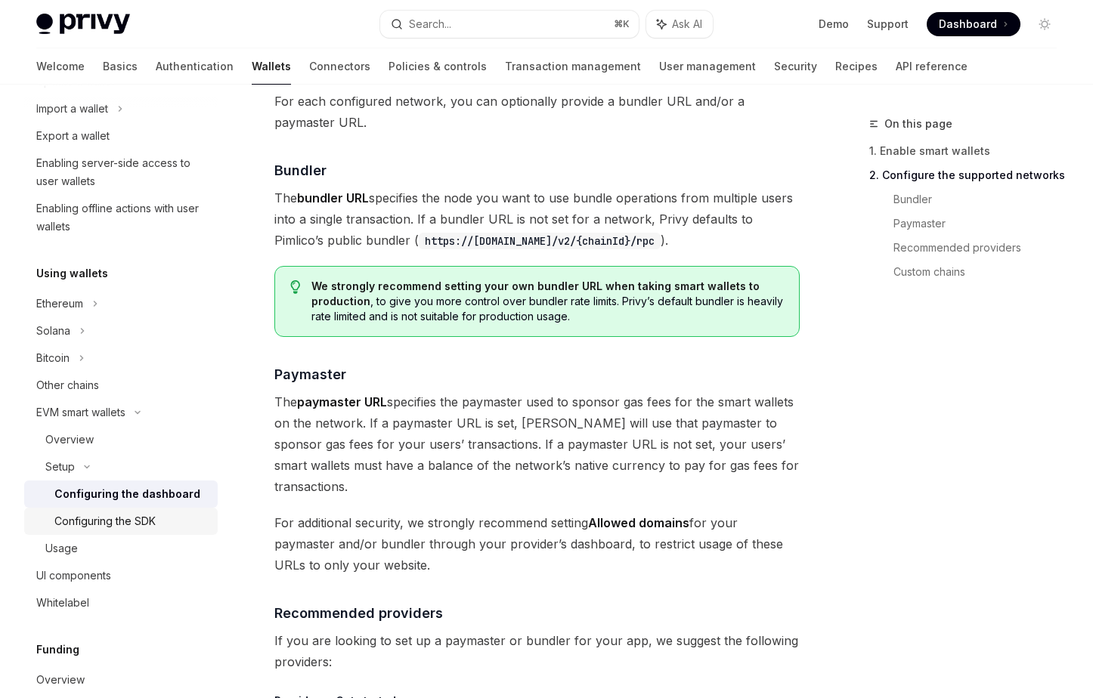
click at [99, 530] on link "Configuring the SDK" at bounding box center [120, 521] width 193 height 27
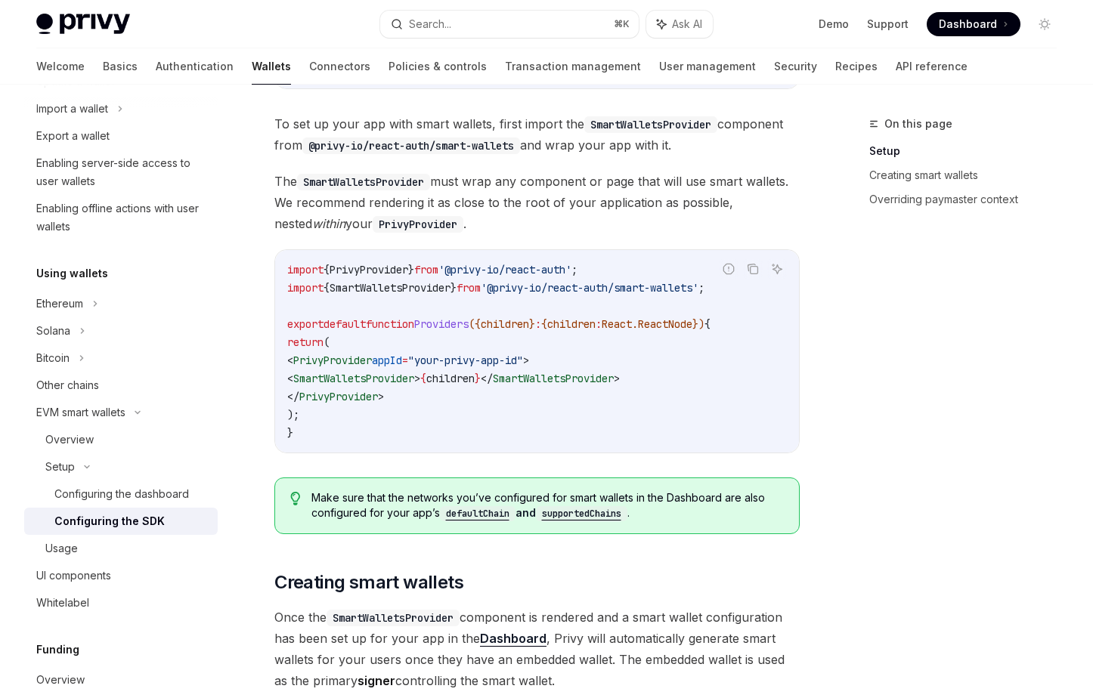
scroll to position [459, 0]
click at [134, 502] on div "Configuring the dashboard" at bounding box center [121, 494] width 134 height 18
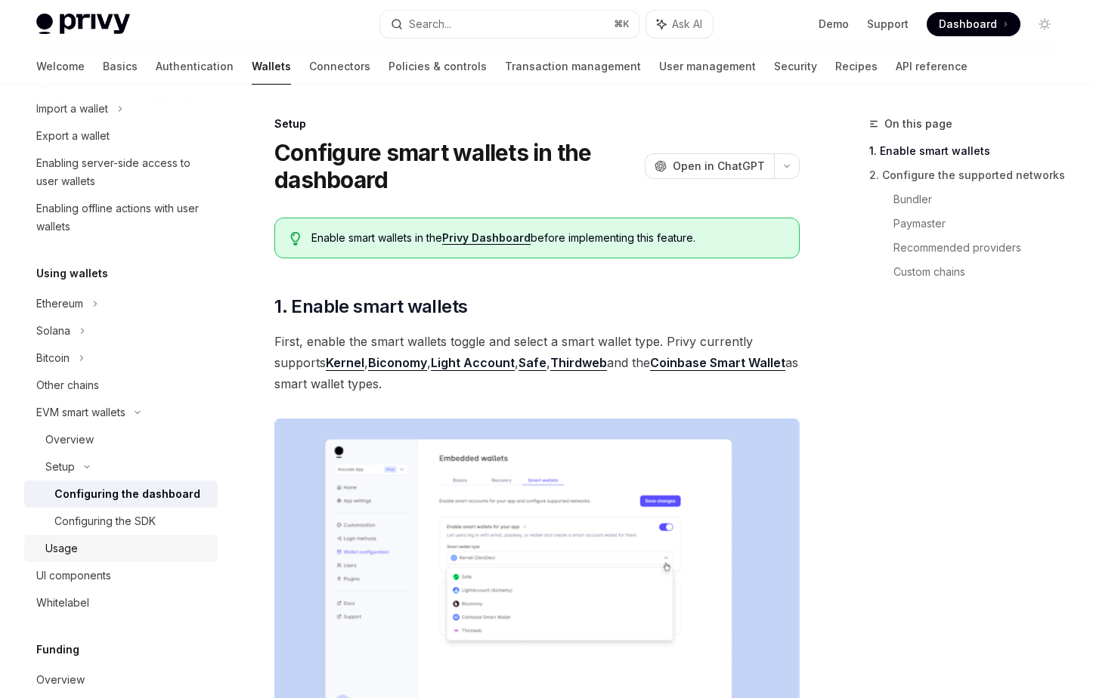
click at [72, 549] on div "Usage" at bounding box center [61, 548] width 32 height 18
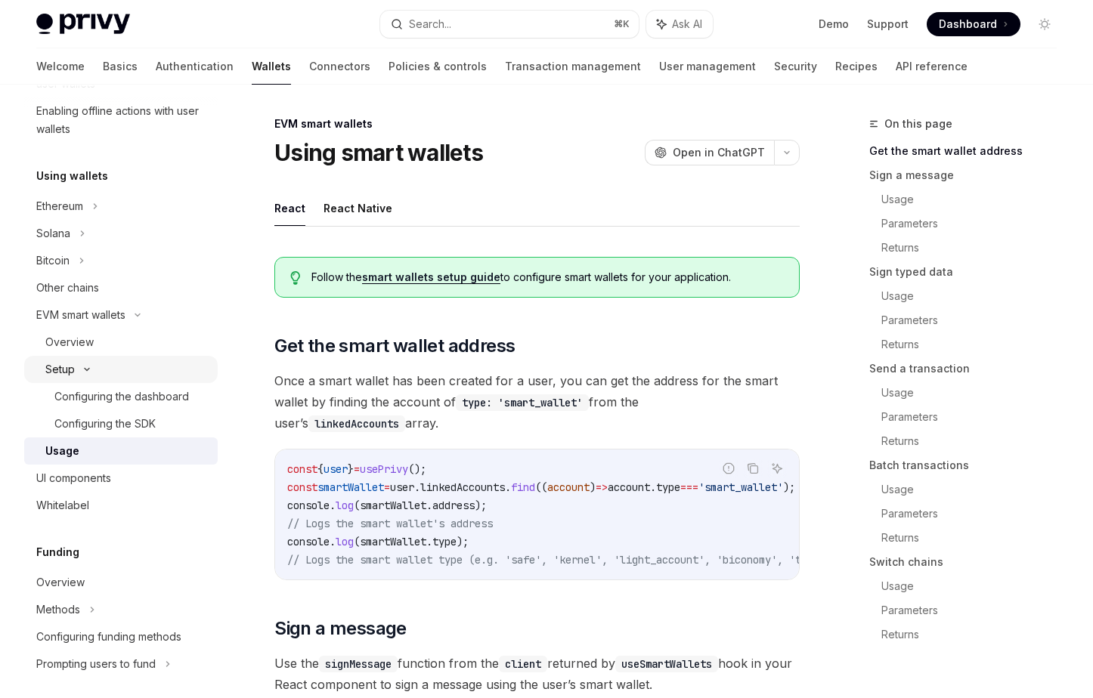
scroll to position [312, 0]
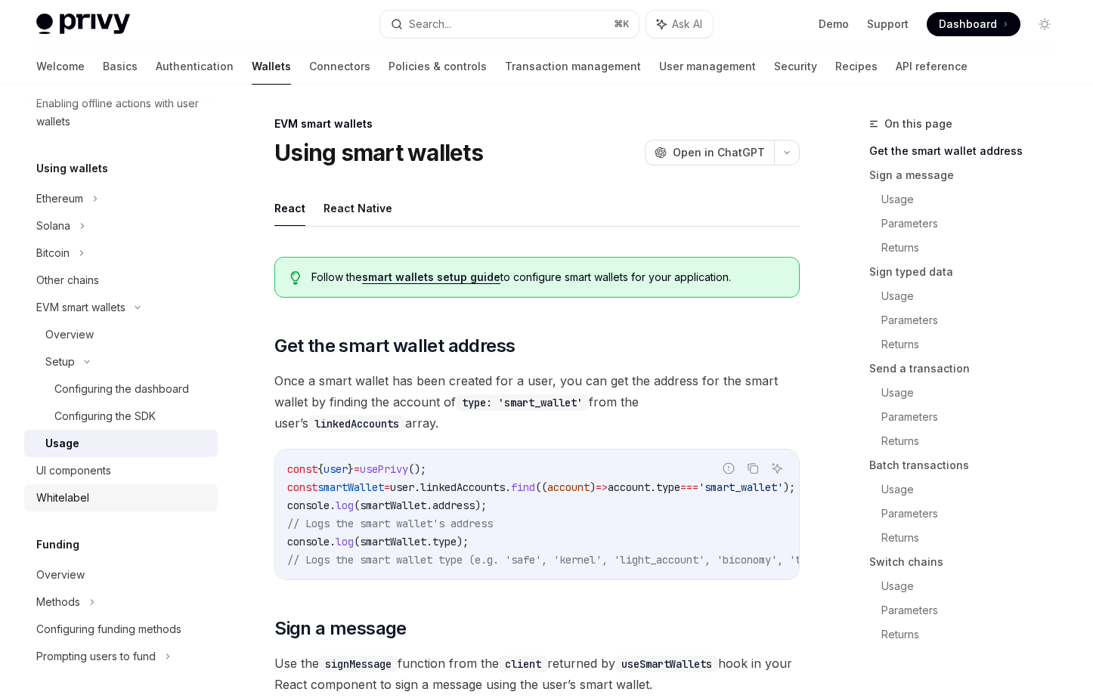
click at [92, 491] on div "Whitelabel" at bounding box center [122, 498] width 172 height 18
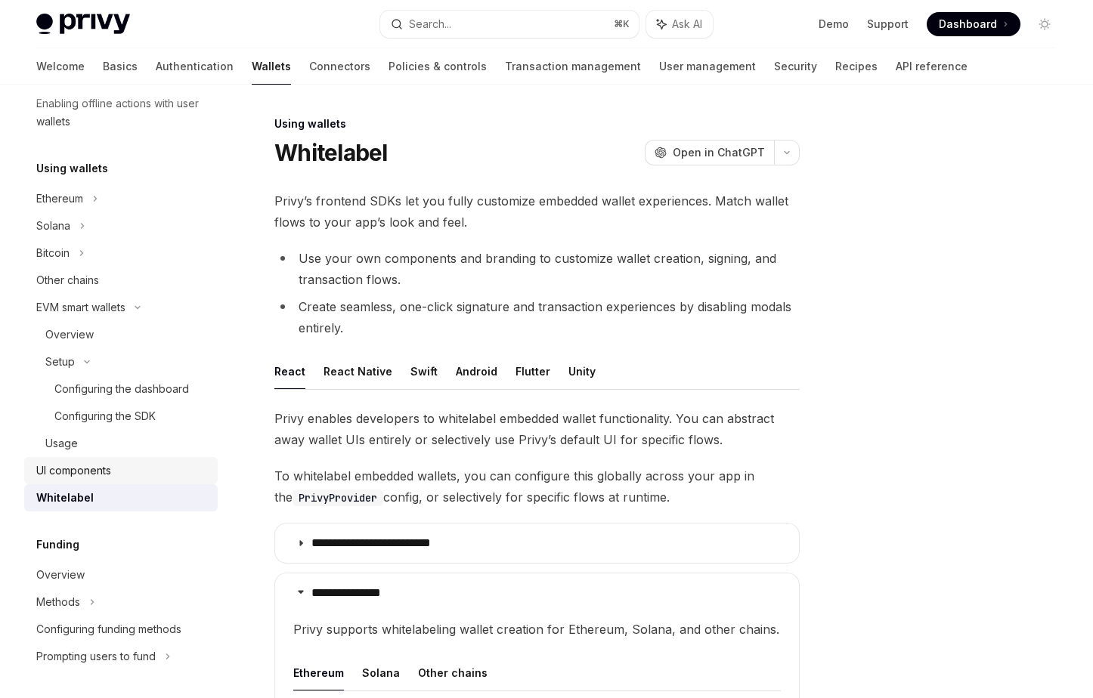
click at [94, 477] on div "UI components" at bounding box center [73, 471] width 75 height 18
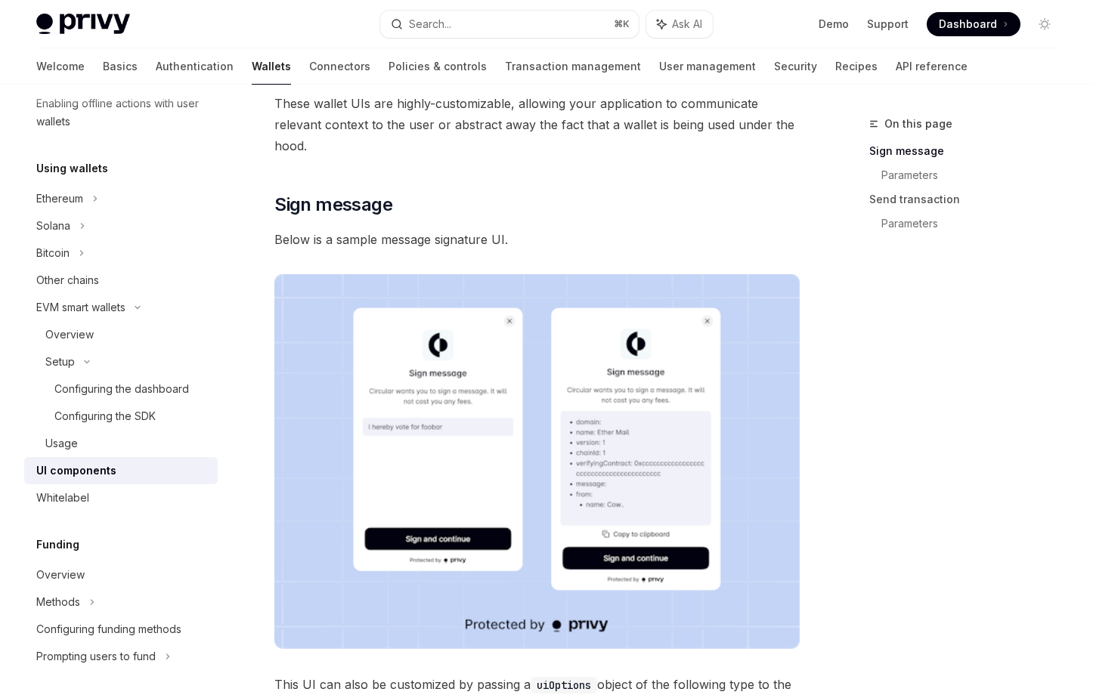
scroll to position [220, 0]
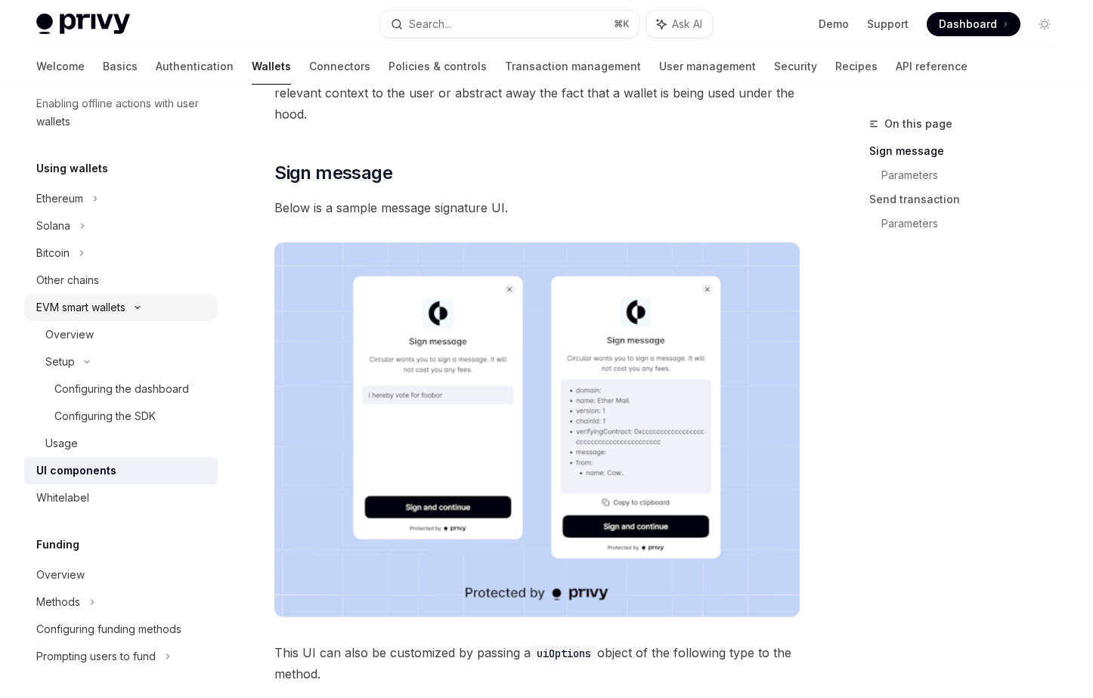
click at [140, 310] on icon at bounding box center [137, 307] width 18 height 6
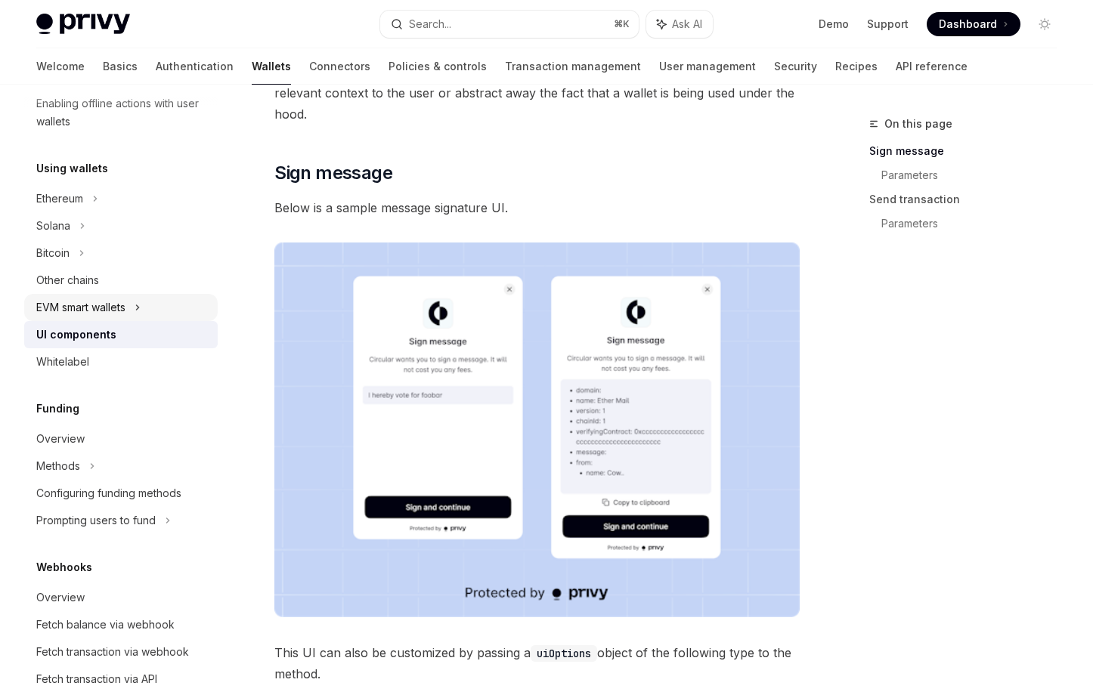
click at [140, 310] on icon at bounding box center [137, 307] width 6 height 18
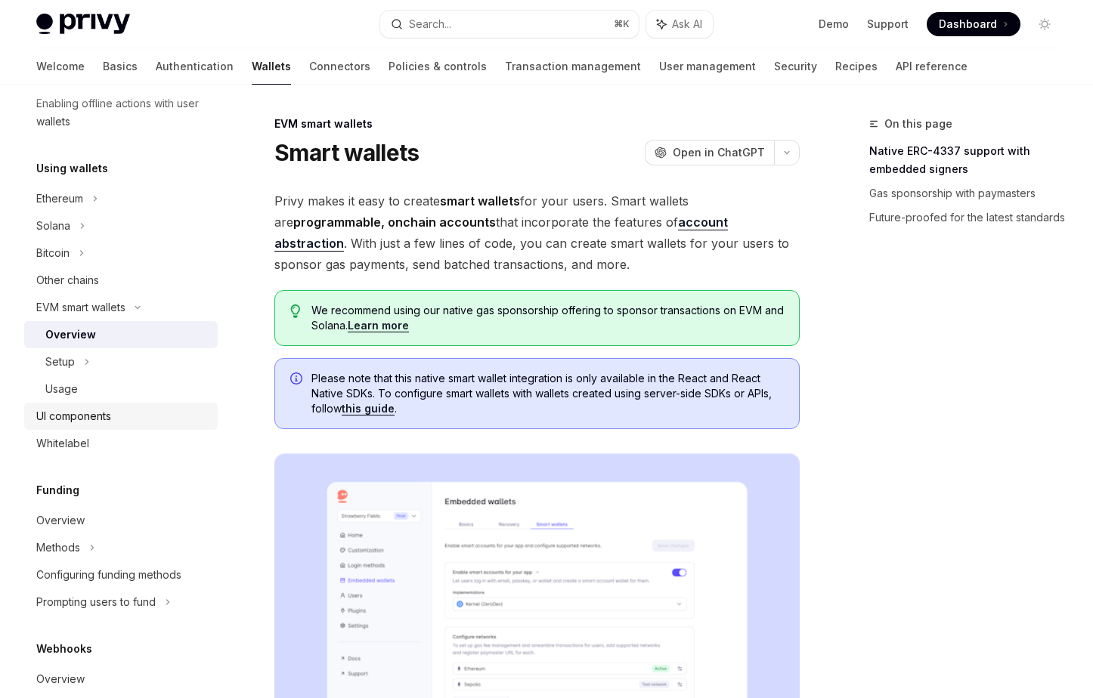
click at [110, 417] on div "UI components" at bounding box center [73, 416] width 75 height 18
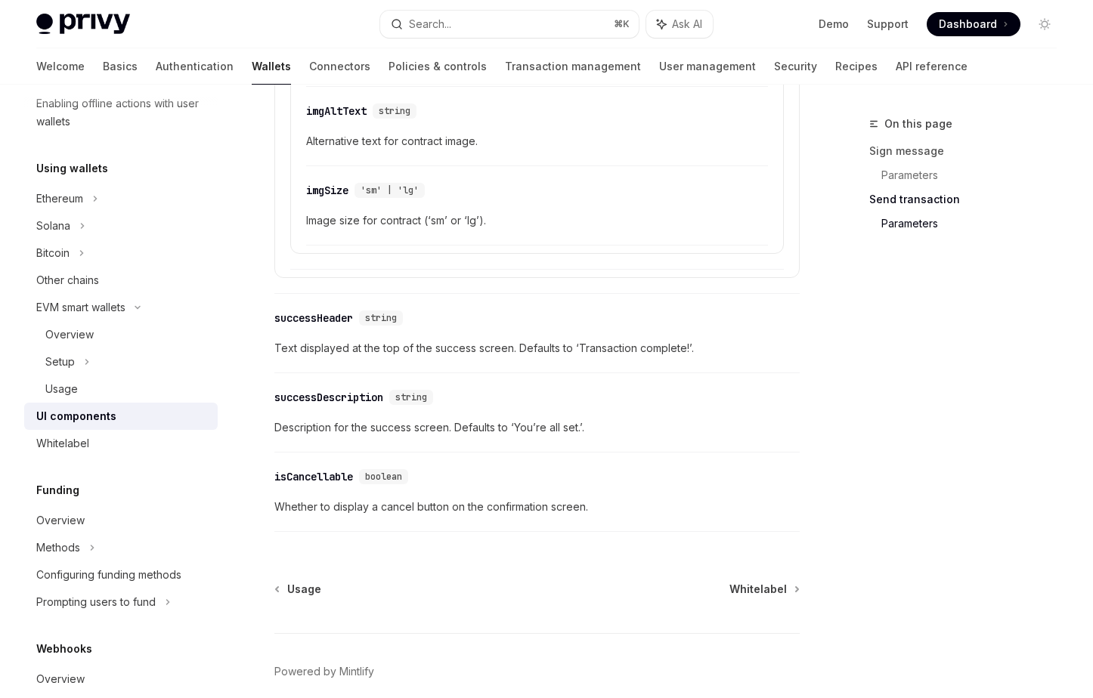
scroll to position [2705, 0]
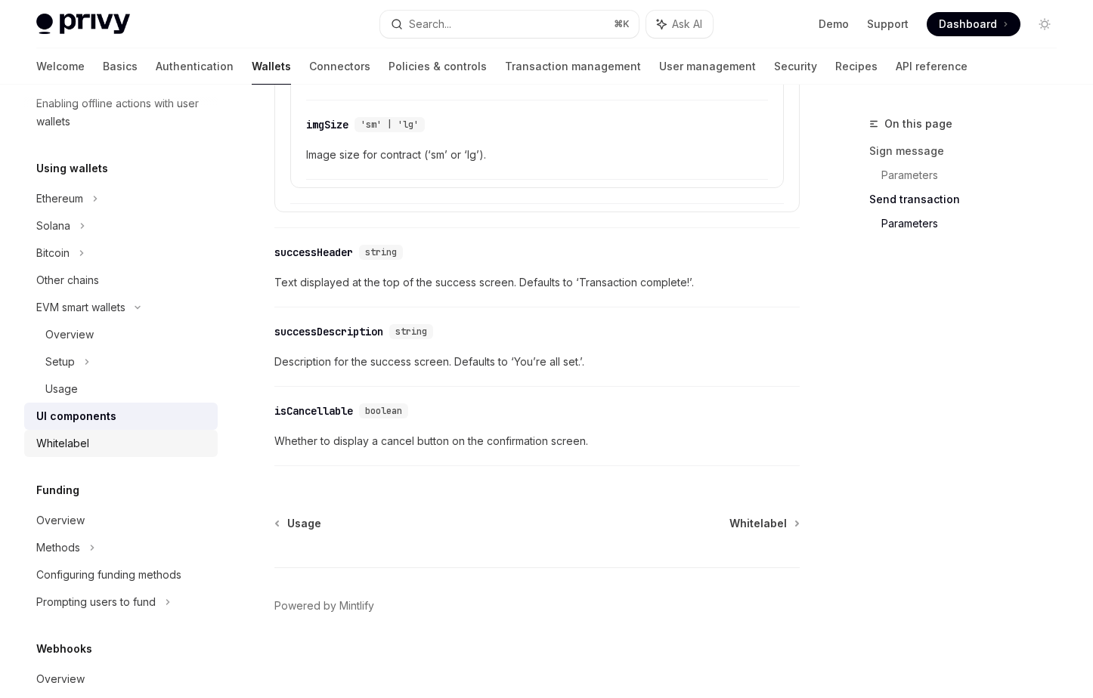
click at [70, 435] on div "Whitelabel" at bounding box center [62, 443] width 53 height 18
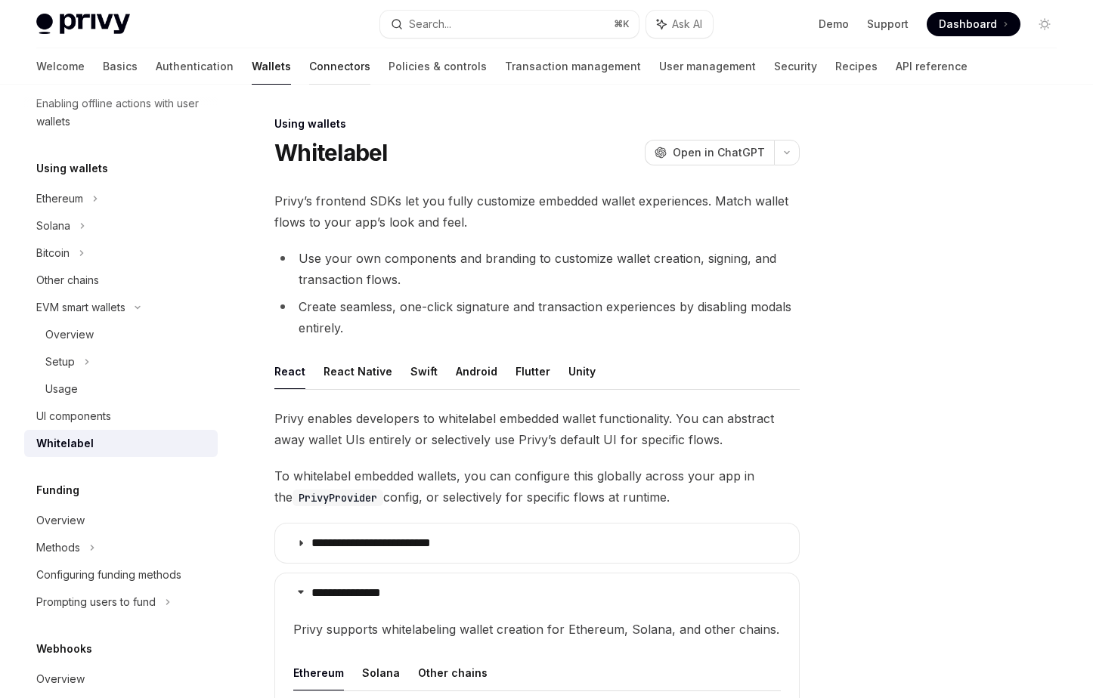
click at [309, 68] on link "Connectors" at bounding box center [339, 66] width 61 height 36
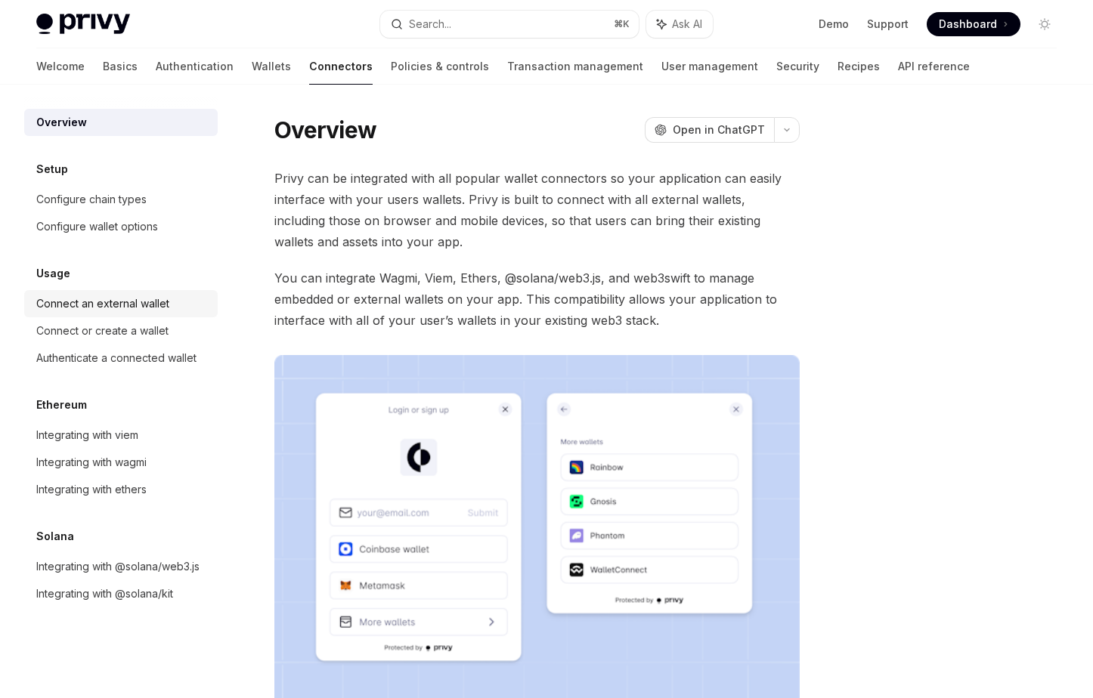
click at [74, 304] on div "Connect an external wallet" at bounding box center [102, 304] width 133 height 18
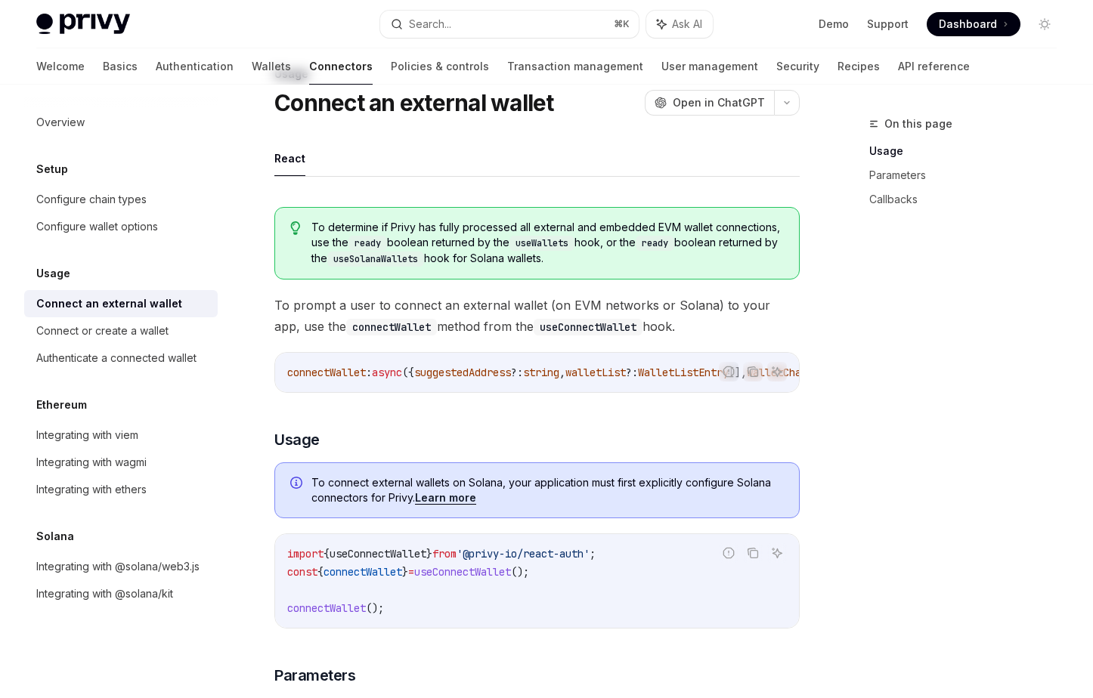
scroll to position [34, 0]
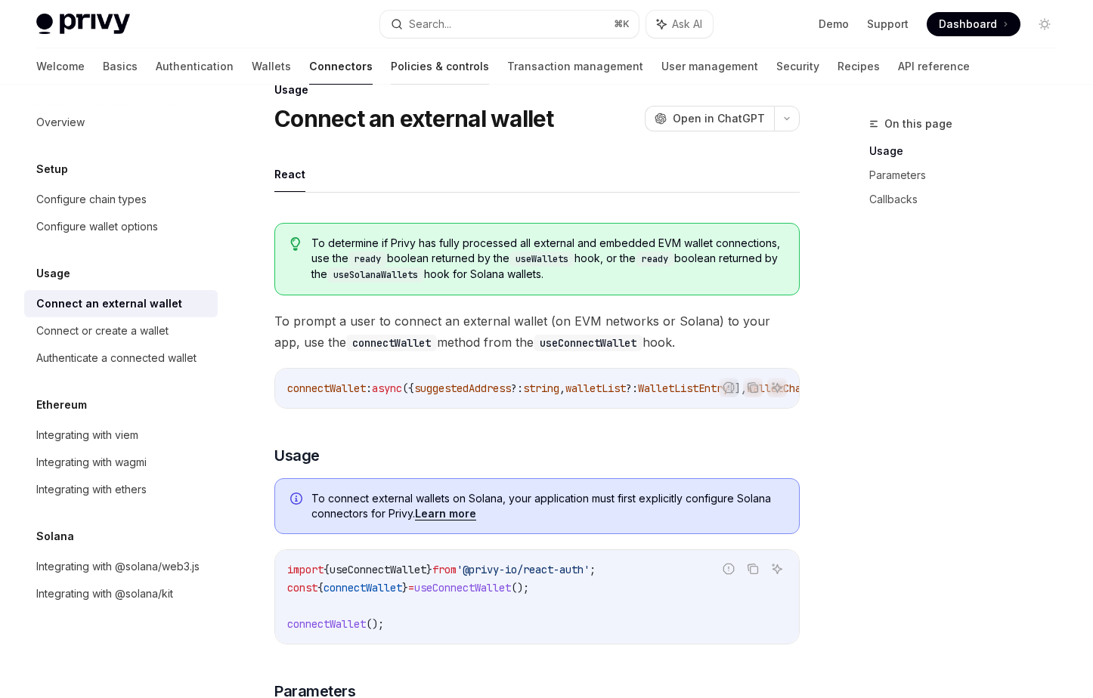
click at [391, 57] on link "Policies & controls" at bounding box center [440, 66] width 98 height 36
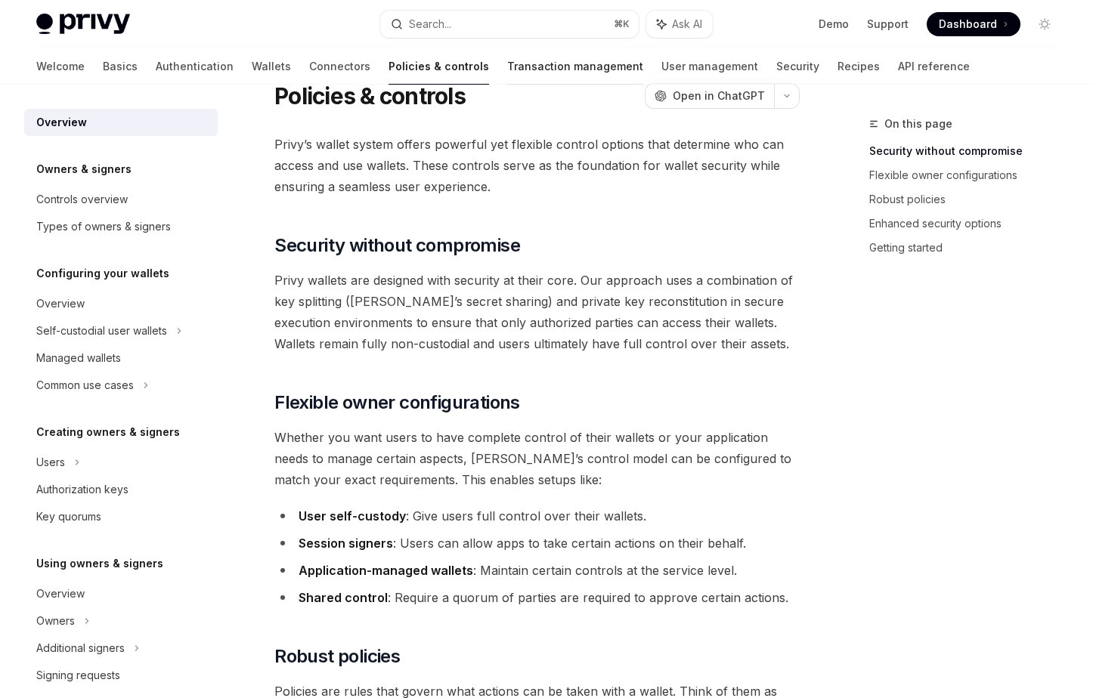
click at [507, 66] on link "Transaction management" at bounding box center [575, 66] width 136 height 36
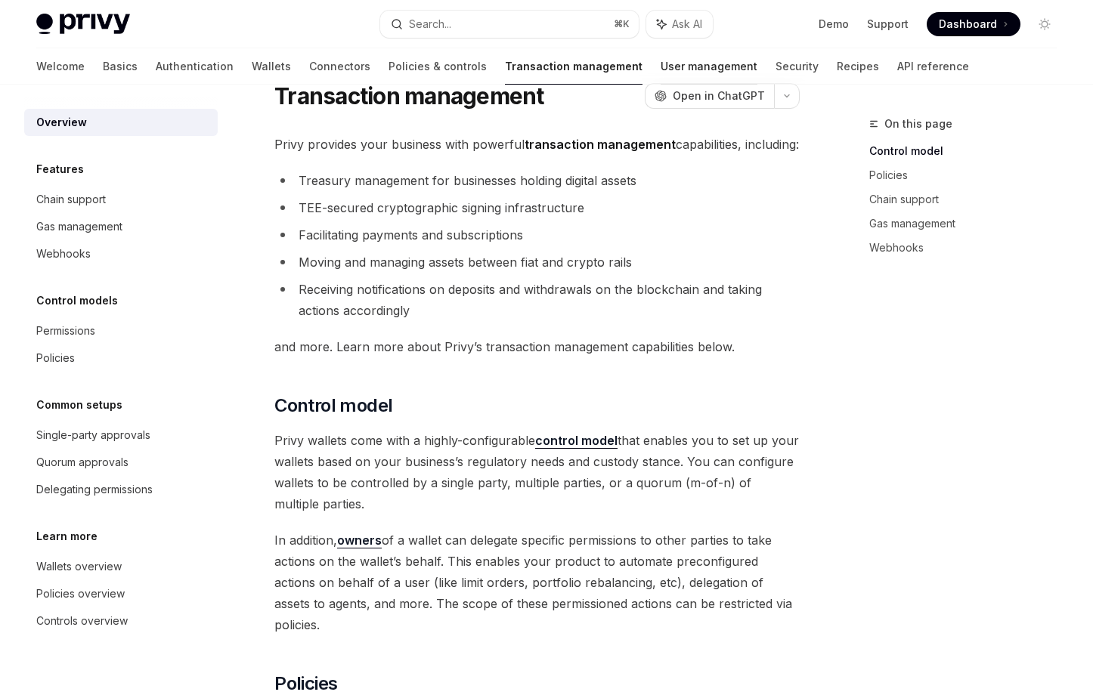
click at [660, 58] on link "User management" at bounding box center [708, 66] width 97 height 36
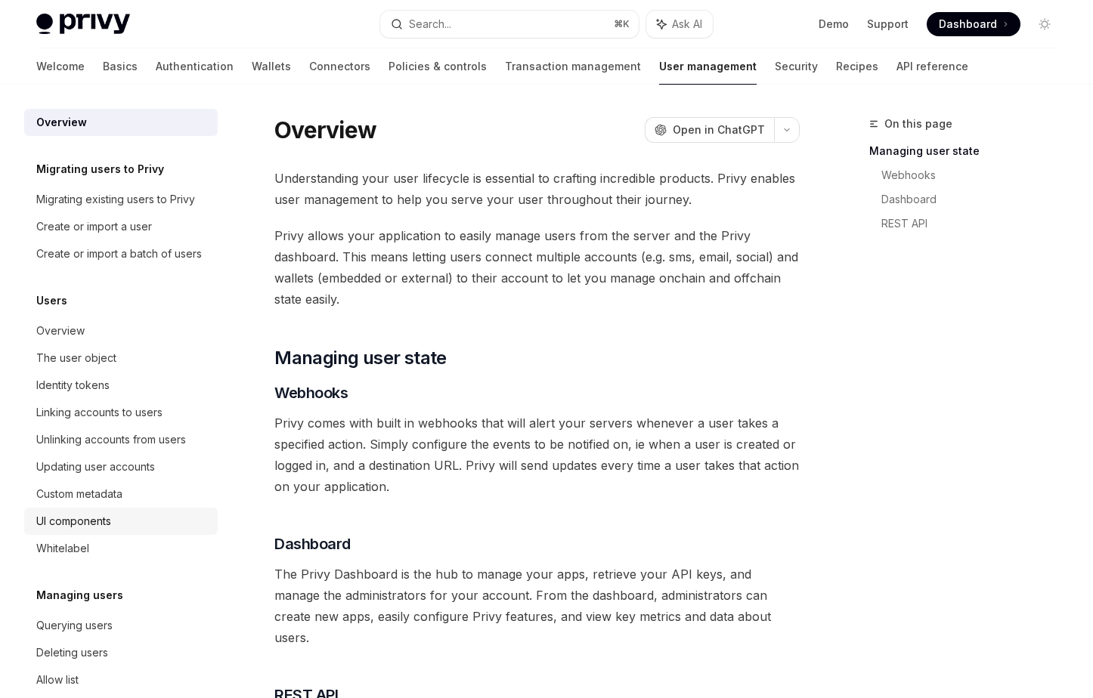
click at [126, 527] on div "UI components" at bounding box center [122, 521] width 172 height 18
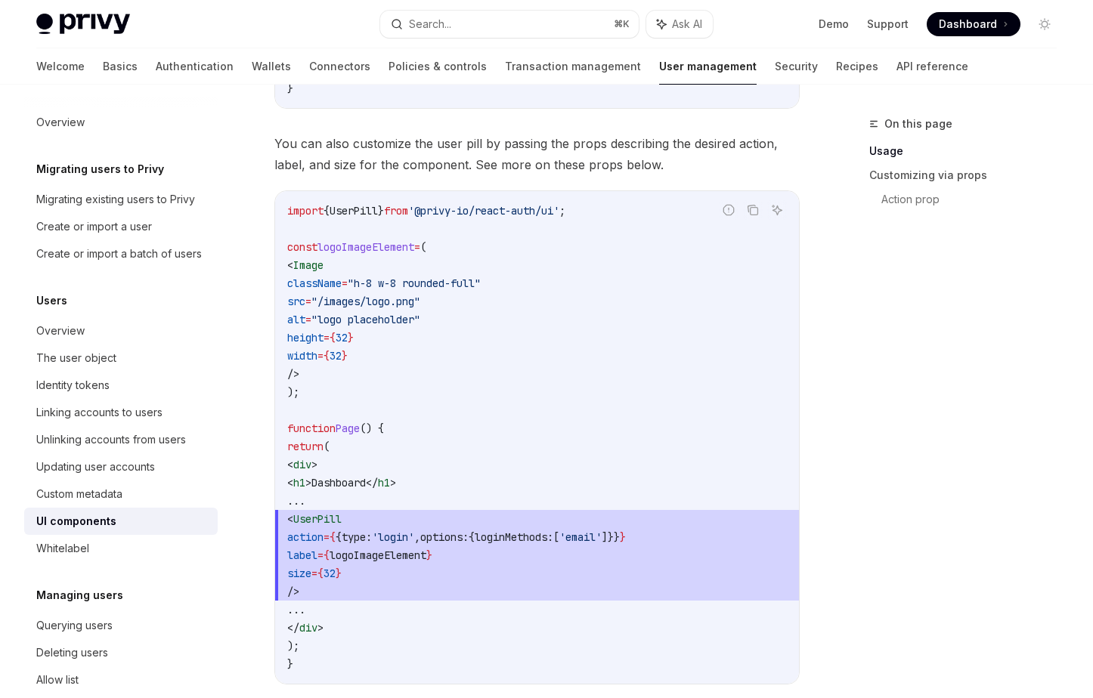
scroll to position [1108, 0]
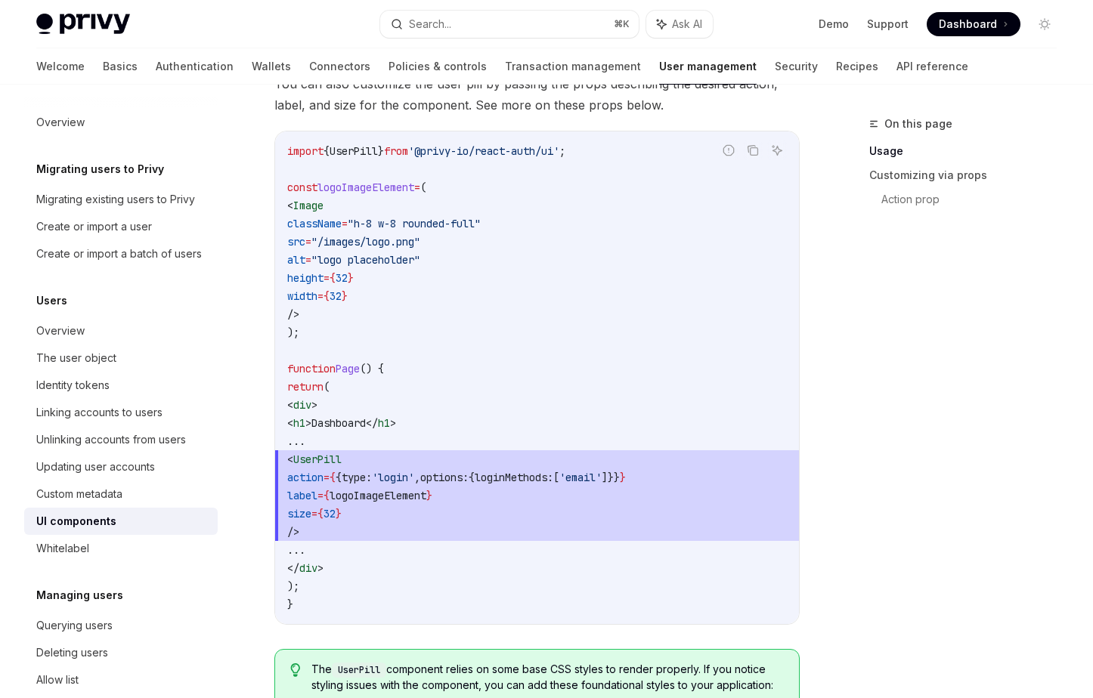
click at [725, 74] on div "Welcome Basics Authentication Wallets Connectors Policies & controls Transactio…" at bounding box center [502, 66] width 932 height 36
click at [774, 59] on link "Security" at bounding box center [795, 66] width 43 height 36
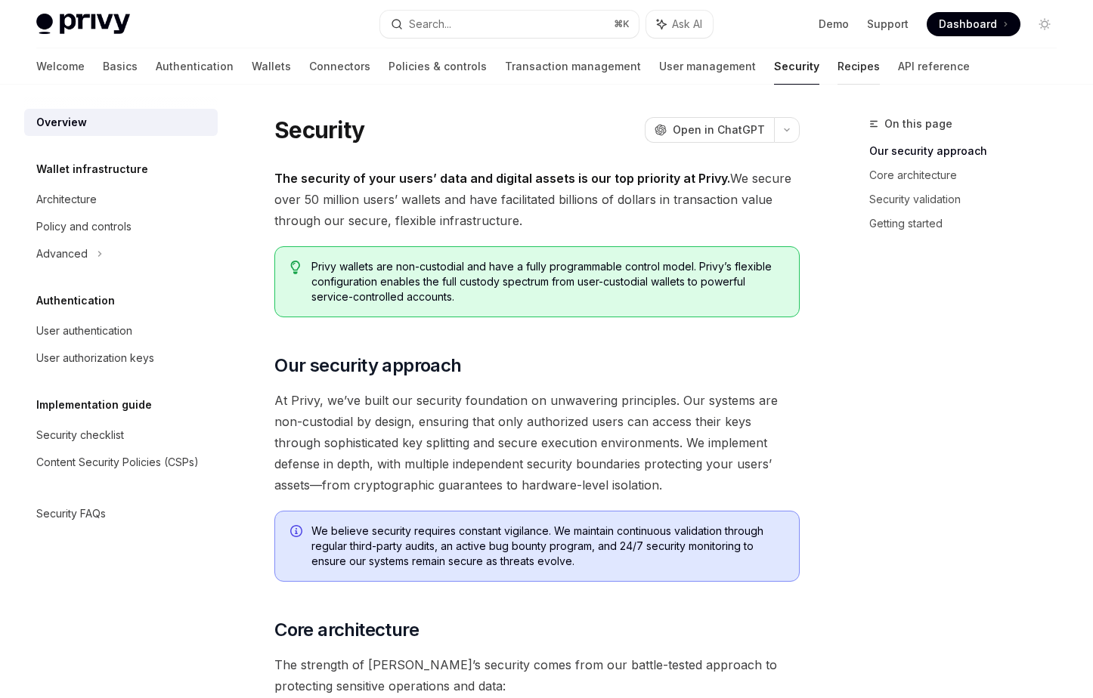
click at [837, 56] on link "Recipes" at bounding box center [858, 66] width 42 height 36
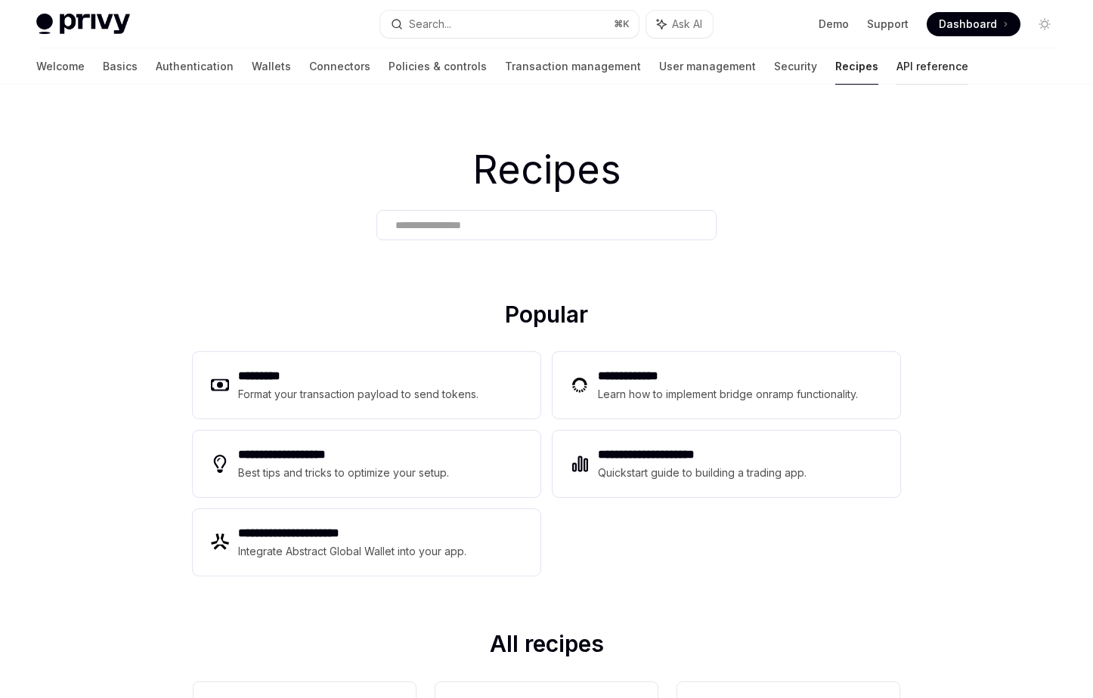
click at [896, 76] on link "API reference" at bounding box center [932, 66] width 72 height 36
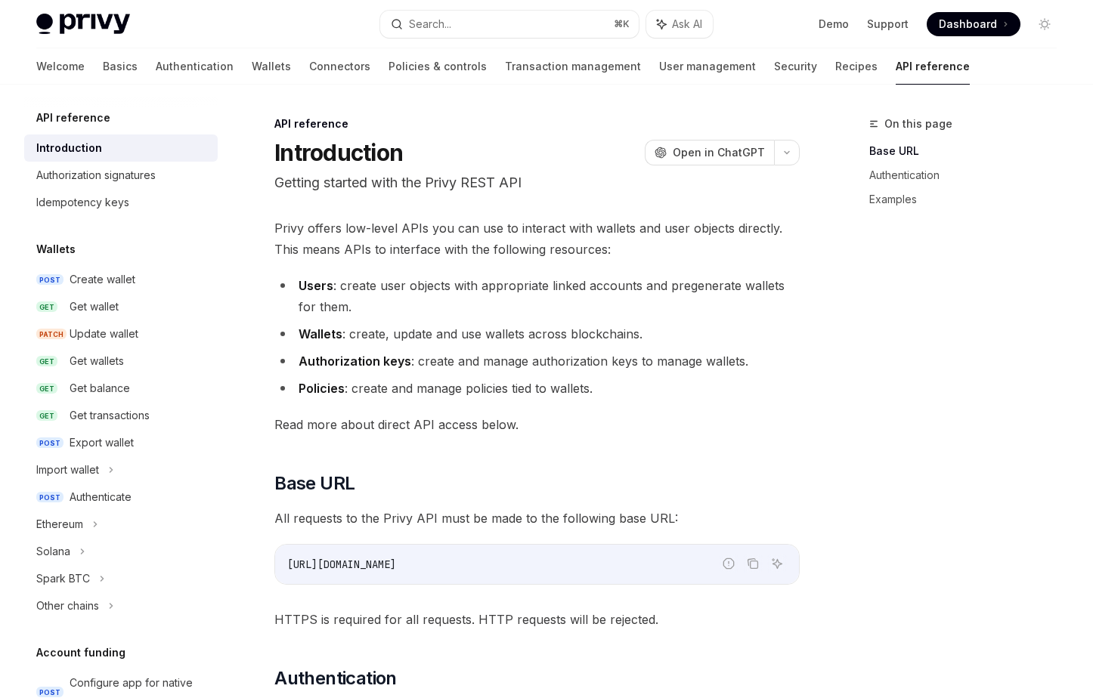
click at [252, 66] on link "Wallets" at bounding box center [271, 66] width 39 height 36
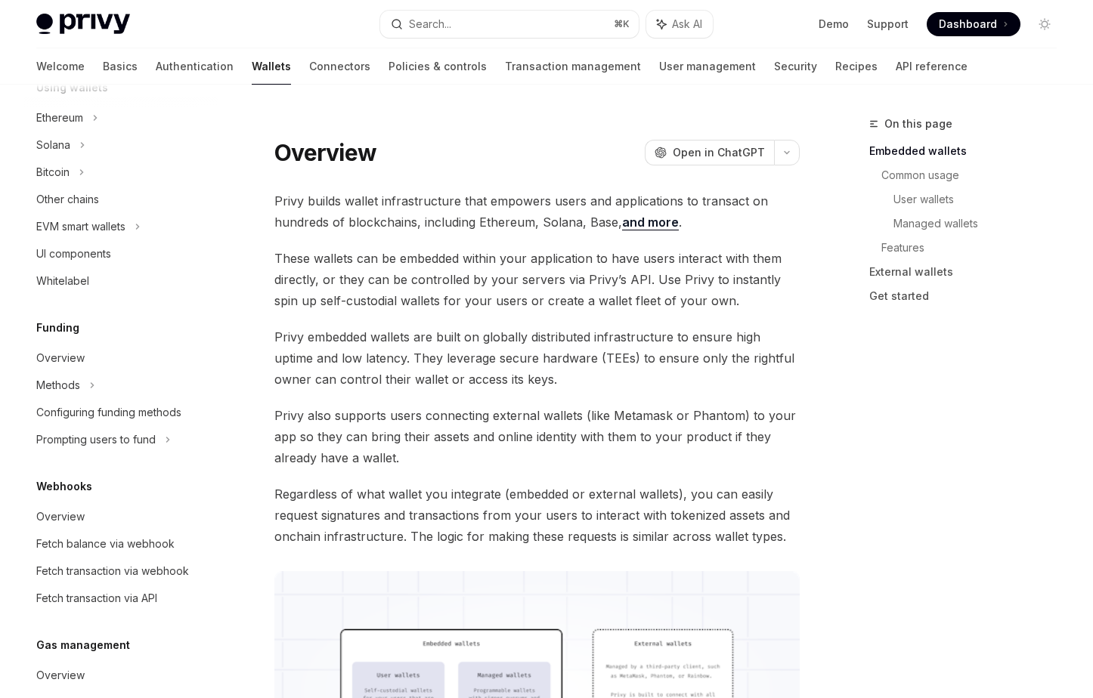
scroll to position [378, 0]
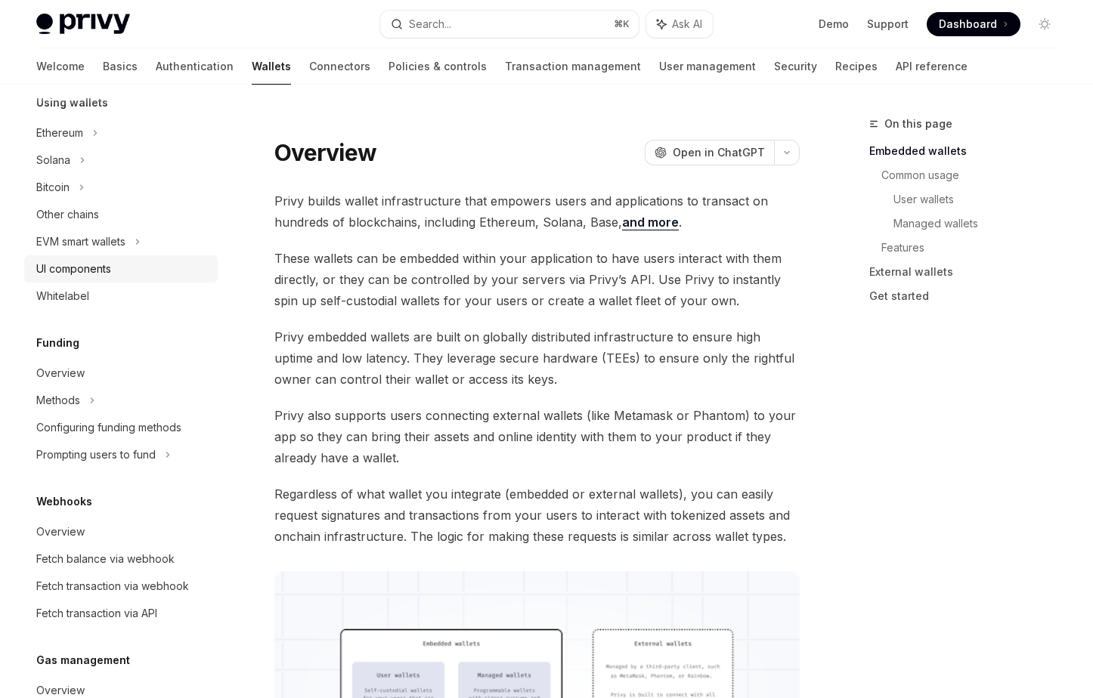
click at [150, 280] on link "UI components" at bounding box center [120, 268] width 193 height 27
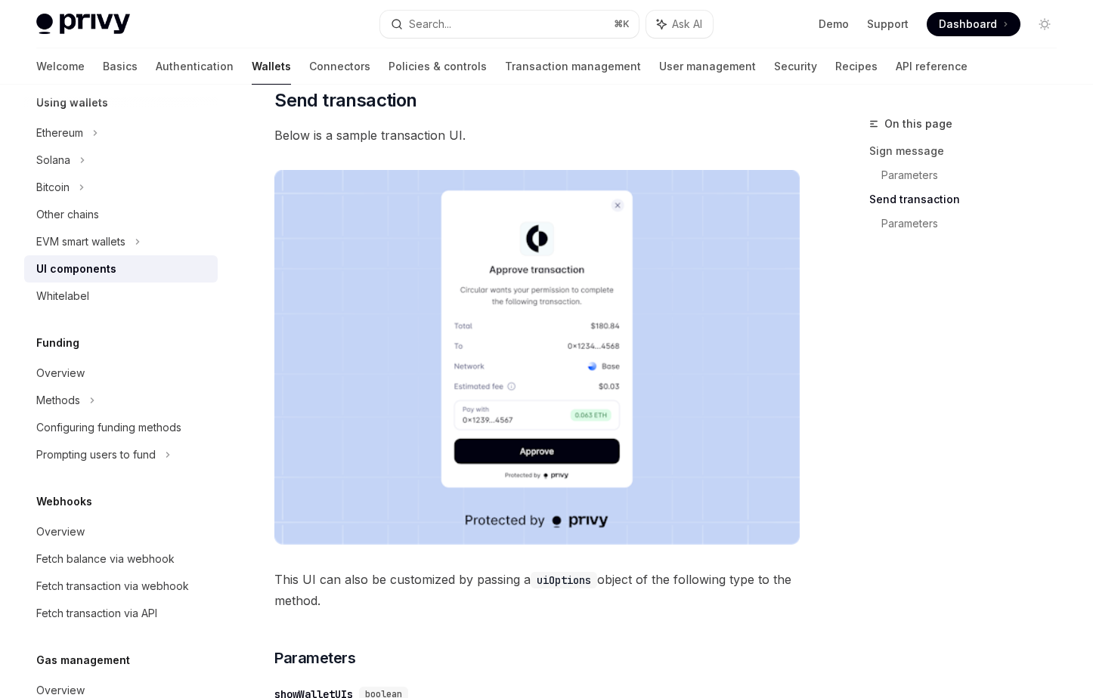
scroll to position [1270, 0]
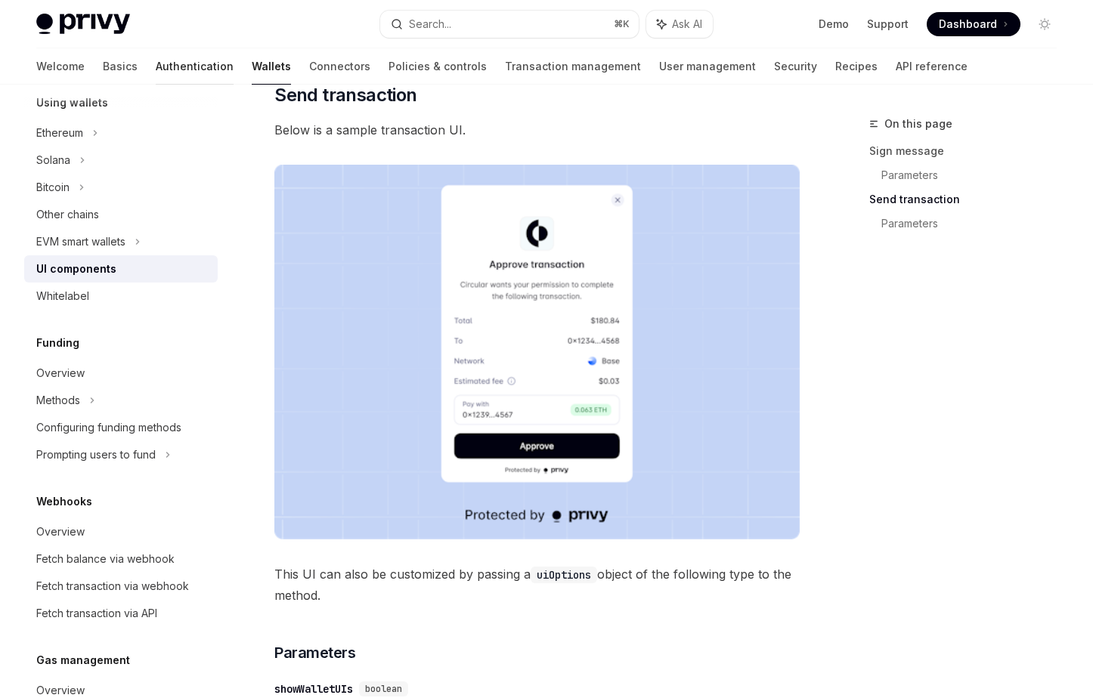
click at [156, 80] on link "Authentication" at bounding box center [195, 66] width 78 height 36
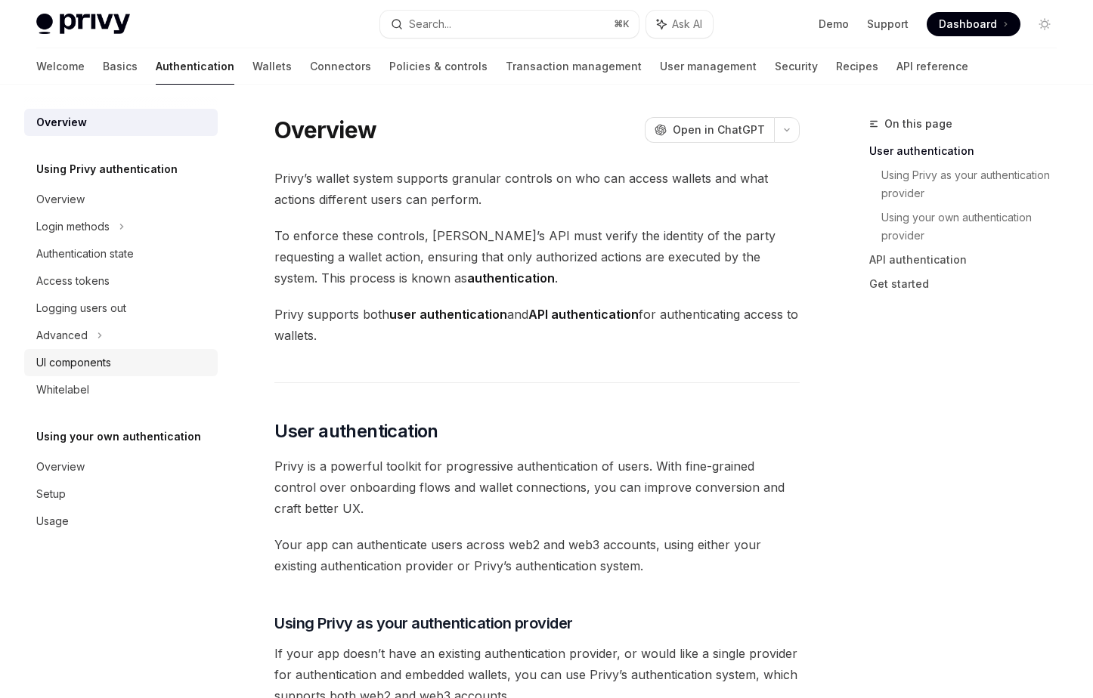
click at [106, 362] on div "UI components" at bounding box center [73, 363] width 75 height 18
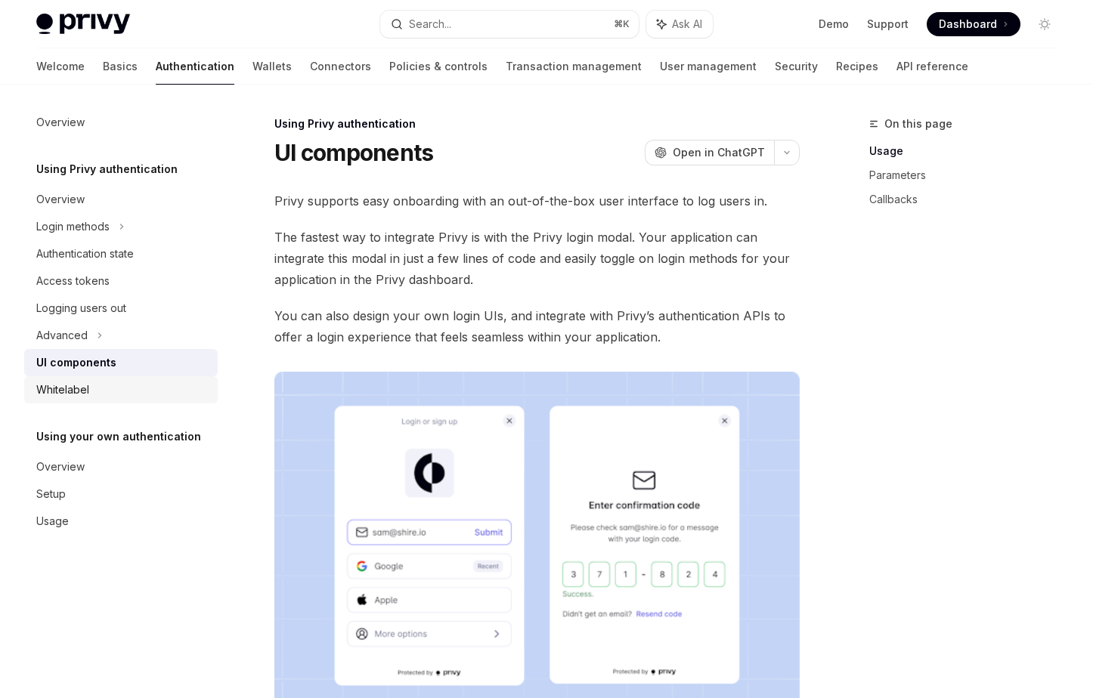
click at [61, 398] on div "Whitelabel" at bounding box center [62, 390] width 53 height 18
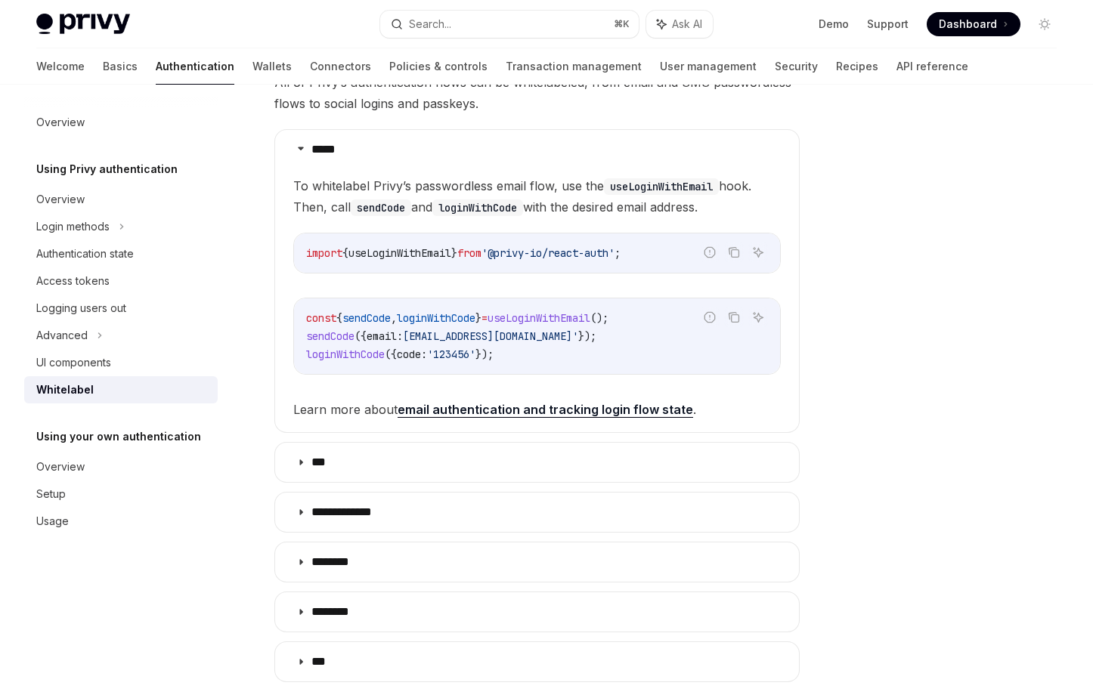
scroll to position [158, 0]
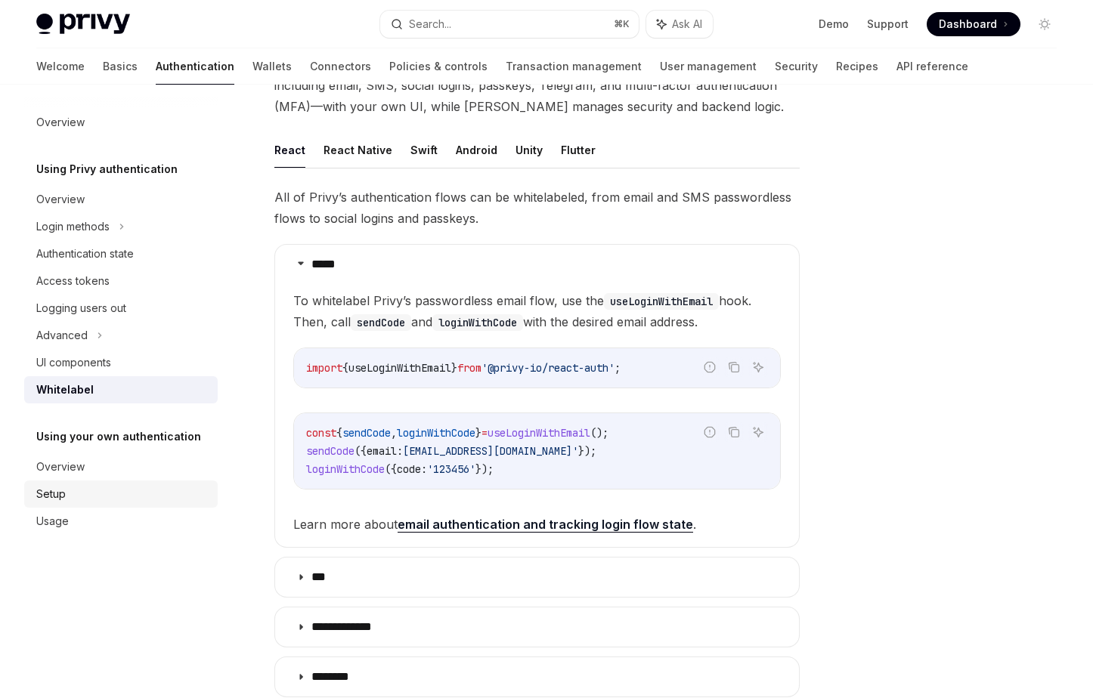
click at [67, 484] on link "Setup" at bounding box center [120, 494] width 193 height 27
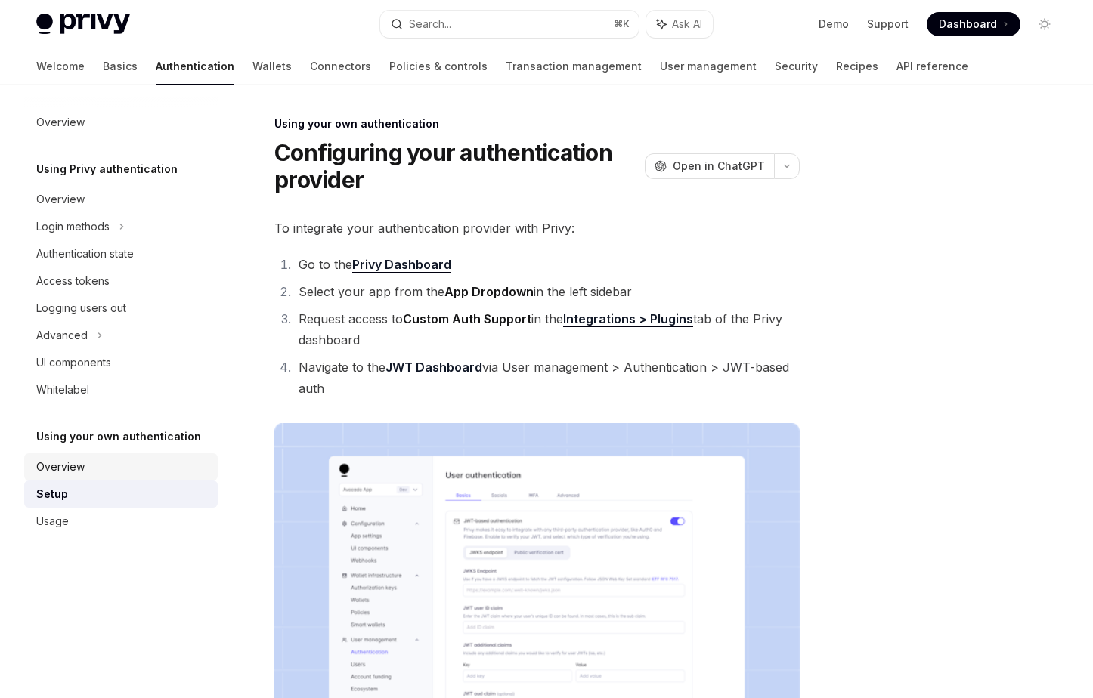
click at [67, 477] on link "Overview" at bounding box center [120, 466] width 193 height 27
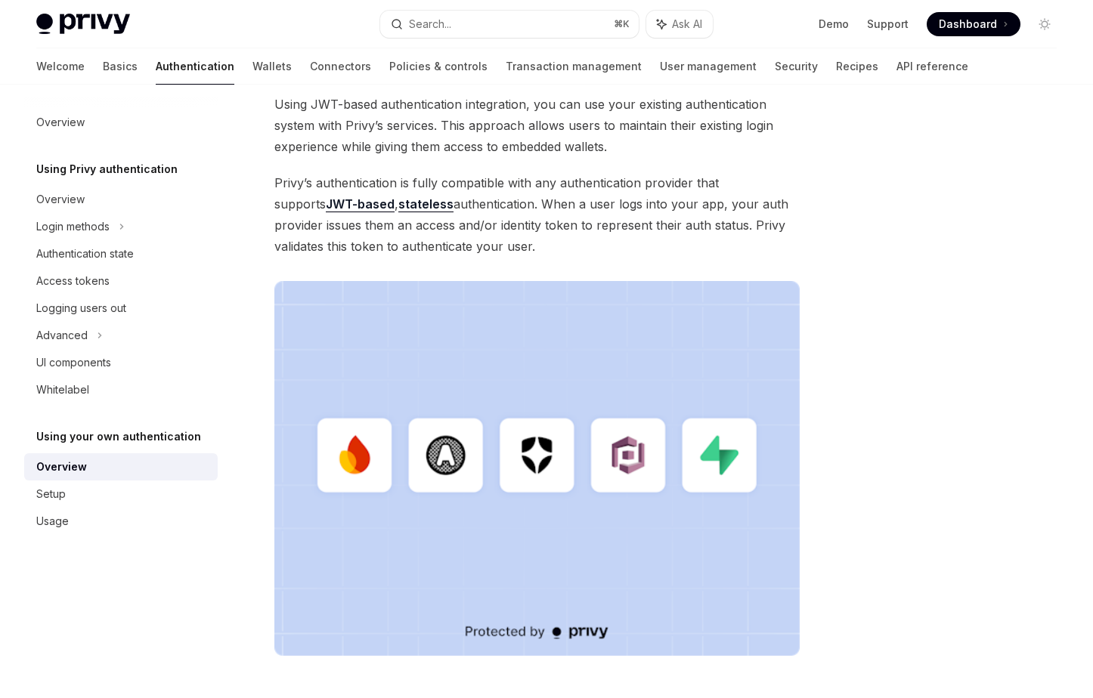
scroll to position [164, 0]
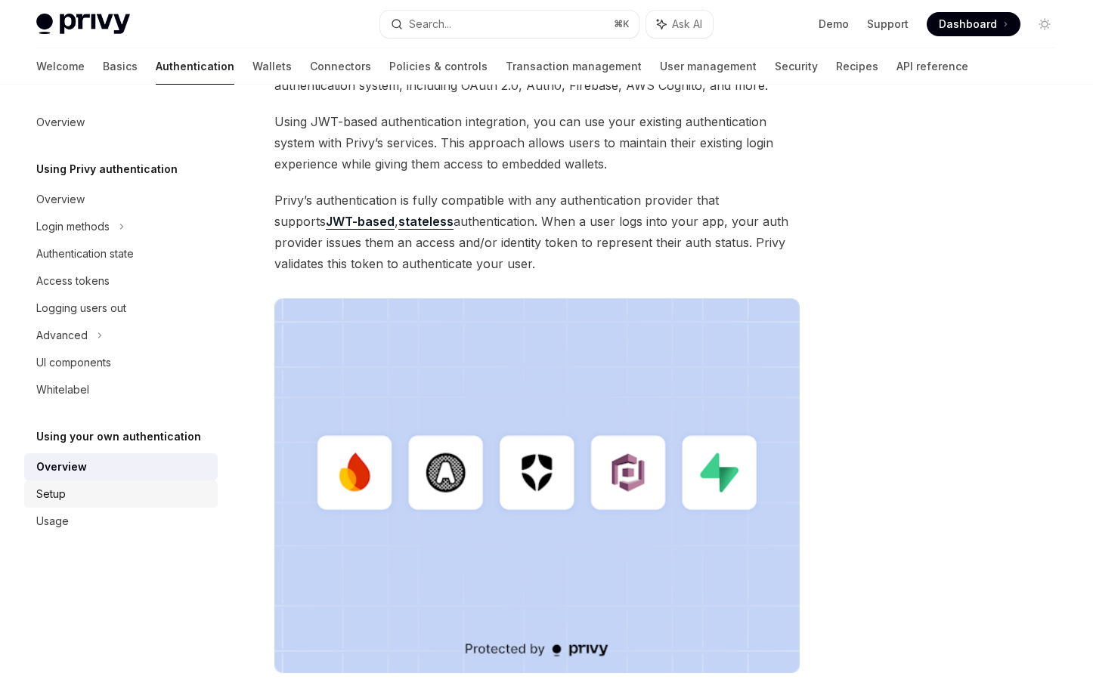
click at [112, 487] on div "Setup" at bounding box center [122, 494] width 172 height 18
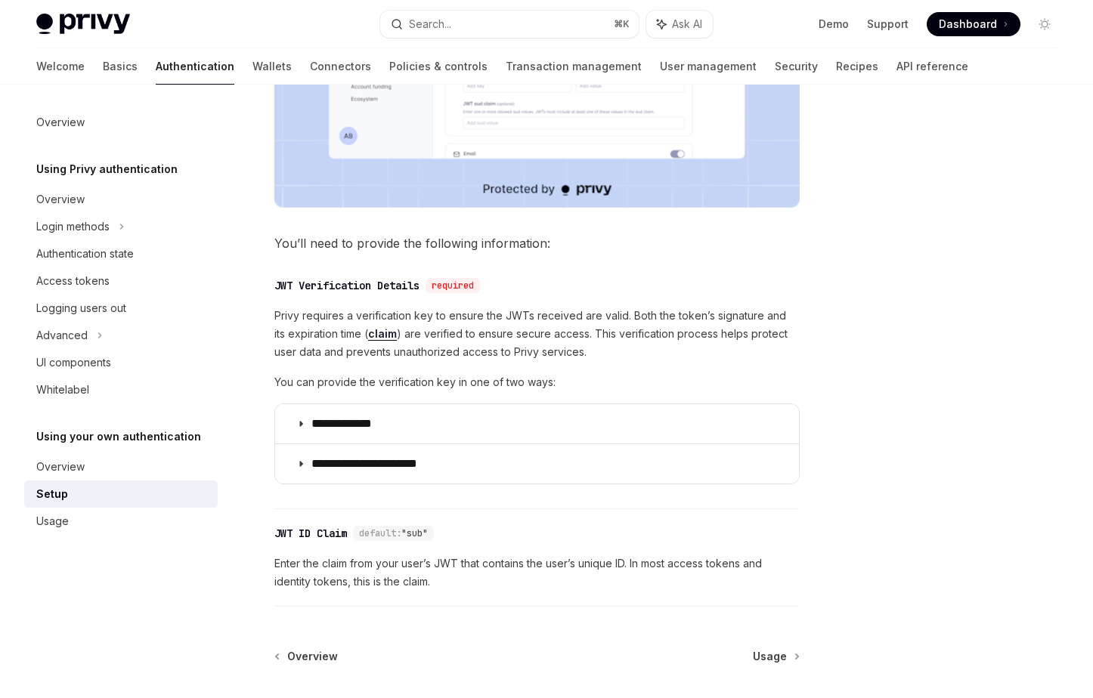
scroll to position [722, 0]
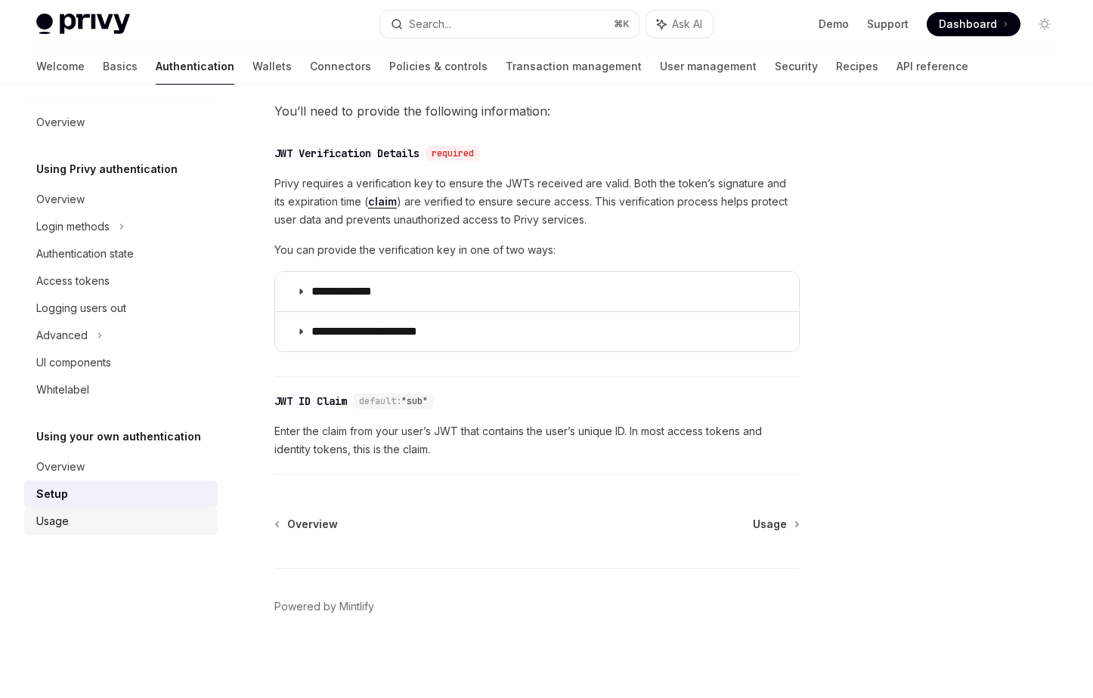
click at [117, 514] on div "Usage" at bounding box center [122, 521] width 172 height 18
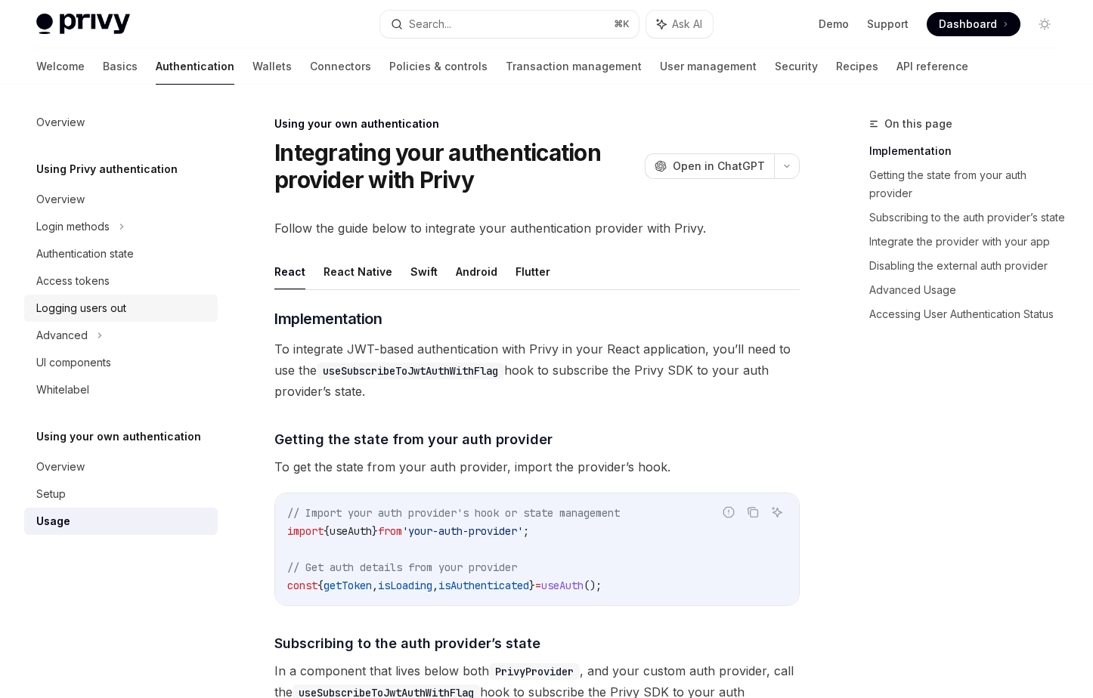
click at [74, 318] on link "Logging users out" at bounding box center [120, 308] width 193 height 27
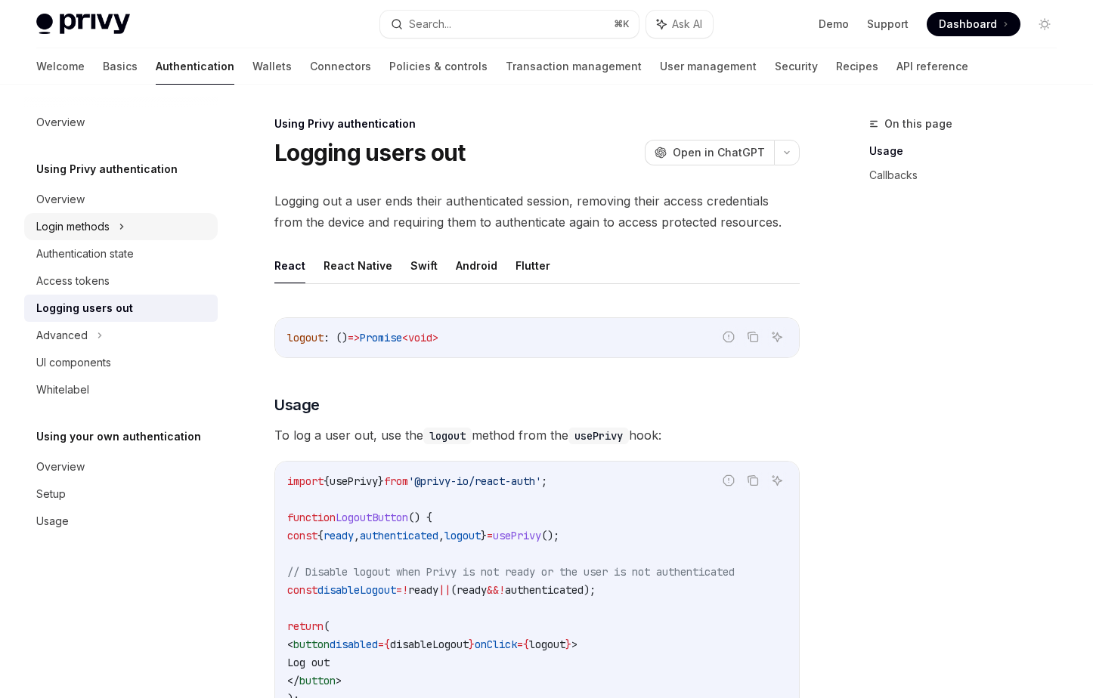
click at [69, 235] on div "Login methods" at bounding box center [72, 227] width 73 height 18
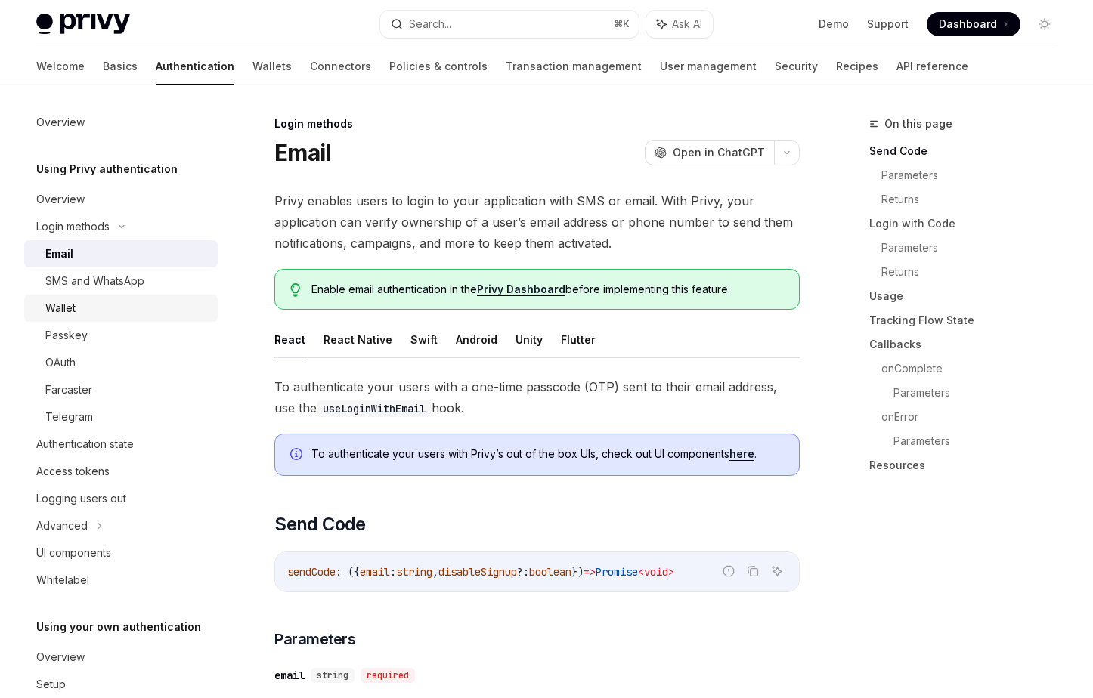
click at [124, 295] on link "Wallet" at bounding box center [120, 308] width 193 height 27
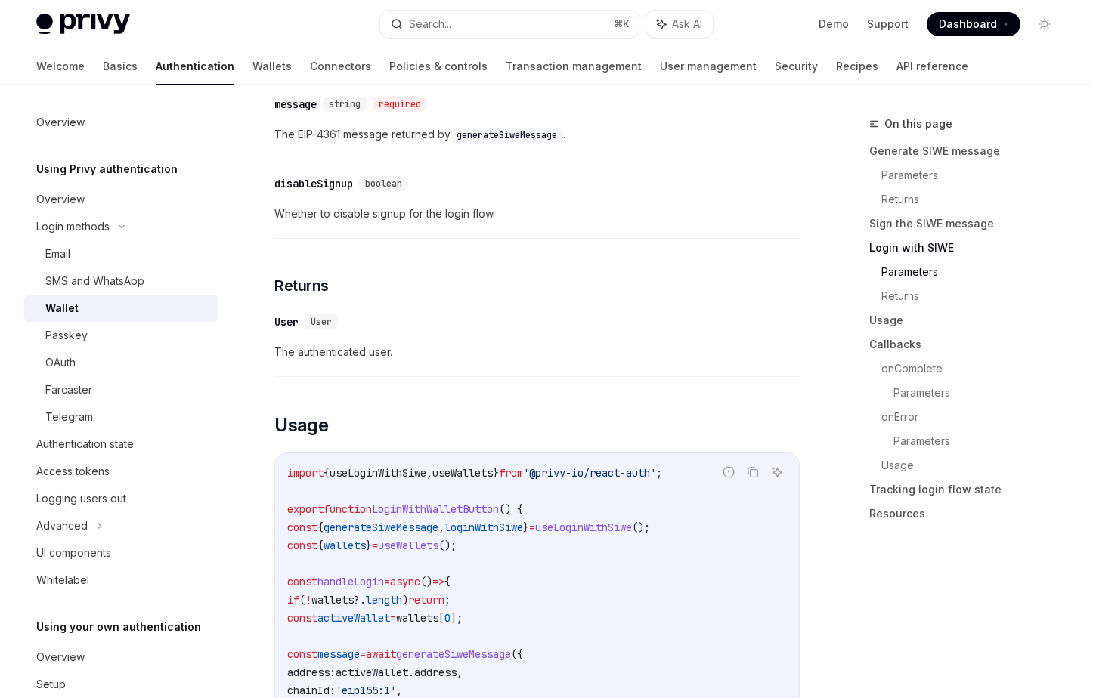
scroll to position [1464, 0]
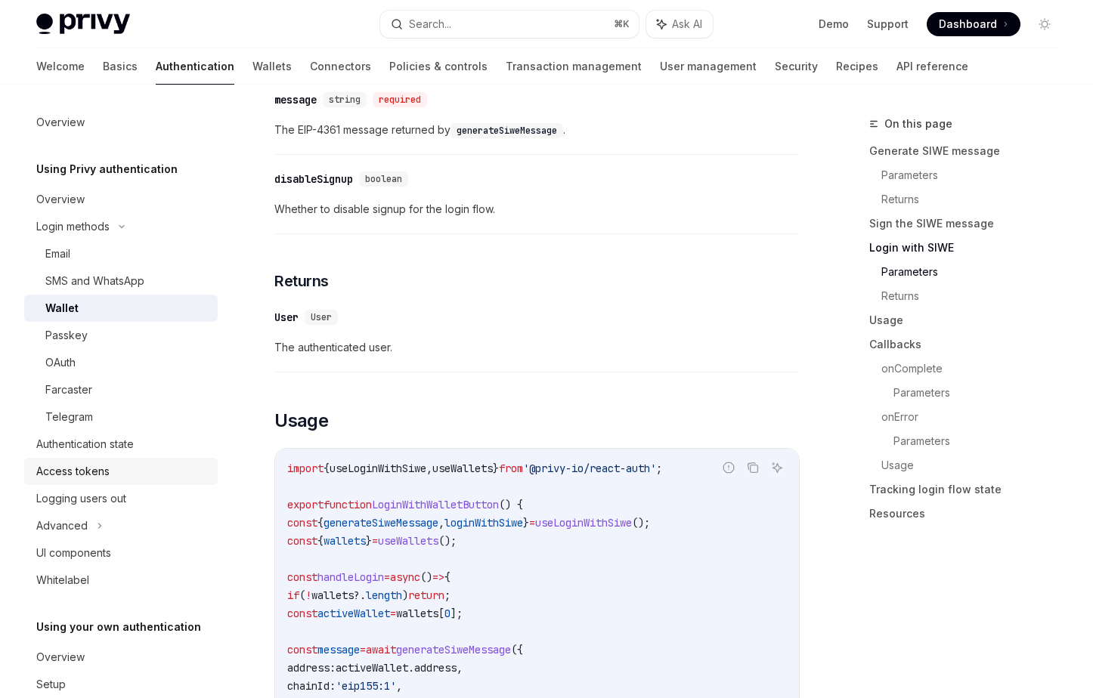
click at [100, 465] on div "Access tokens" at bounding box center [72, 471] width 73 height 18
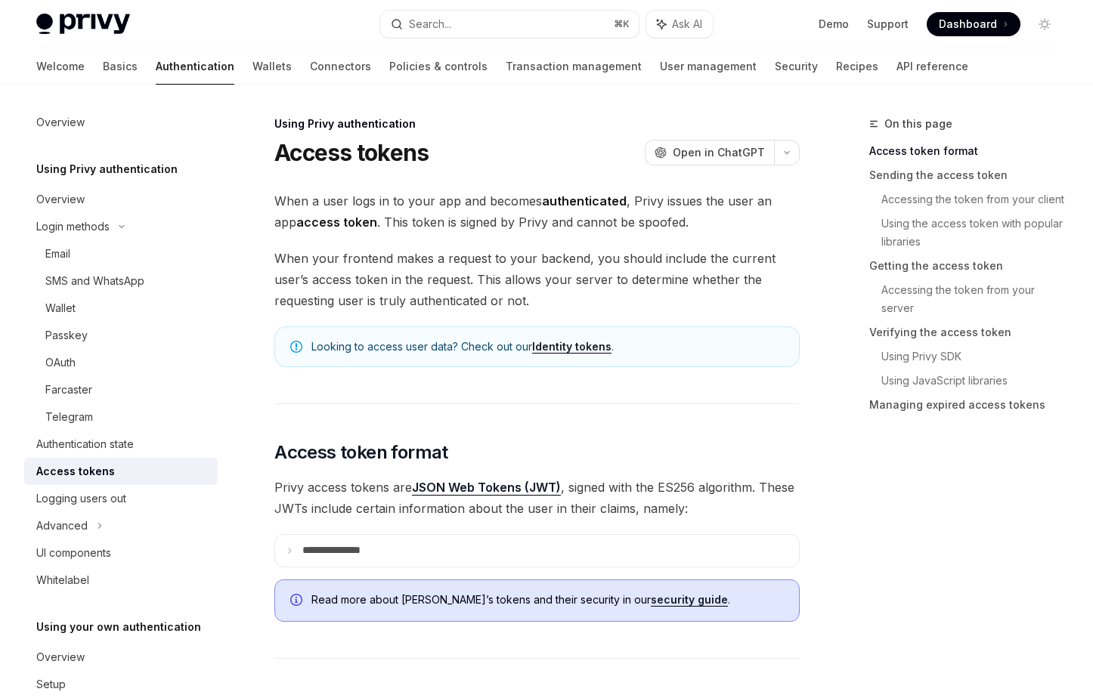
scroll to position [8, 0]
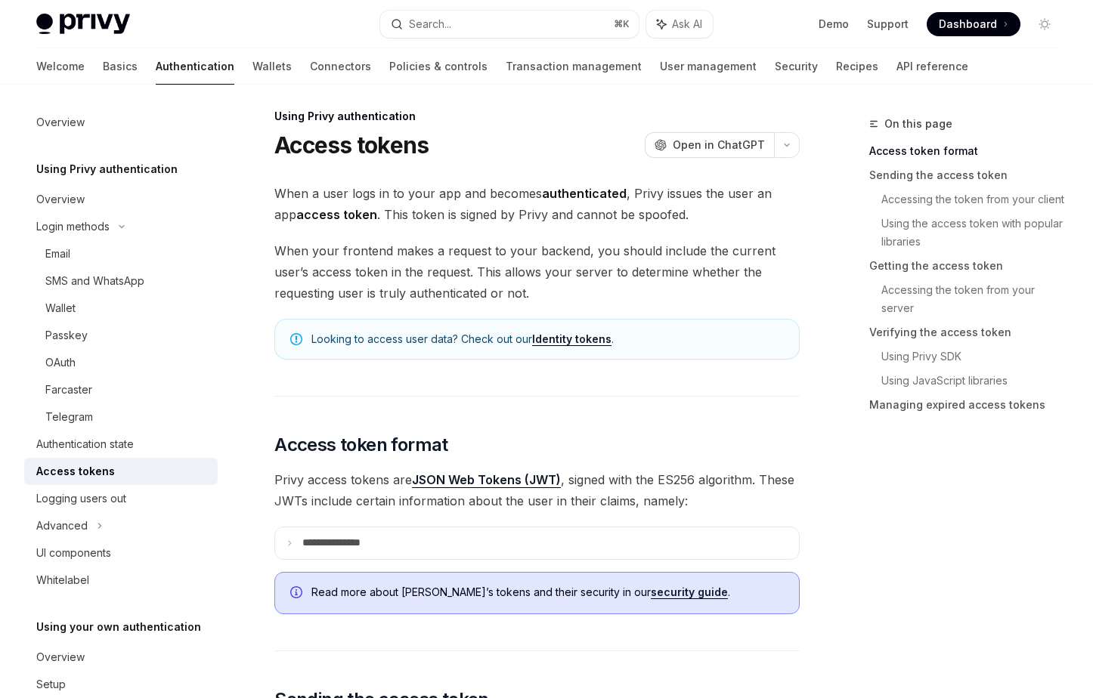
click at [156, 52] on link "Authentication" at bounding box center [195, 66] width 79 height 36
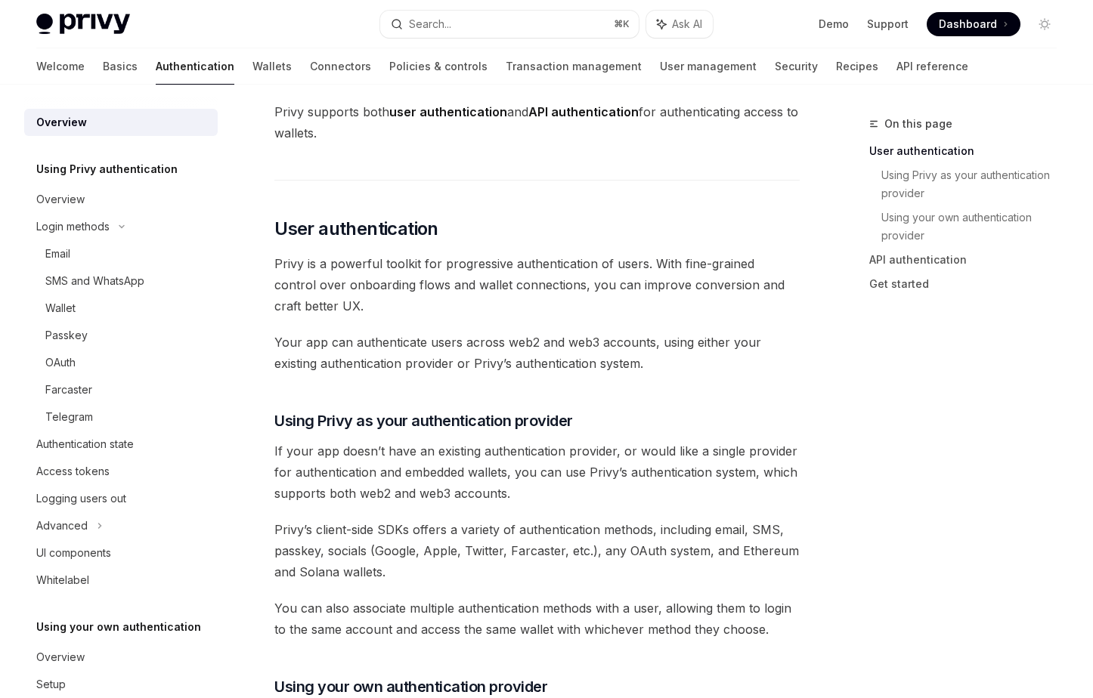
scroll to position [203, 0]
click at [122, 218] on div "Login methods" at bounding box center [120, 226] width 193 height 27
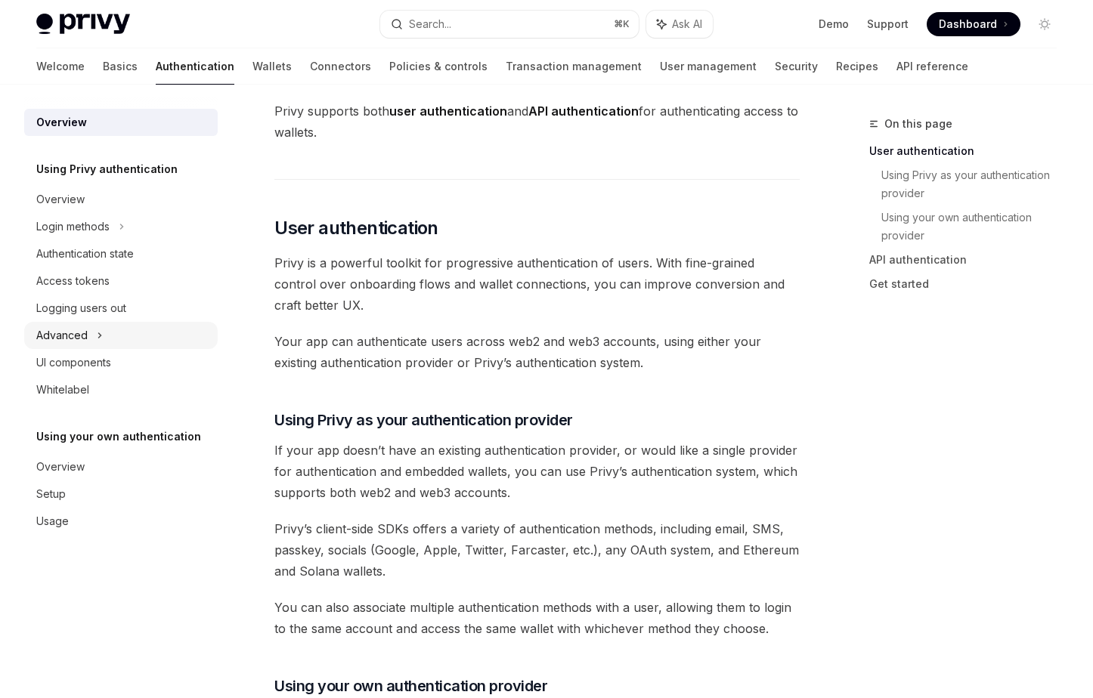
click at [81, 346] on div "Advanced" at bounding box center [120, 335] width 193 height 27
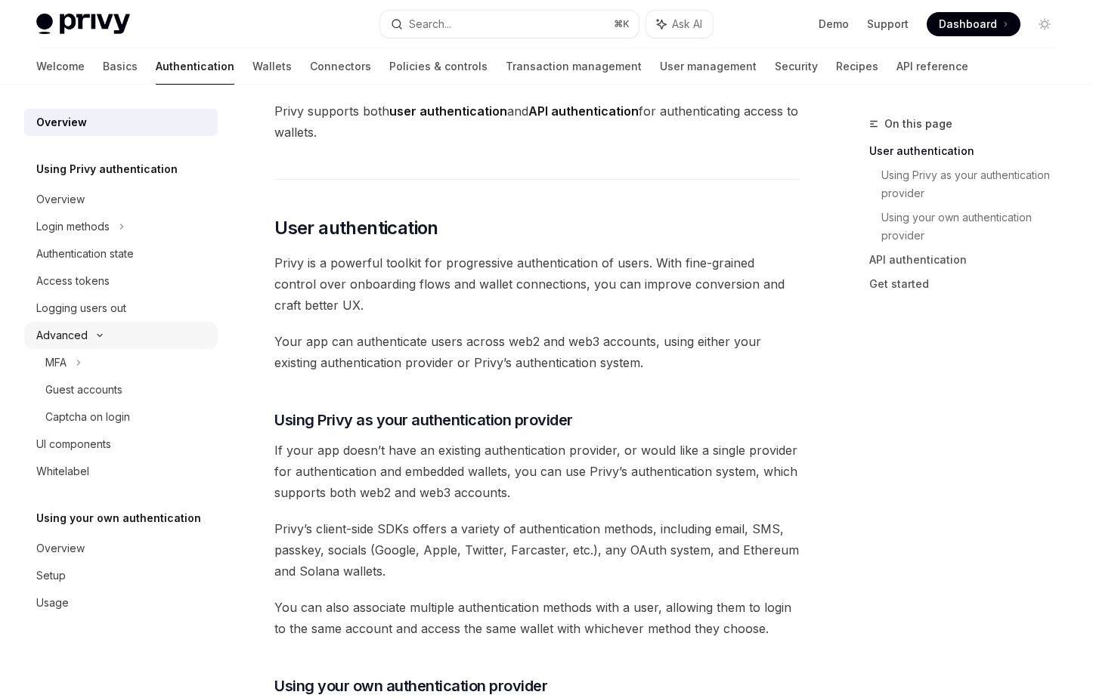
click at [70, 333] on div "Advanced" at bounding box center [61, 335] width 51 height 18
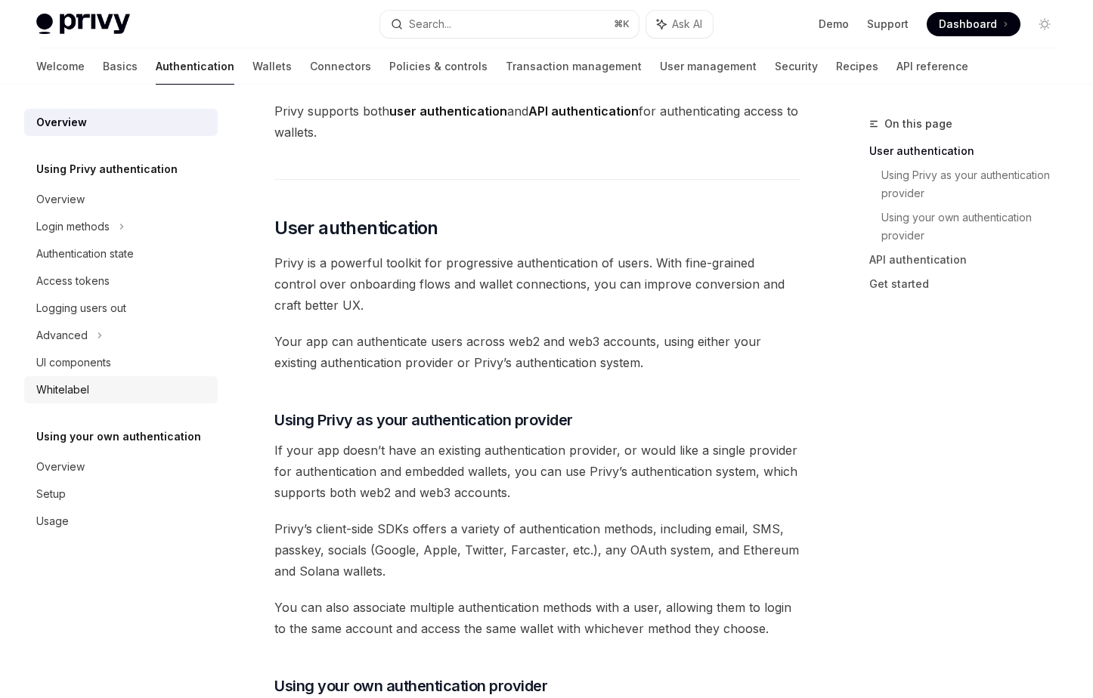
click at [76, 381] on div "Whitelabel" at bounding box center [62, 390] width 53 height 18
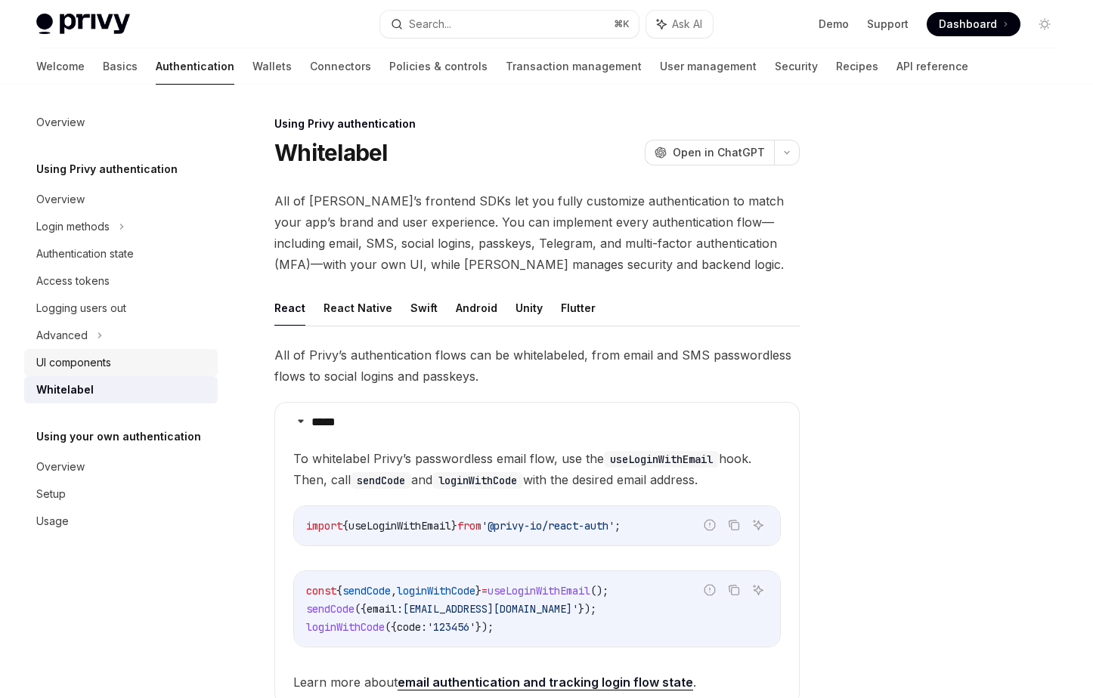
click at [76, 368] on div "UI components" at bounding box center [73, 363] width 75 height 18
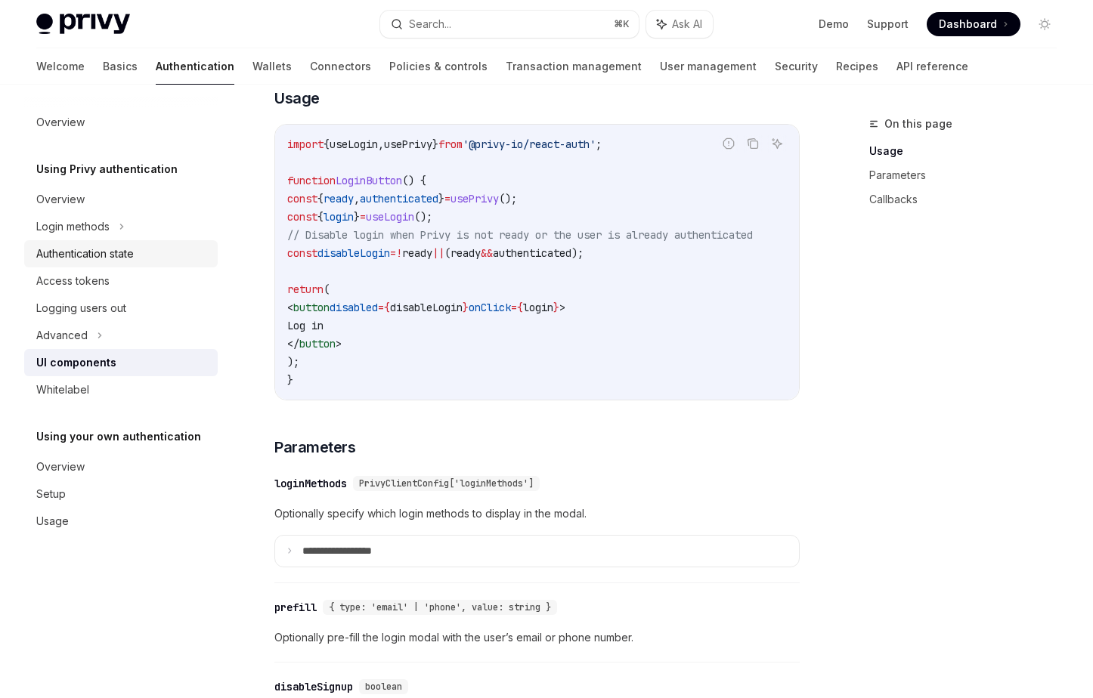
click at [131, 255] on div "Authentication state" at bounding box center [84, 254] width 97 height 18
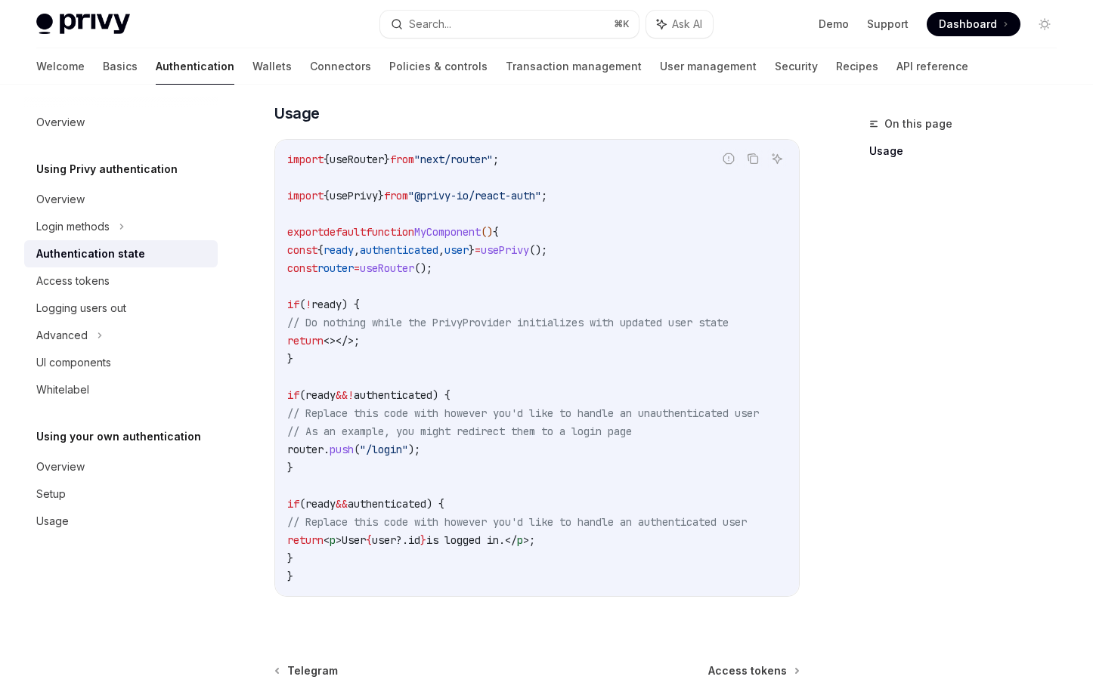
scroll to position [439, 0]
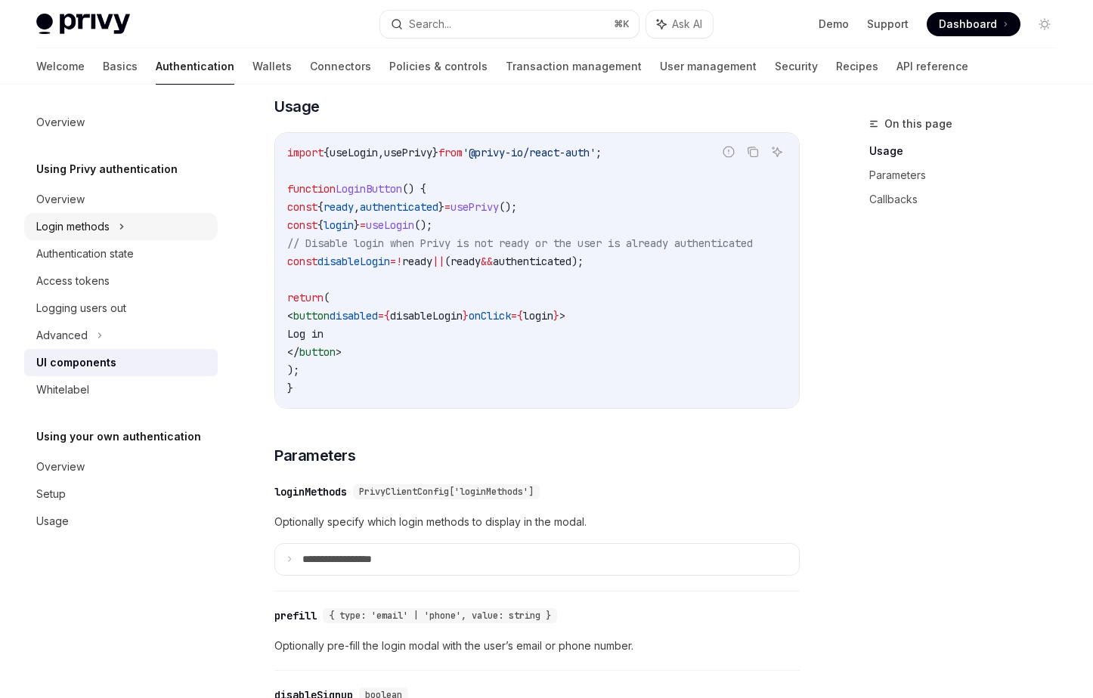
scroll to position [1010, 0]
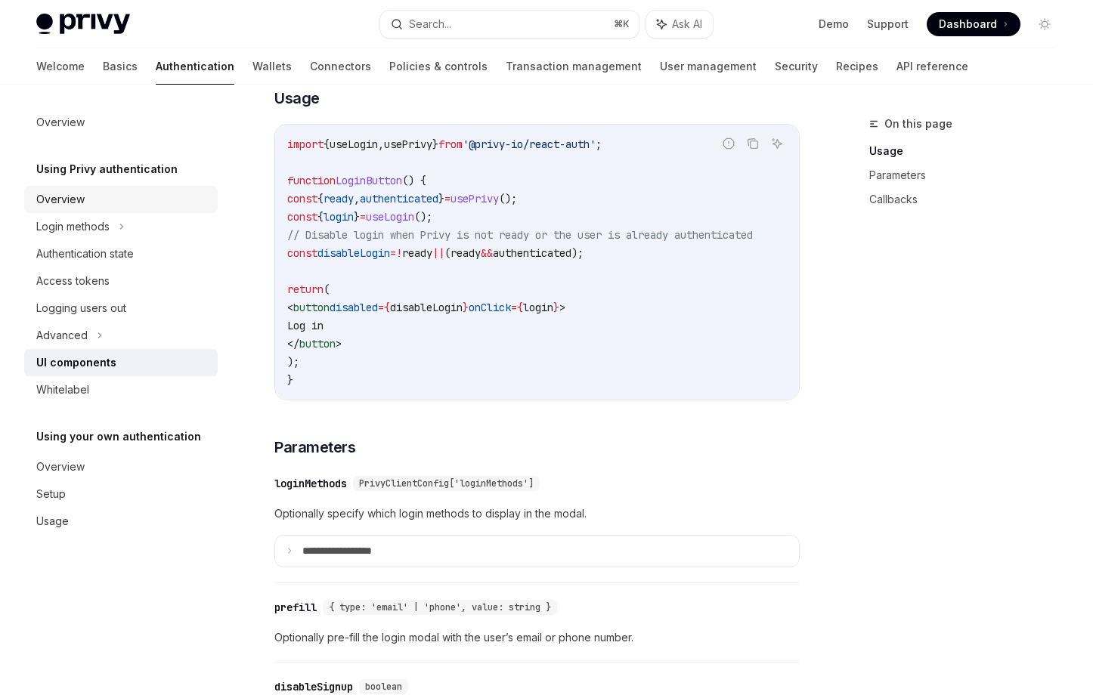
click at [81, 210] on link "Overview" at bounding box center [120, 199] width 193 height 27
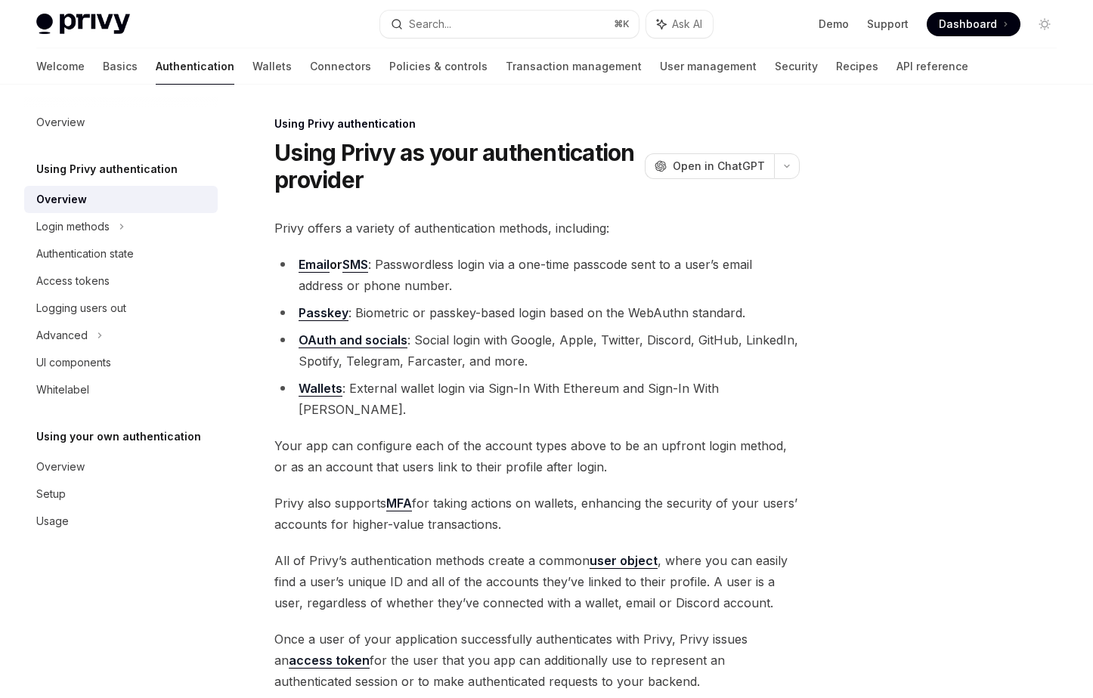
click at [305, 262] on link "Email" at bounding box center [313, 265] width 31 height 16
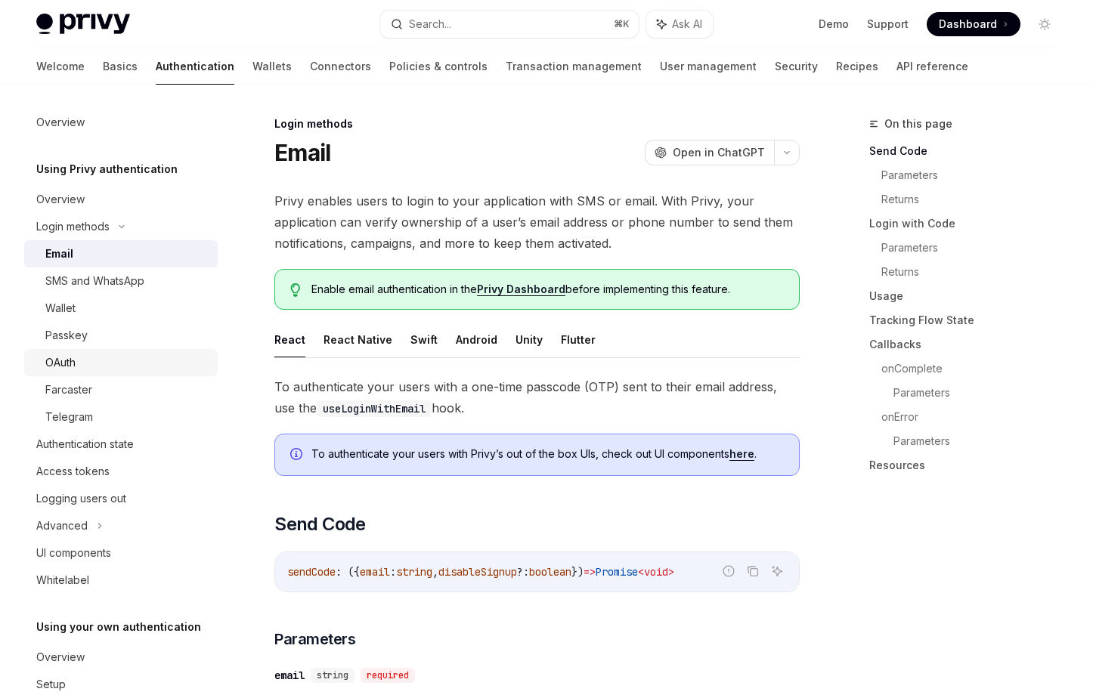
click at [104, 355] on div "OAuth" at bounding box center [126, 363] width 163 height 18
type textarea "*"
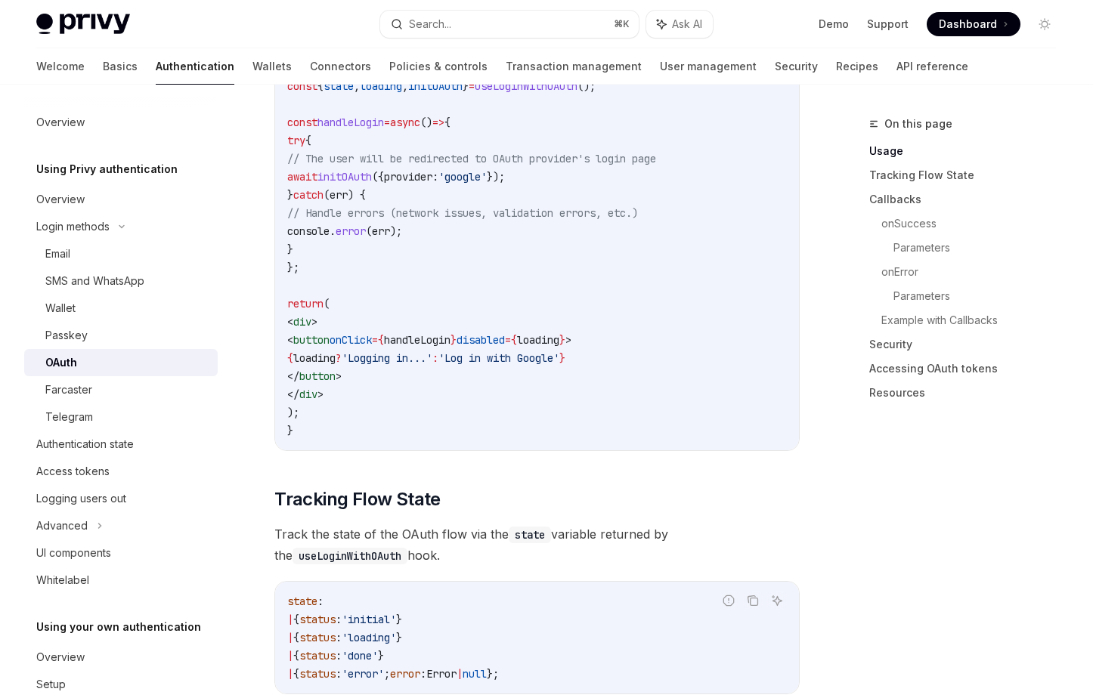
scroll to position [1081, 0]
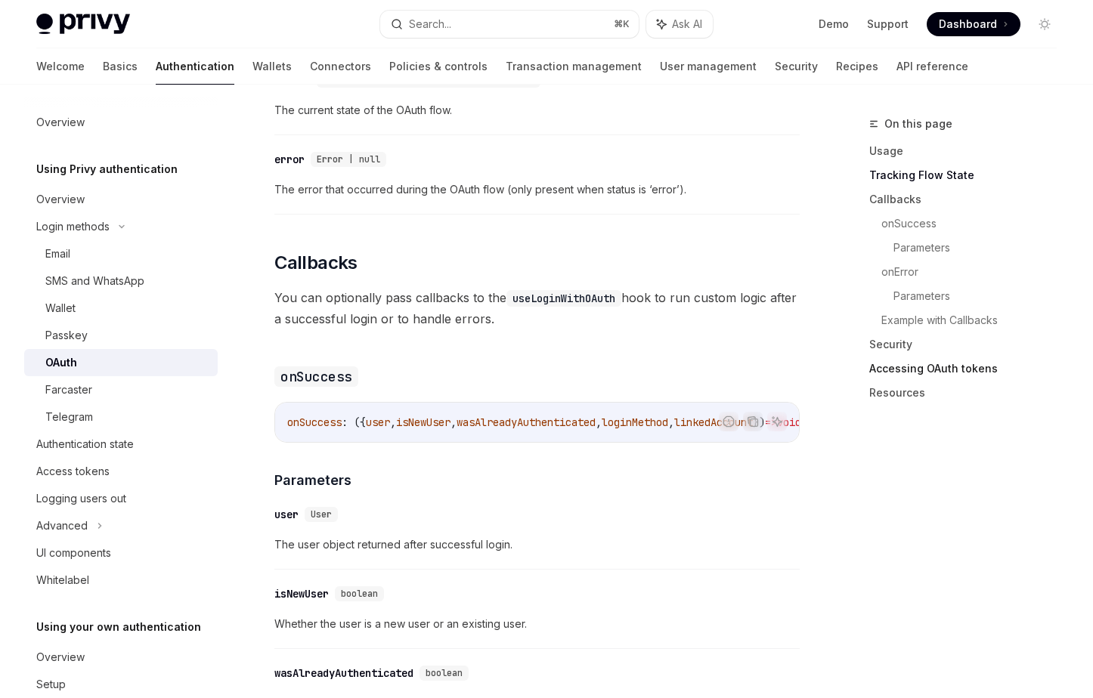
click at [944, 380] on link "Accessing OAuth tokens" at bounding box center [968, 369] width 199 height 24
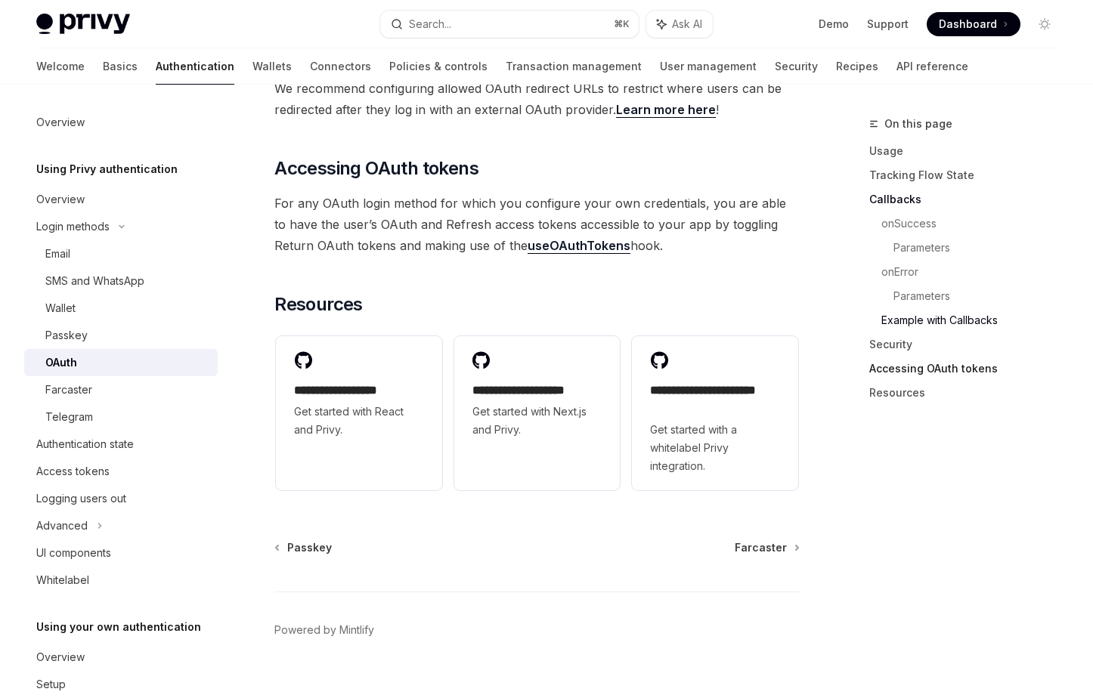
scroll to position [3327, 0]
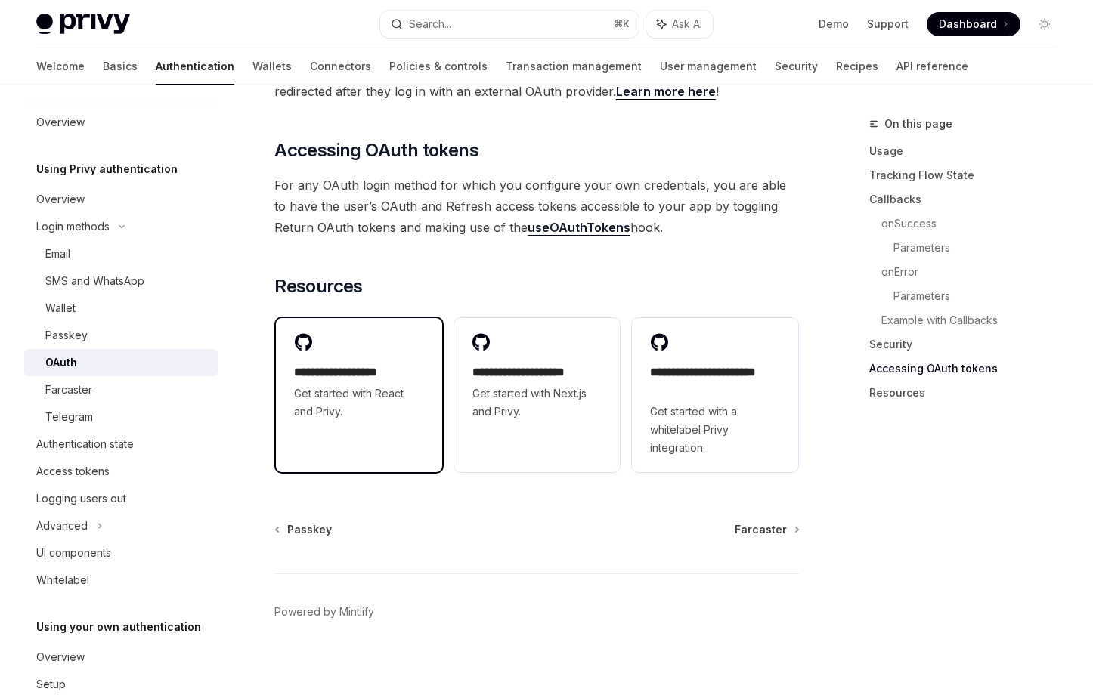
click at [378, 385] on span "Get started with React and Privy." at bounding box center [359, 403] width 130 height 36
